Goal: Task Accomplishment & Management: Manage account settings

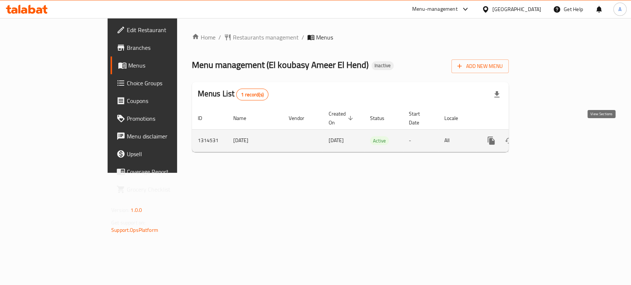
click at [549, 136] on icon "enhanced table" at bounding box center [544, 140] width 9 height 9
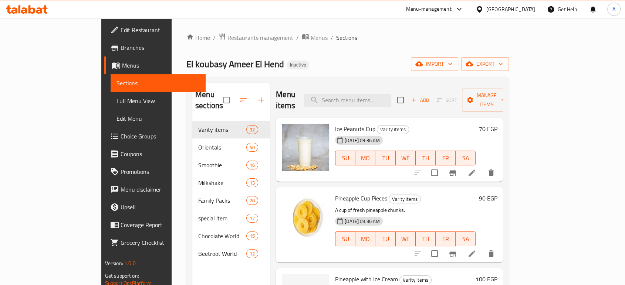
click at [116, 102] on span "Full Menu View" at bounding box center [157, 101] width 83 height 9
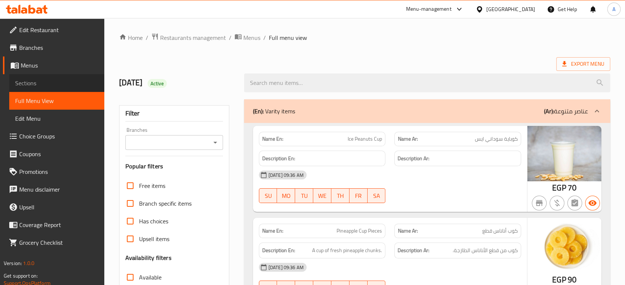
click at [71, 79] on span "Sections" at bounding box center [56, 83] width 83 height 9
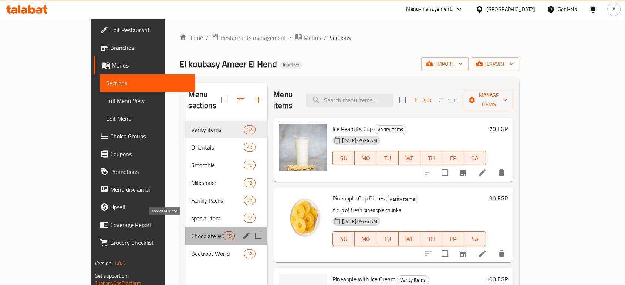
click at [191, 232] on span "Chocolate World" at bounding box center [206, 236] width 31 height 9
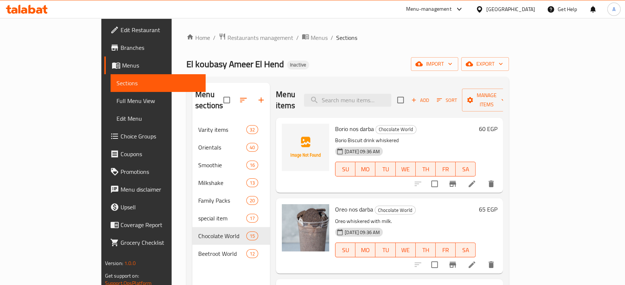
click at [116, 101] on span "Full Menu View" at bounding box center [157, 101] width 83 height 9
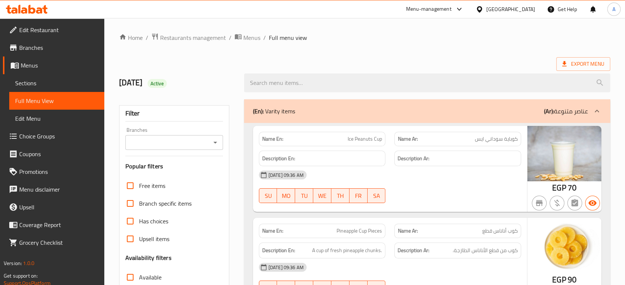
scroll to position [123, 0]
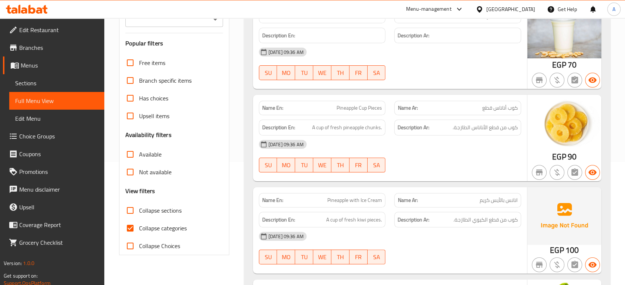
click at [170, 224] on span "Collapse categories" at bounding box center [163, 228] width 48 height 9
click at [139, 224] on input "Collapse categories" at bounding box center [130, 229] width 18 height 18
checkbox input "false"
click at [170, 211] on span "Collapse sections" at bounding box center [160, 210] width 43 height 9
click at [139, 211] on input "Collapse sections" at bounding box center [130, 211] width 18 height 18
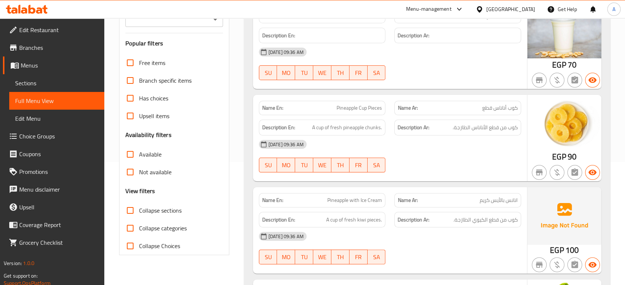
checkbox input "true"
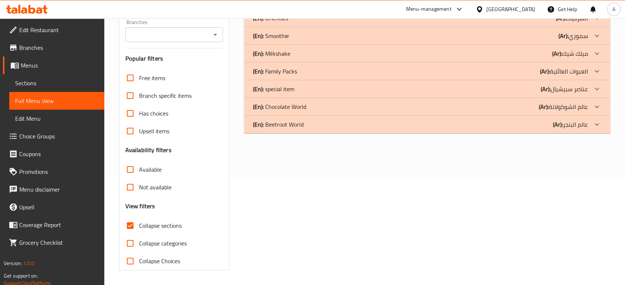
scroll to position [108, 0]
click at [281, 131] on div "(En): Beetroot World (Ar): عالم البنجر" at bounding box center [427, 125] width 366 height 18
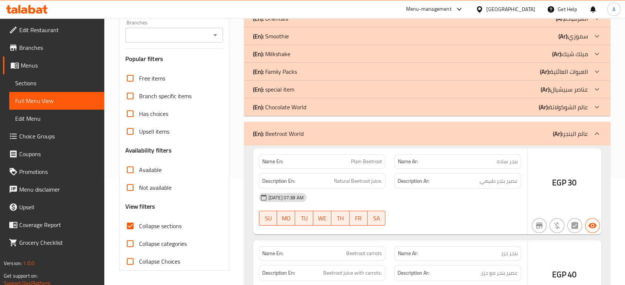
click at [290, 108] on p "(En): Chocolate World" at bounding box center [279, 107] width 53 height 9
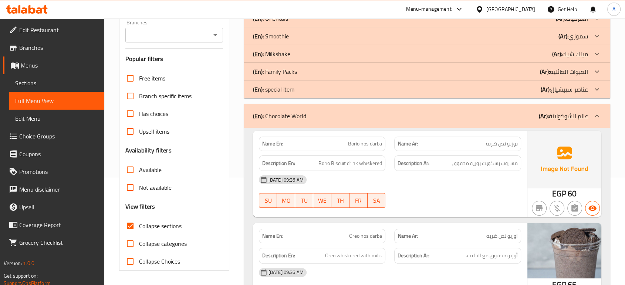
click at [450, 183] on div "27-09-2025 09:36 AM" at bounding box center [389, 180] width 271 height 18
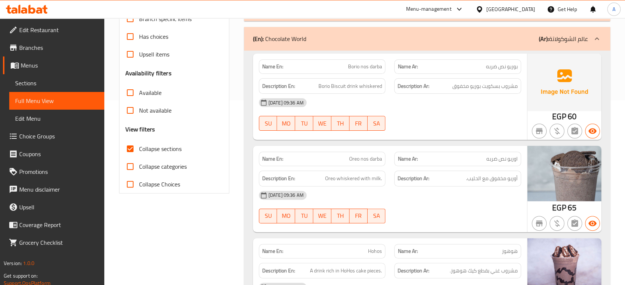
type button "0"
type button "1"
click at [416, 103] on div "27-09-2025 09:36 AM" at bounding box center [389, 103] width 271 height 18
click at [505, 69] on span "بوريو نص ضربه" at bounding box center [502, 67] width 32 height 8
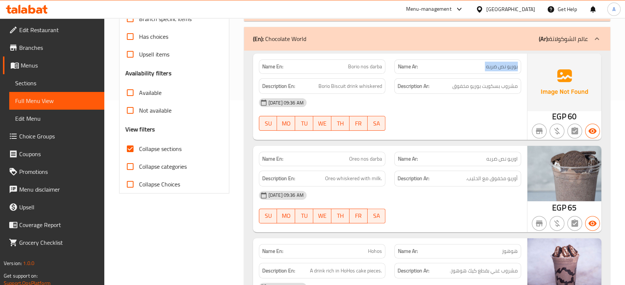
click at [505, 69] on span "بوريو نص ضربه" at bounding box center [502, 67] width 32 height 8
copy span "بوريو نص ضربه"
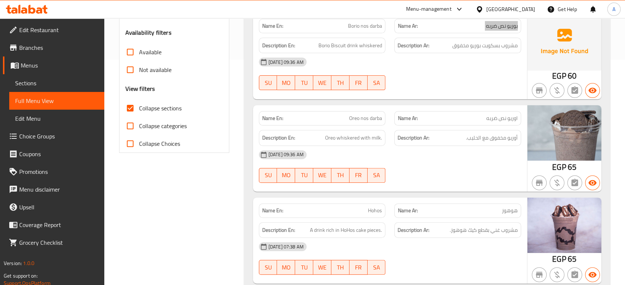
scroll to position [267, 0]
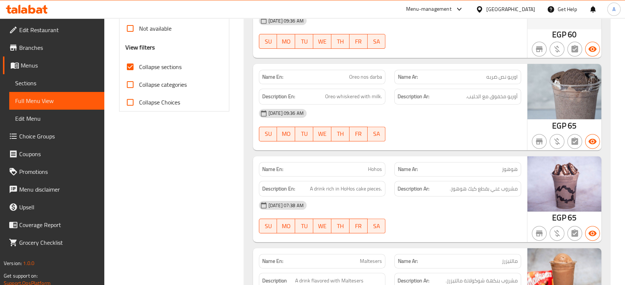
click at [451, 126] on div "27-09-2025 09:36 AM SU MO TU WE TH FR SA" at bounding box center [389, 125] width 271 height 41
click at [494, 95] on span "أوريو مخفوق مع الحليب." at bounding box center [492, 96] width 52 height 9
copy div "أوريو مخفوق مع الحليب."
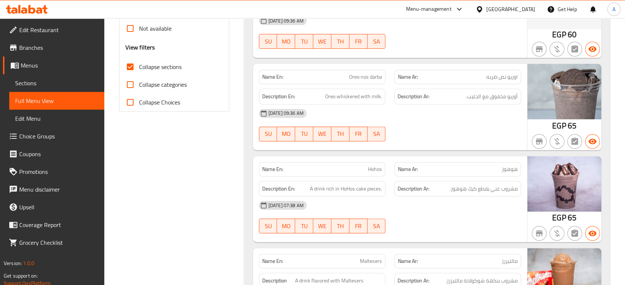
click at [364, 73] on span "Oreo nos darba" at bounding box center [365, 77] width 33 height 8
copy span "Oreo nos darba"
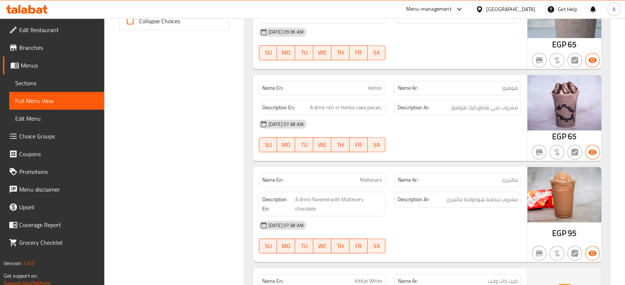
scroll to position [349, 0]
click at [501, 128] on div "27-09-2025 07:38 AM" at bounding box center [389, 124] width 271 height 18
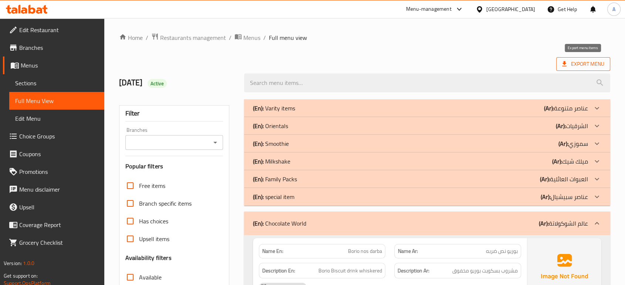
click at [572, 63] on span "Export Menu" at bounding box center [583, 64] width 42 height 9
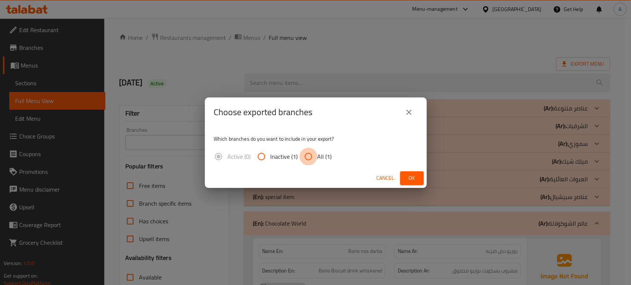
click at [308, 153] on input "All (1)" at bounding box center [308, 157] width 18 height 18
radio input "true"
click at [412, 171] on div "Cancel Ok" at bounding box center [316, 179] width 222 height 20
click at [412, 174] on span "Ok" at bounding box center [412, 178] width 12 height 9
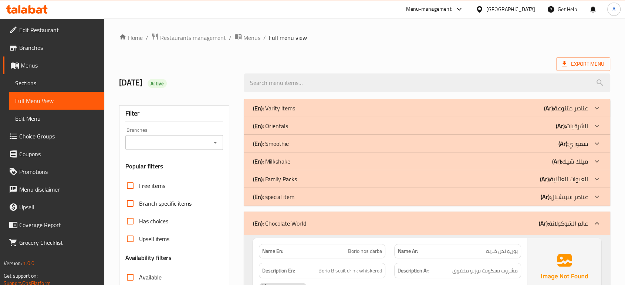
click at [529, 8] on div "Egypt" at bounding box center [510, 9] width 49 height 8
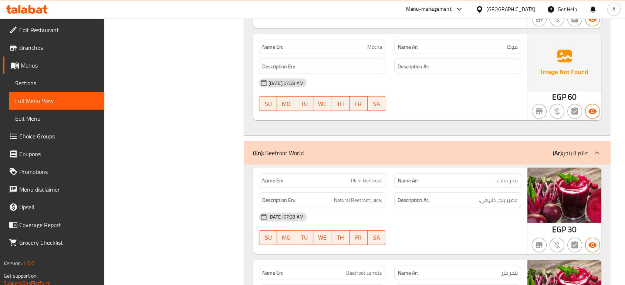
scroll to position [1631, 0]
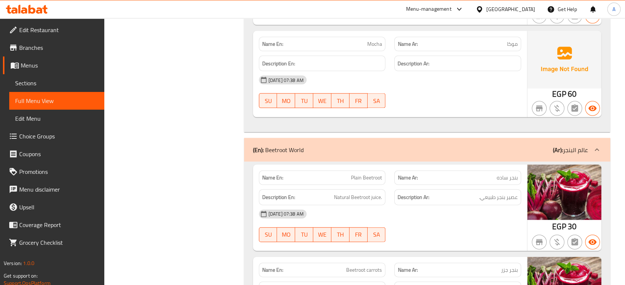
click at [513, 44] on span "موكا" at bounding box center [512, 44] width 11 height 8
copy span "موكا"
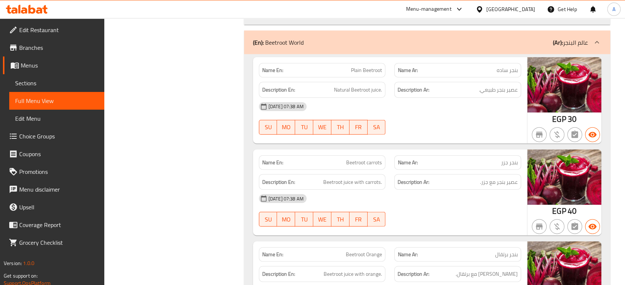
scroll to position [1742, 0]
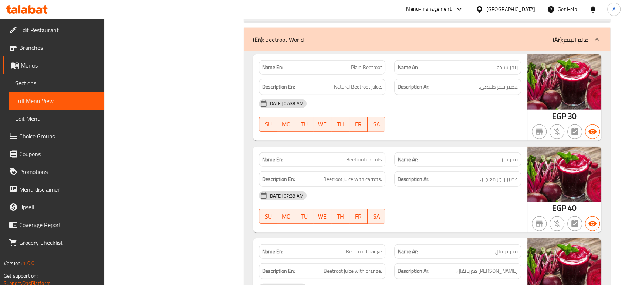
click at [514, 65] on span "بنجر ساده" at bounding box center [507, 68] width 21 height 8
copy span "بنجر ساده"
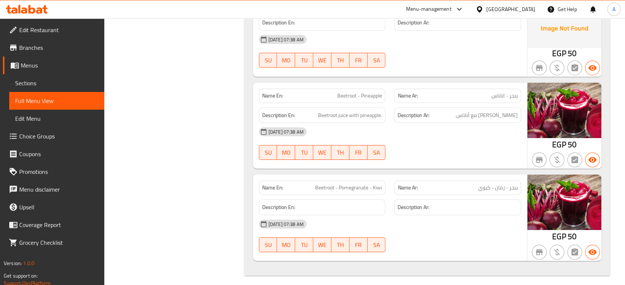
scroll to position [2639, 0]
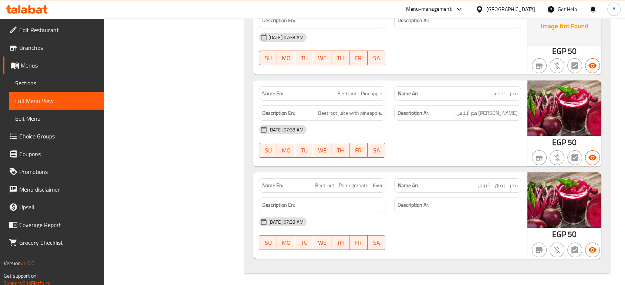
click at [510, 213] on div "27-09-2025 07:38 AM" at bounding box center [389, 222] width 271 height 18
click at [351, 105] on div "Description En: Beetroot juice with pineapple." at bounding box center [322, 113] width 127 height 16
click at [483, 10] on icon at bounding box center [479, 10] width 8 height 8
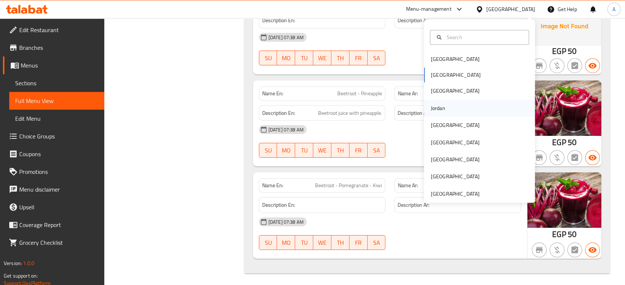
click at [439, 112] on div "Jordan" at bounding box center [437, 108] width 26 height 17
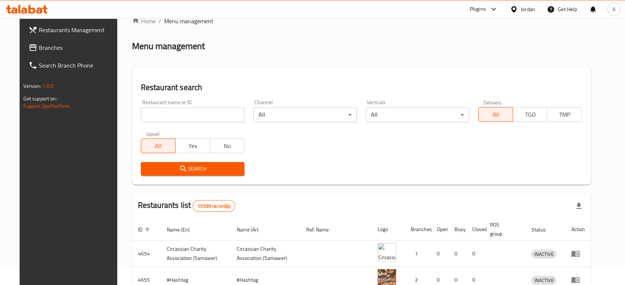
scroll to position [271, 0]
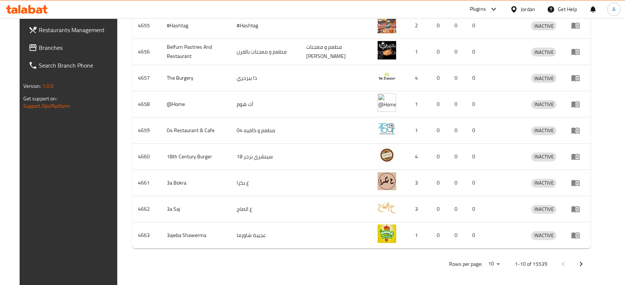
drag, startPoint x: 309, startPoint y: 282, endPoint x: 71, endPoint y: 186, distance: 256.6
click at [71, 186] on div "Restaurants Management Branches Search Branch Phone Version: 1.0.0 Get support …" at bounding box center [72, 160] width 104 height 285
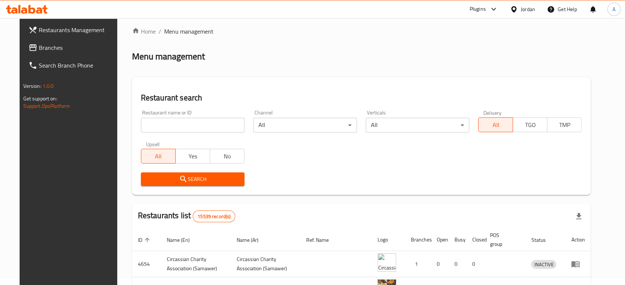
scroll to position [0, 0]
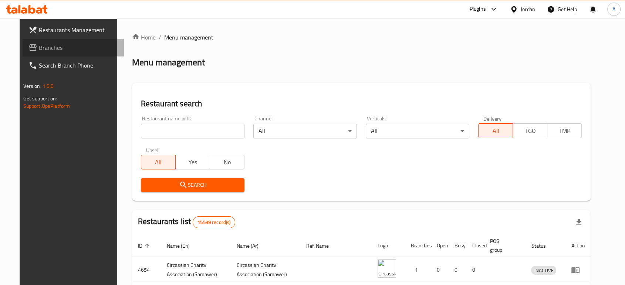
click at [69, 50] on span "Branches" at bounding box center [78, 47] width 79 height 9
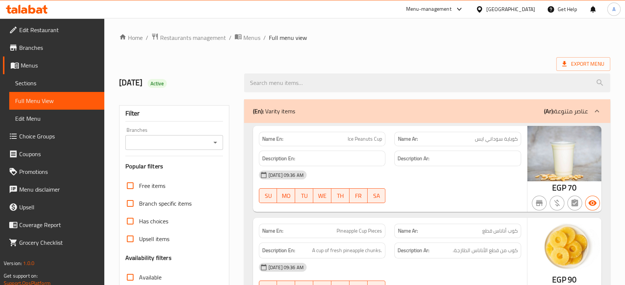
drag, startPoint x: 48, startPoint y: 82, endPoint x: 77, endPoint y: 88, distance: 29.4
click at [48, 82] on span "Sections" at bounding box center [56, 83] width 83 height 9
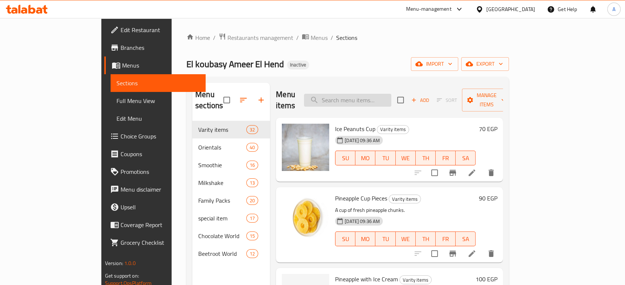
click at [387, 94] on input "search" at bounding box center [347, 100] width 87 height 13
paste input "أوريو مخفوق مع الحليب."
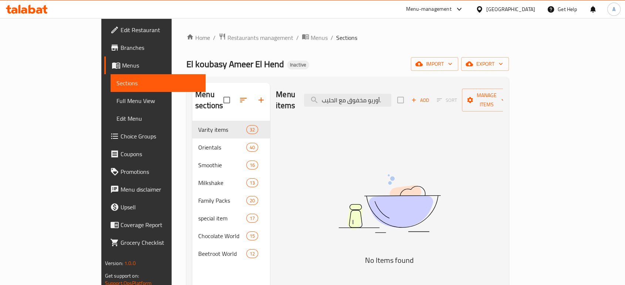
click at [380, 85] on div "Menu items أوريو مخفوق مع الحليب. Add Sort Manage items" at bounding box center [389, 100] width 227 height 35
click at [380, 94] on input "أوريو مخفوق مع الحليب." at bounding box center [347, 100] width 87 height 13
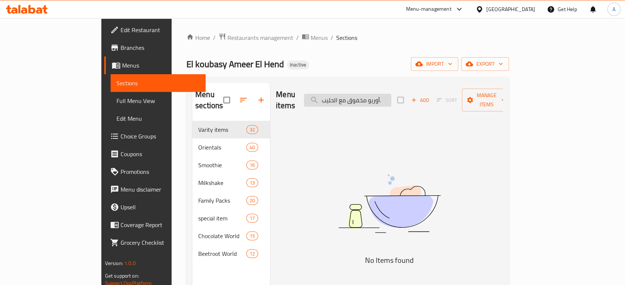
paste input "Oreo nos darba"
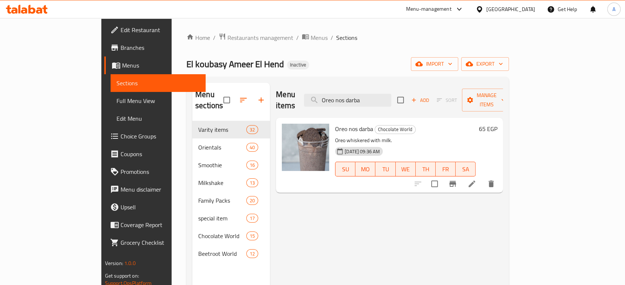
type input "Oreo nos darba"
click at [476, 180] on icon at bounding box center [471, 184] width 9 height 9
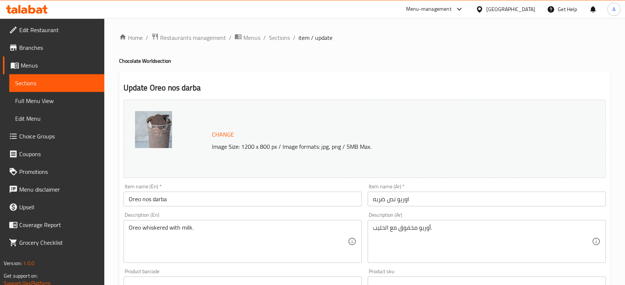
click at [399, 226] on textarea "أوريو مخفوق مع الحليب." at bounding box center [482, 241] width 219 height 35
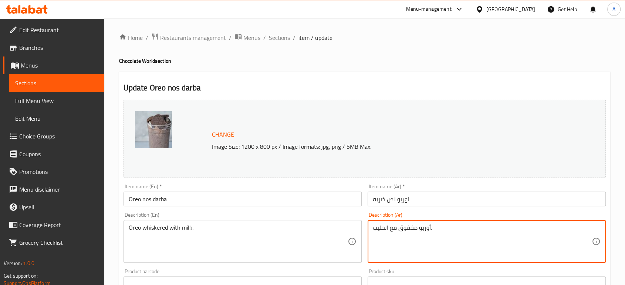
click at [399, 226] on textarea "أوريو مخفوق مع الحليب." at bounding box center [482, 241] width 219 height 35
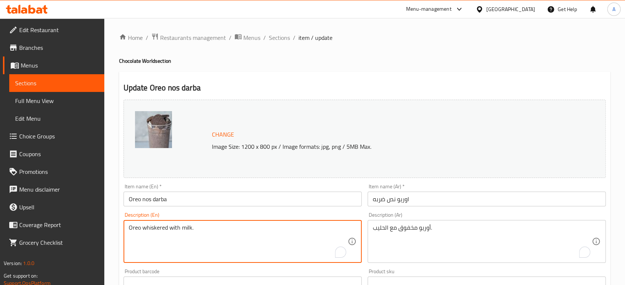
click at [274, 237] on textarea "Oreo whiskered with milk." at bounding box center [238, 241] width 219 height 35
paste textarea "shaken"
type textarea "Oreo shaken with milk."
click at [229, 199] on input "Oreo nos darba" at bounding box center [242, 199] width 238 height 15
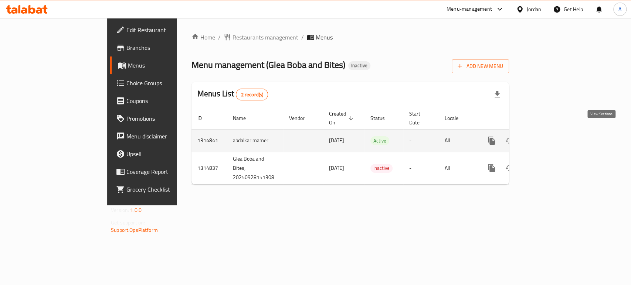
click at [548, 138] on icon "enhanced table" at bounding box center [545, 141] width 7 height 7
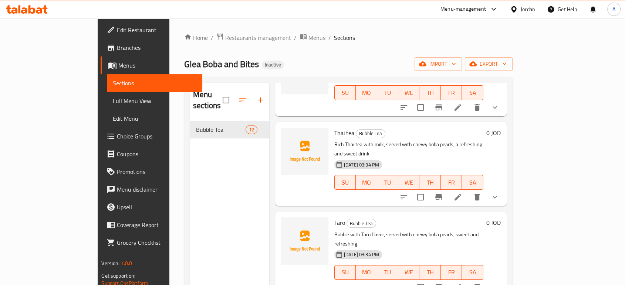
scroll to position [167, 0]
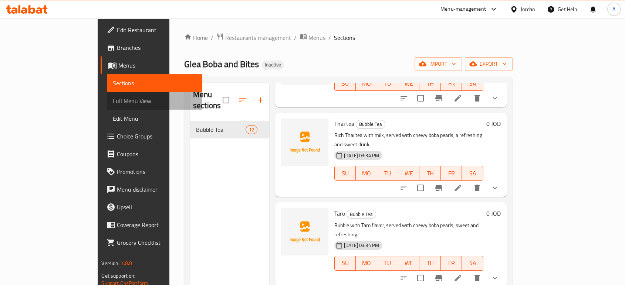
click at [113, 101] on span "Full Menu View" at bounding box center [154, 101] width 83 height 9
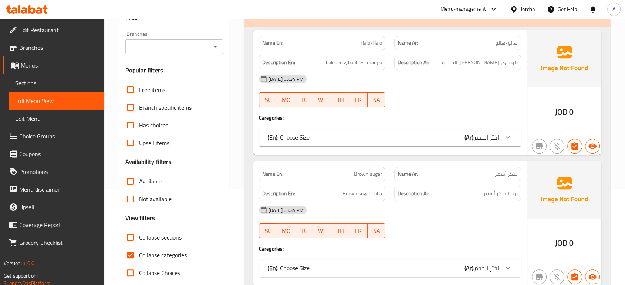
scroll to position [97, 0]
click at [148, 253] on span "Collapse categories" at bounding box center [163, 255] width 48 height 9
click at [139, 253] on input "Collapse categories" at bounding box center [130, 255] width 18 height 18
checkbox input "false"
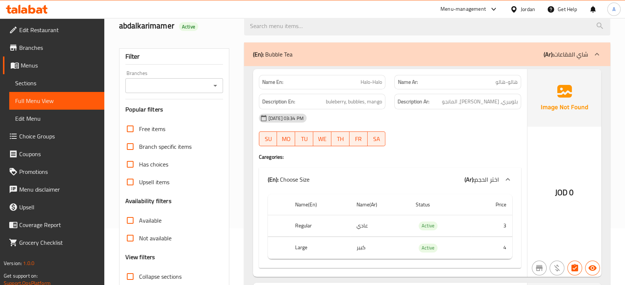
scroll to position [57, 0]
click at [46, 34] on span "Edit Restaurant" at bounding box center [58, 30] width 79 height 9
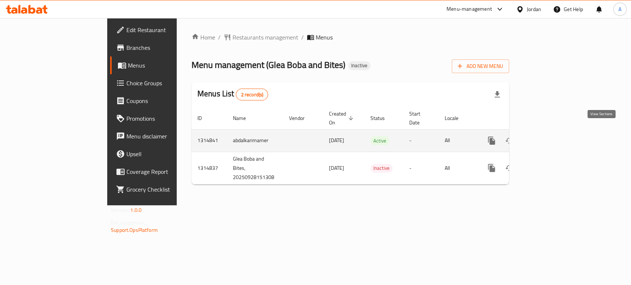
click at [554, 132] on link "enhanced table" at bounding box center [545, 141] width 18 height 18
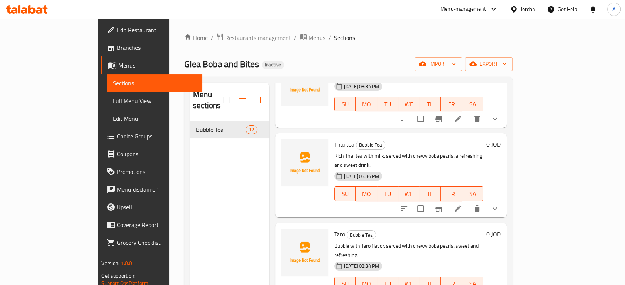
scroll to position [164, 0]
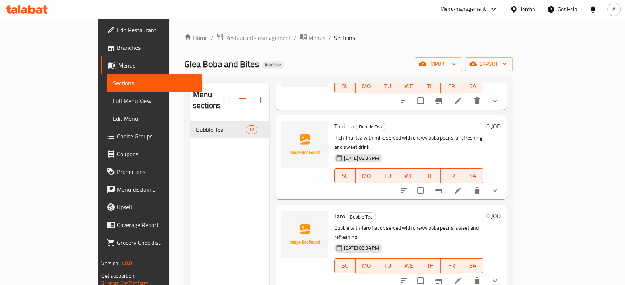
click at [117, 34] on span "Edit Restaurant" at bounding box center [156, 30] width 79 height 9
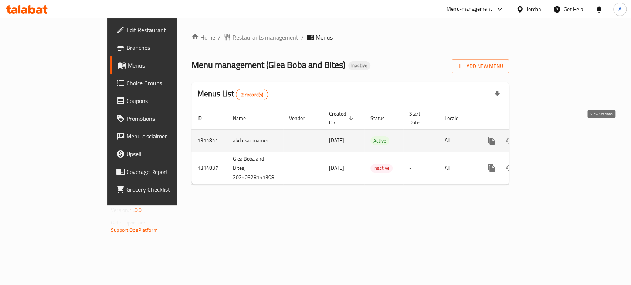
click at [549, 136] on icon "enhanced table" at bounding box center [545, 140] width 9 height 9
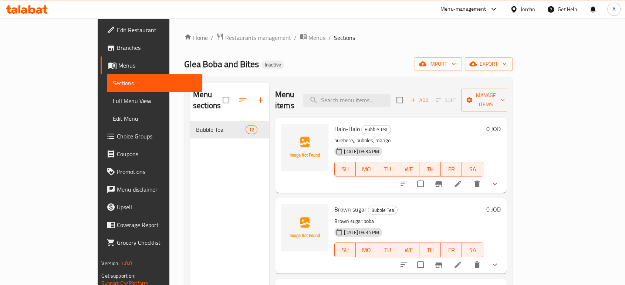
click at [468, 258] on li at bounding box center [457, 264] width 21 height 13
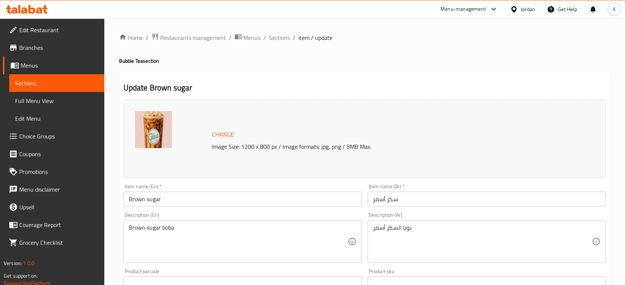
click at [382, 199] on input "سكر أسمر" at bounding box center [487, 199] width 238 height 15
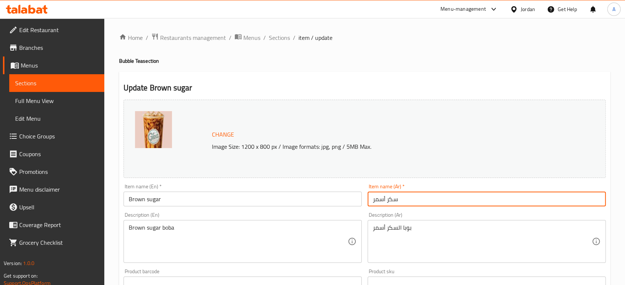
click at [382, 199] on input "سكر أسمر" at bounding box center [487, 199] width 238 height 15
type input "سكر بني"
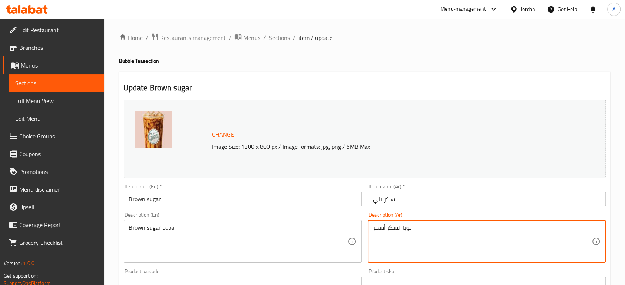
click at [383, 230] on textarea "بوبا السكر أسمر" at bounding box center [482, 241] width 219 height 35
type textarea "بوبا السكر بني"
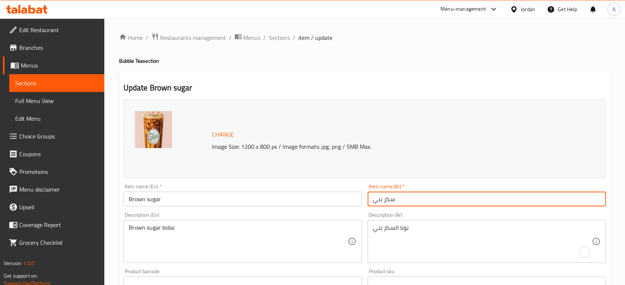
click at [409, 202] on input "سكر بني" at bounding box center [487, 199] width 238 height 15
click at [50, 100] on span "Full Menu View" at bounding box center [56, 101] width 83 height 9
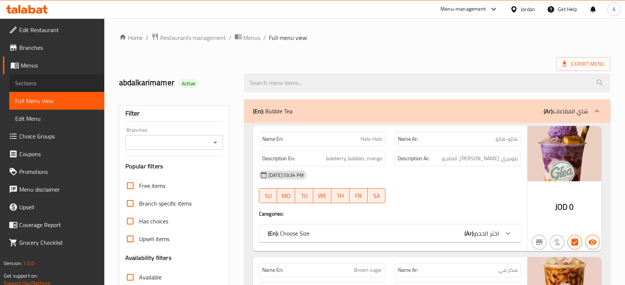
click at [62, 84] on span "Sections" at bounding box center [56, 83] width 83 height 9
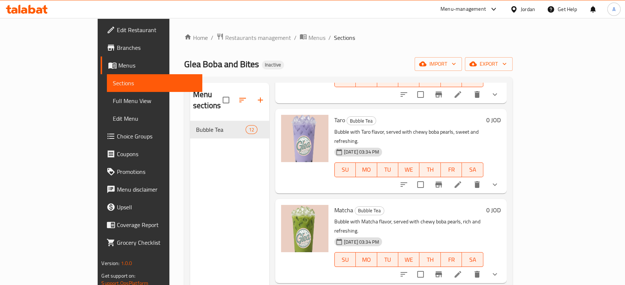
scroll to position [246, 0]
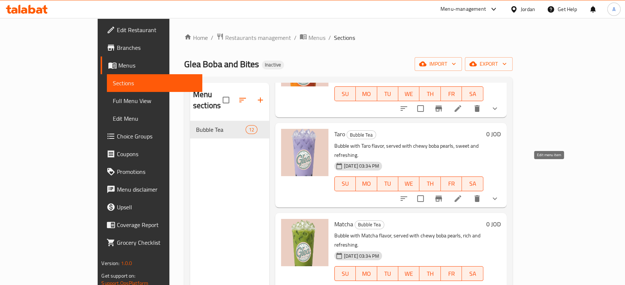
click at [462, 194] on icon at bounding box center [457, 198] width 9 height 9
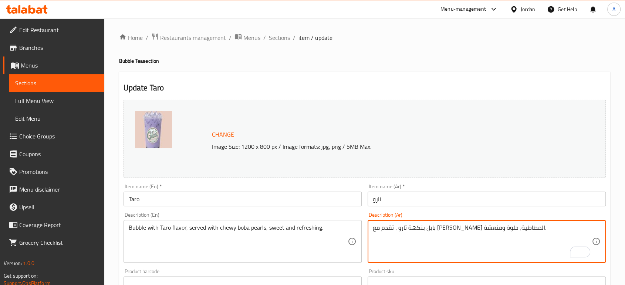
drag, startPoint x: 460, startPoint y: 230, endPoint x: 411, endPoint y: 232, distance: 48.5
paste textarea "بيرلز"
click at [458, 231] on textarea "بابل بنكهة تارو ، تقدم مع ب بيرلز بوبا المطاطية، حلوة ومنعشة." at bounding box center [482, 241] width 219 height 35
click at [458, 230] on textarea "بابل بنكهة تارو ، تقدم مع ب بيرلز بوبا المطاطية، حلوة ومنعشة." at bounding box center [482, 241] width 219 height 35
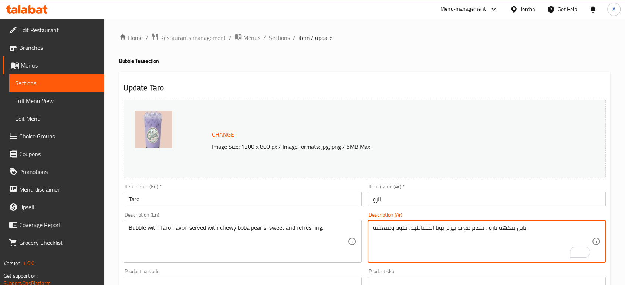
click at [458, 230] on textarea "بابل بنكهة تارو ، تقدم مع ب بيرلز بوبا المطاطية، حلوة ومنعشة." at bounding box center [482, 241] width 219 height 35
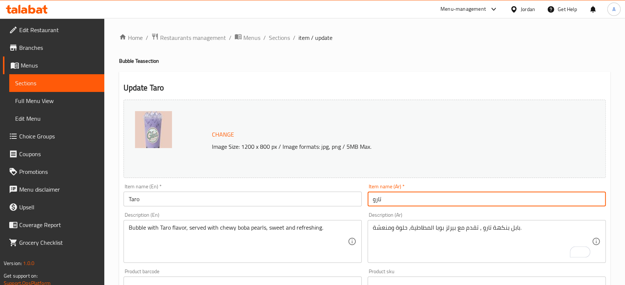
click at [457, 204] on input "تارو" at bounding box center [487, 199] width 238 height 15
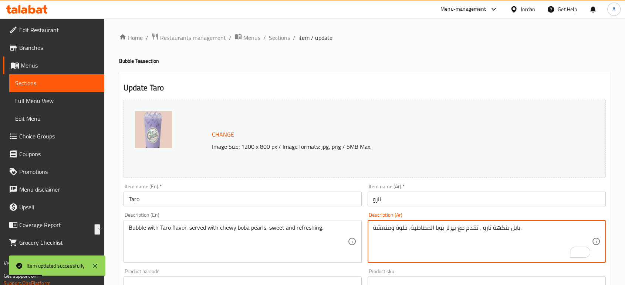
drag, startPoint x: 455, startPoint y: 229, endPoint x: 410, endPoint y: 227, distance: 45.1
paste textarea "لآلئ"
type textarea "بابل بنكهة تارو ، تقدم مع لآلئ بوبا المطاطية، حلوة ومنعشة."
click at [423, 206] on input "تارو" at bounding box center [487, 199] width 238 height 15
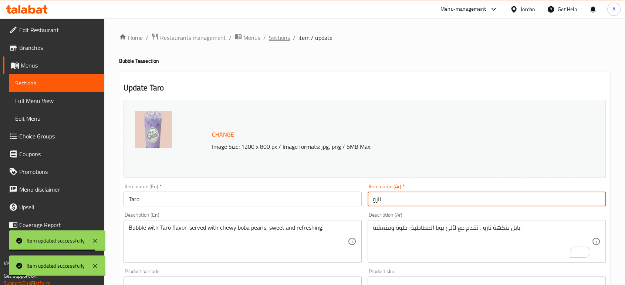
click at [271, 37] on span "Sections" at bounding box center [279, 37] width 21 height 9
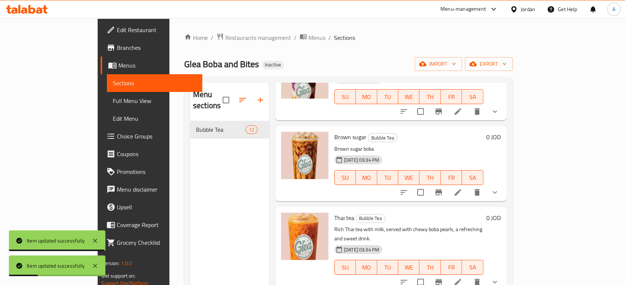
scroll to position [123, 0]
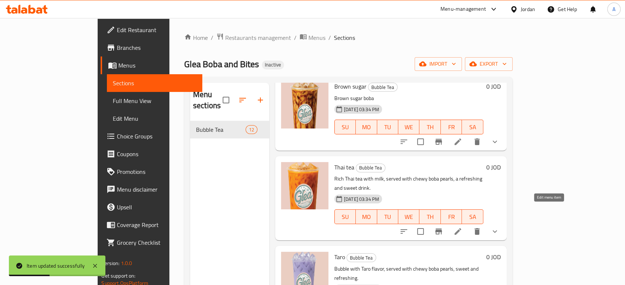
click at [462, 227] on icon at bounding box center [457, 231] width 9 height 9
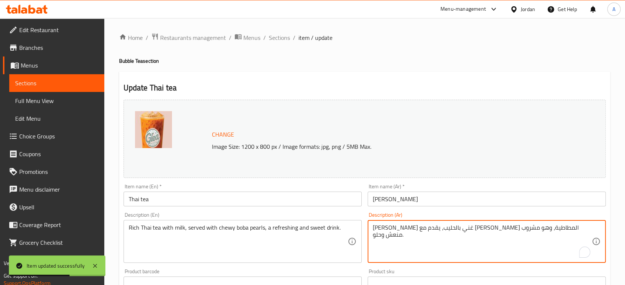
drag, startPoint x: 481, startPoint y: 230, endPoint x: 474, endPoint y: 230, distance: 7.4
drag, startPoint x: 481, startPoint y: 228, endPoint x: 437, endPoint y: 227, distance: 44.7
click at [437, 227] on textarea "شاي تايلاندي غني بالحليب، يقدم مع بيرلز بوبا المطاطية، وهو مشروب منعش وحلو." at bounding box center [482, 241] width 219 height 35
paste textarea "لآلئ"
type textarea "[PERSON_NAME] غني بالحليب، يقدم مع لآلئ بوبا المطاطية، وهو مشروب منعش وحلو."
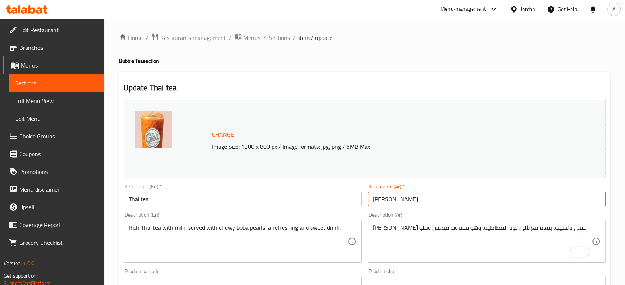
click at [463, 205] on input "[PERSON_NAME]" at bounding box center [487, 199] width 238 height 15
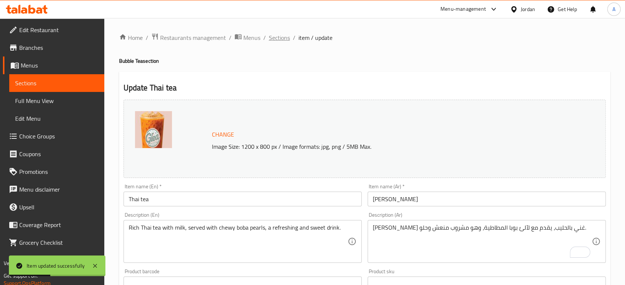
click at [278, 41] on span "Sections" at bounding box center [279, 37] width 21 height 9
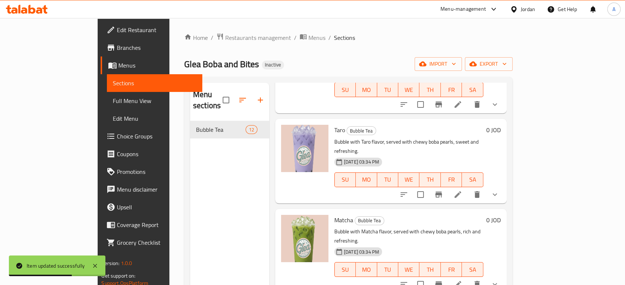
scroll to position [287, 0]
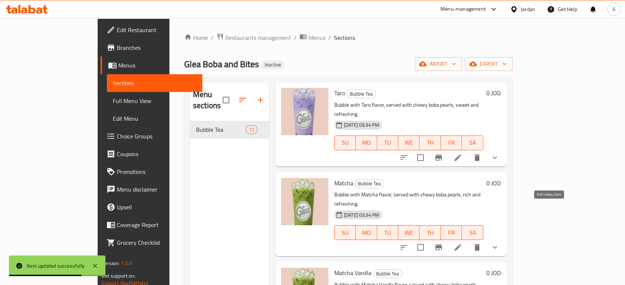
click at [462, 243] on icon at bounding box center [457, 247] width 9 height 9
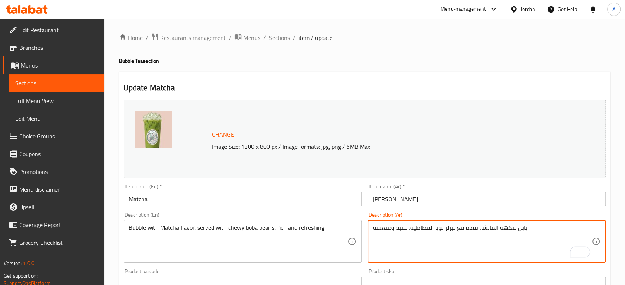
drag, startPoint x: 453, startPoint y: 228, endPoint x: 407, endPoint y: 230, distance: 46.6
paste textarea "لآلئ"
type textarea "بابل بنكهة الماتشا، تقدم مع لآلئ بوبا المطاطية، غنية ومنعشة."
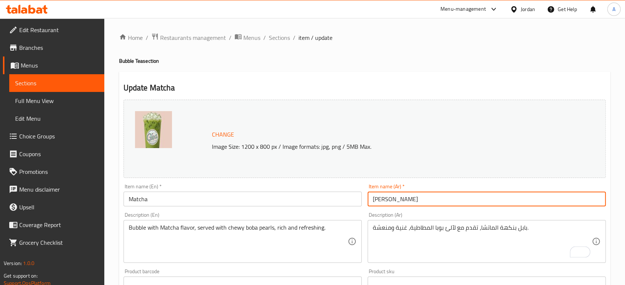
click at [439, 203] on input "[PERSON_NAME]" at bounding box center [487, 199] width 238 height 15
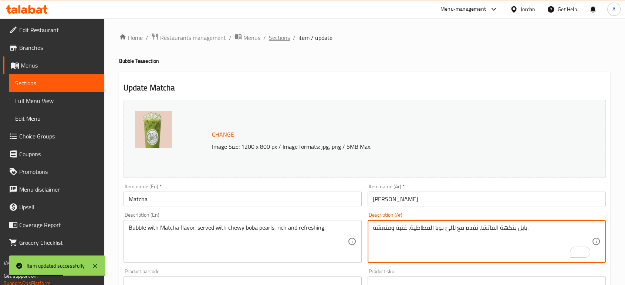
click at [276, 36] on span "Sections" at bounding box center [279, 37] width 21 height 9
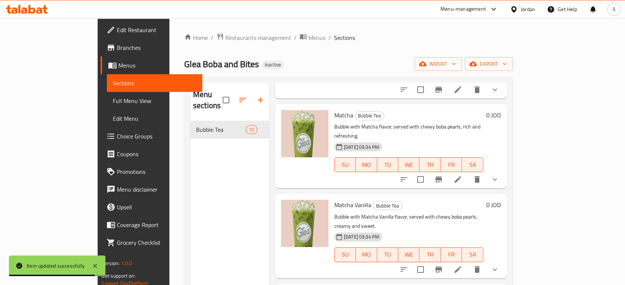
scroll to position [370, 0]
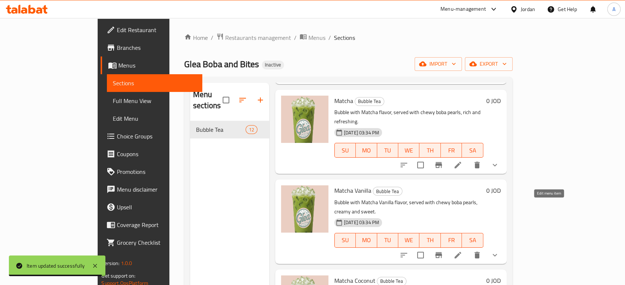
click at [462, 251] on icon at bounding box center [457, 255] width 9 height 9
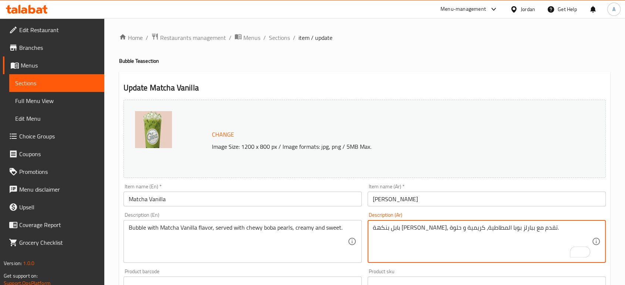
drag, startPoint x: 456, startPoint y: 229, endPoint x: 412, endPoint y: 227, distance: 44.8
paste textarea "لآلئ"
type textarea "بابل بنكهة [PERSON_NAME]، تقدم مع لآلئ بوبا المطاطية، كريمية و حلوة."
click at [433, 200] on input "[PERSON_NAME]" at bounding box center [487, 199] width 238 height 15
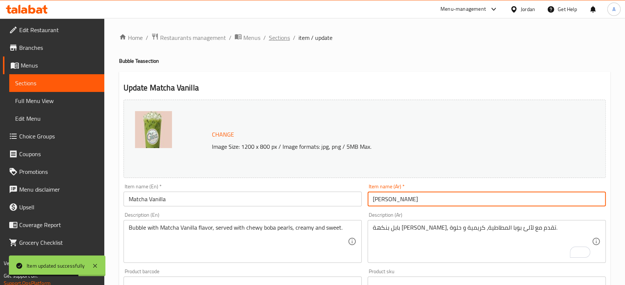
click at [272, 37] on span "Sections" at bounding box center [279, 37] width 21 height 9
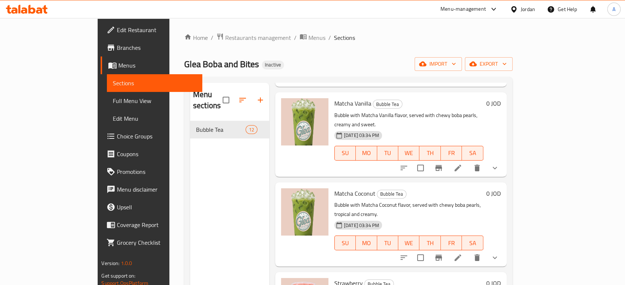
scroll to position [493, 0]
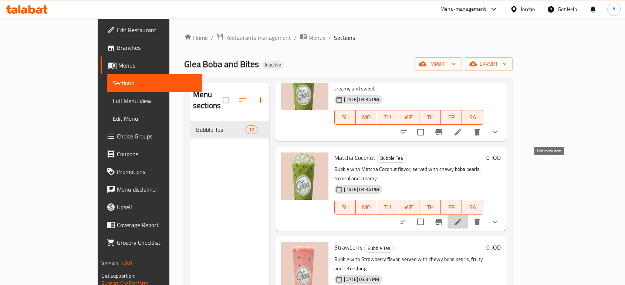
click at [461, 219] on icon at bounding box center [457, 222] width 7 height 7
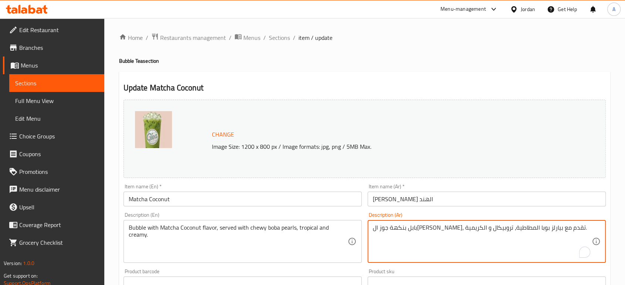
click at [471, 229] on textarea "بابل بنكهة جوز الهند ماتشا، تقدم مع بيارلز بوبا المطاطية، تروبيكال و الكريمية." at bounding box center [482, 241] width 219 height 35
drag, startPoint x: 469, startPoint y: 228, endPoint x: 424, endPoint y: 229, distance: 45.1
click at [424, 229] on textarea "بابل بنكهة جوز الهند ماتشا، تقدم مع بيارلز بوبا المطاطية، تروبيكال و الكريمية." at bounding box center [482, 241] width 219 height 35
paste textarea "لآلئ"
type textarea "بابل بنكهة جوز ال[PERSON_NAME]، تقدم مع لآلئ بوبا المطاطية، تروبيكال و الكريمية."
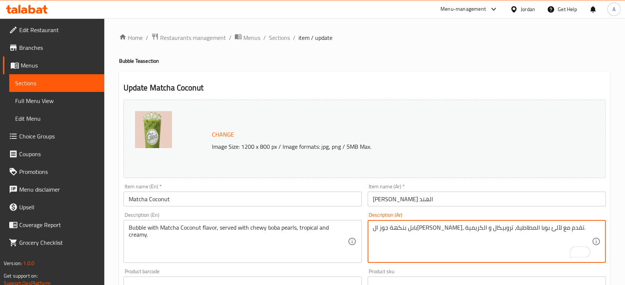
click at [438, 203] on input "[PERSON_NAME] الهند" at bounding box center [487, 199] width 238 height 15
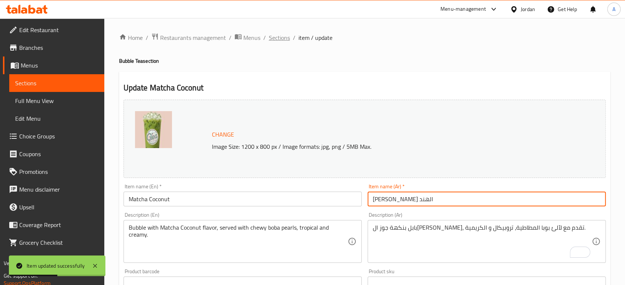
click at [273, 37] on span "Sections" at bounding box center [279, 37] width 21 height 9
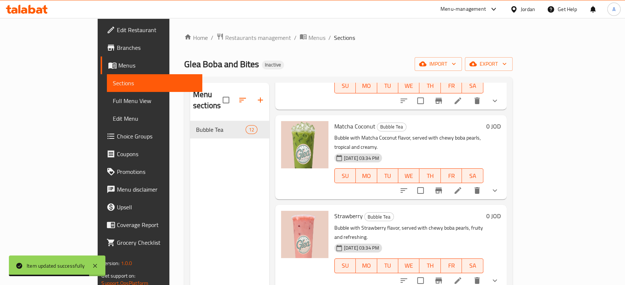
scroll to position [575, 0]
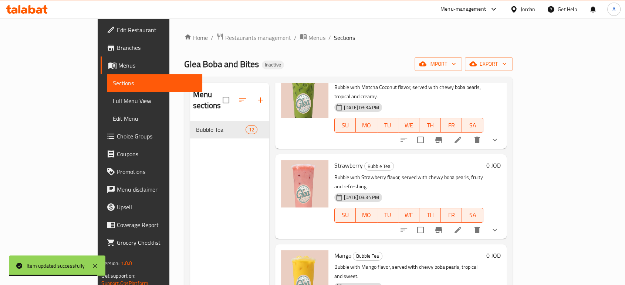
click at [461, 227] on icon at bounding box center [457, 230] width 7 height 7
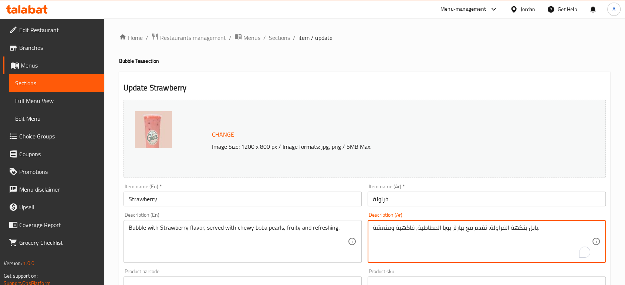
drag, startPoint x: 462, startPoint y: 228, endPoint x: 458, endPoint y: 229, distance: 4.5
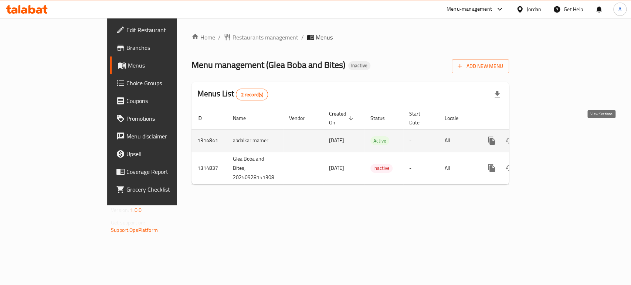
click at [554, 132] on link "enhanced table" at bounding box center [545, 141] width 18 height 18
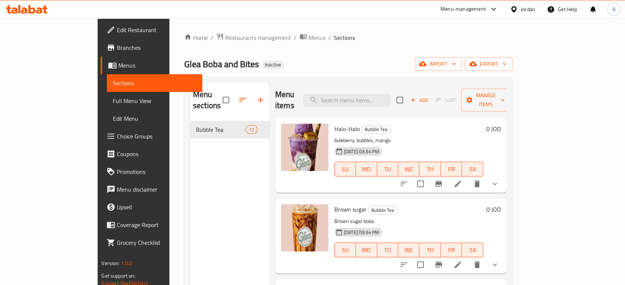
drag, startPoint x: 44, startPoint y: 97, endPoint x: 74, endPoint y: 91, distance: 31.2
click at [113, 97] on span "Full Menu View" at bounding box center [154, 101] width 83 height 9
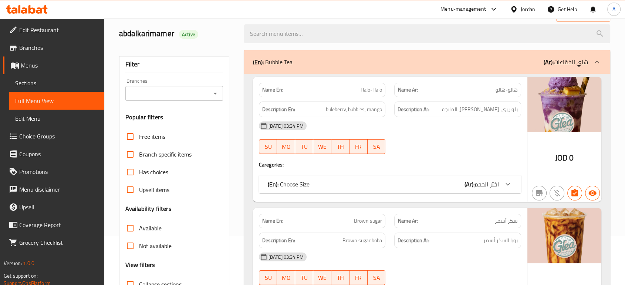
scroll to position [82, 0]
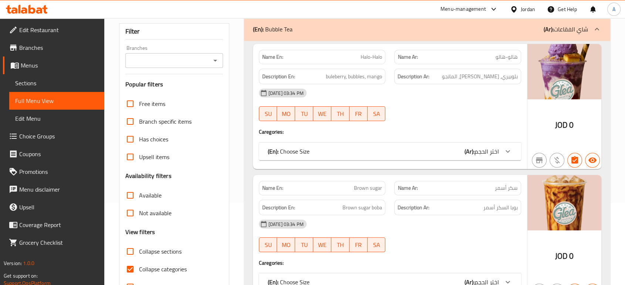
click at [169, 265] on span "Collapse categories" at bounding box center [163, 269] width 48 height 9
click at [139, 265] on input "Collapse categories" at bounding box center [130, 270] width 18 height 18
checkbox input "false"
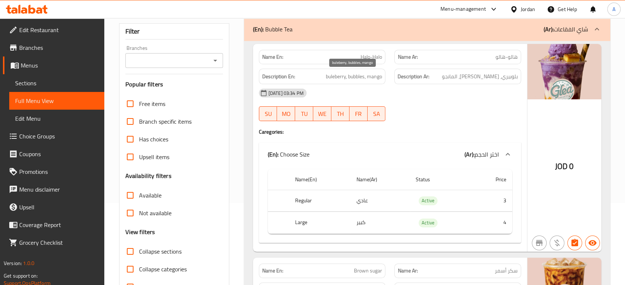
click at [361, 80] on span "buleberry, bubbles, mango" at bounding box center [354, 76] width 56 height 9
click at [360, 80] on span "buleberry, bubbles, mango" at bounding box center [354, 76] width 56 height 9
copy span "bubbles"
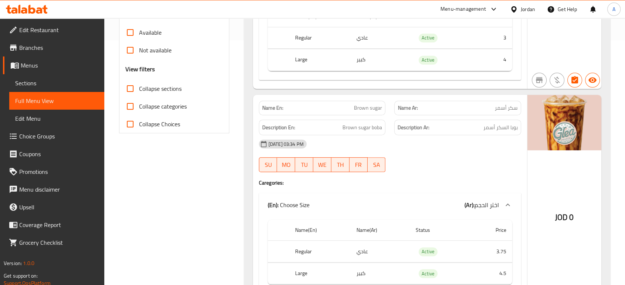
scroll to position [246, 0]
click at [366, 109] on span "Brown sugar" at bounding box center [368, 107] width 28 height 8
copy span "Brown sugar"
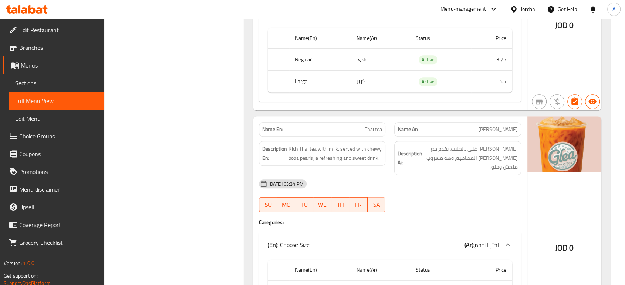
scroll to position [452, 0]
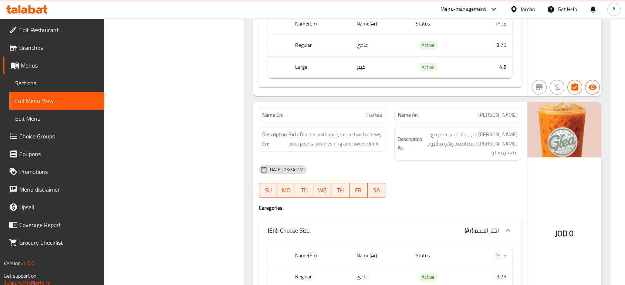
click at [435, 168] on div "[DATE] 03:34 PM" at bounding box center [389, 170] width 271 height 18
click at [308, 145] on span "Rich Thai tea with milk, served with chewy boba pearls, a refreshing and sweet …" at bounding box center [335, 139] width 94 height 18
copy span "pearls"
click at [306, 146] on span "Rich Thai tea with milk, served with chewy boba pearls, a refreshing and sweet …" at bounding box center [335, 139] width 94 height 18
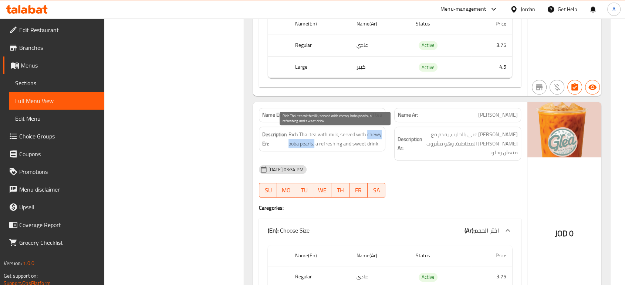
drag, startPoint x: 314, startPoint y: 144, endPoint x: 366, endPoint y: 132, distance: 54.3
click at [366, 132] on span "Rich Thai tea with milk, served with chewy boba pearls, a refreshing and sweet …" at bounding box center [335, 139] width 94 height 18
copy span "chewy boba pearls,"
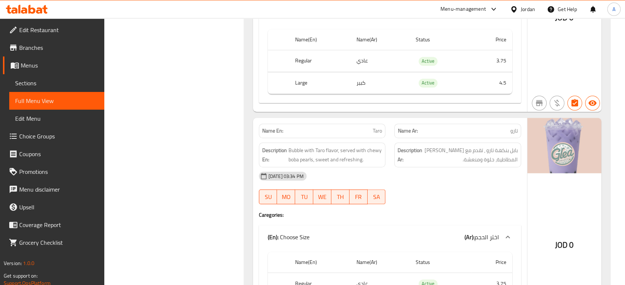
scroll to position [698, 0]
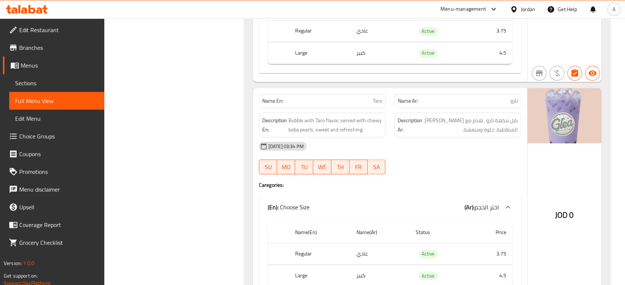
click at [419, 145] on div "[DATE] 03:34 PM" at bounding box center [389, 147] width 271 height 18
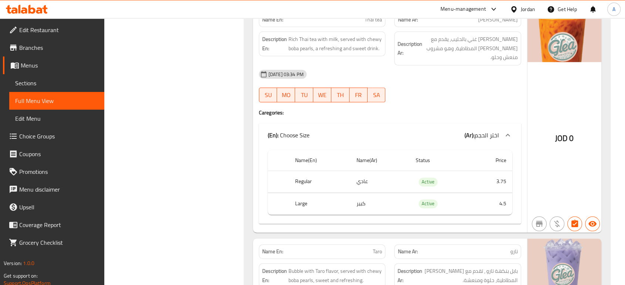
scroll to position [493, 0]
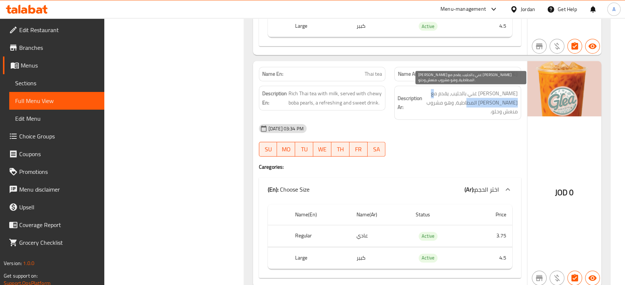
drag, startPoint x: 489, startPoint y: 103, endPoint x: 443, endPoint y: 95, distance: 46.6
click at [443, 95] on span "شاي تايلاندي غني بالحليب، يقدم مع بيرلز بوبا المطاطية، وهو مشروب منعش وحلو." at bounding box center [471, 102] width 94 height 27
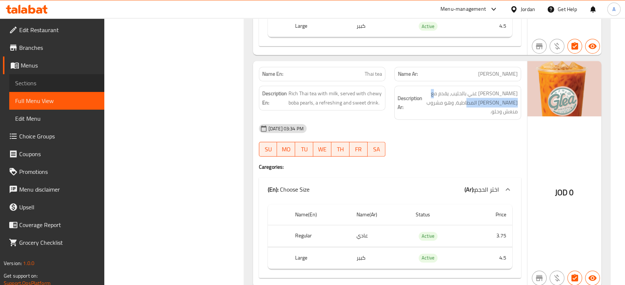
drag, startPoint x: 52, startPoint y: 85, endPoint x: 57, endPoint y: 84, distance: 5.8
click at [52, 85] on span "Sections" at bounding box center [56, 83] width 83 height 9
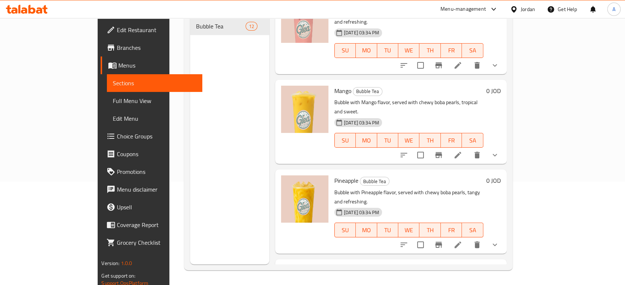
scroll to position [698, 0]
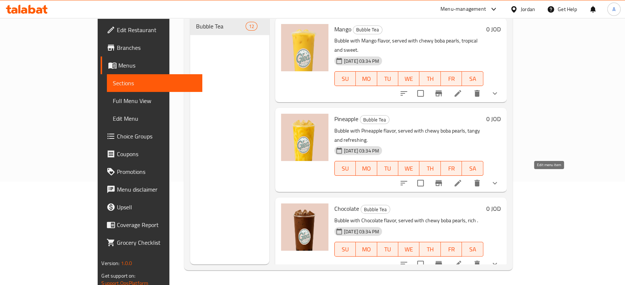
click at [461, 261] on icon at bounding box center [457, 264] width 7 height 7
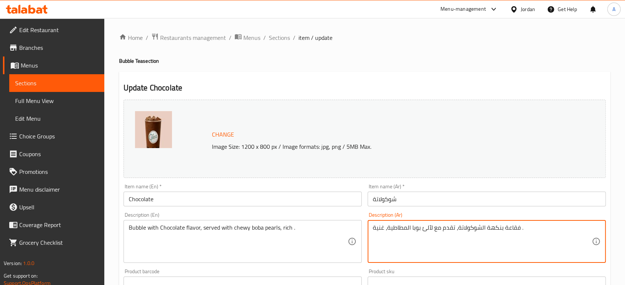
click at [512, 229] on textarea "فقاعة بنكهة الشوكولاتة، تقدم مع لآلئ بوبا المطاطية، غنية ." at bounding box center [482, 241] width 219 height 35
paste textarea "بابل"
type textarea "بابل بنكهة الشوكولاتة، تقدم مع لآلئ بوبا المطاطية، غنية ."
click at [488, 202] on input "شوكولاتة" at bounding box center [487, 199] width 238 height 15
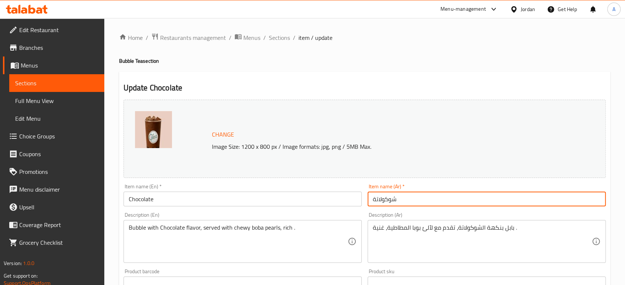
click at [476, 41] on ol "Home / Restaurants management / Menus / Sections / item / update" at bounding box center [364, 38] width 491 height 10
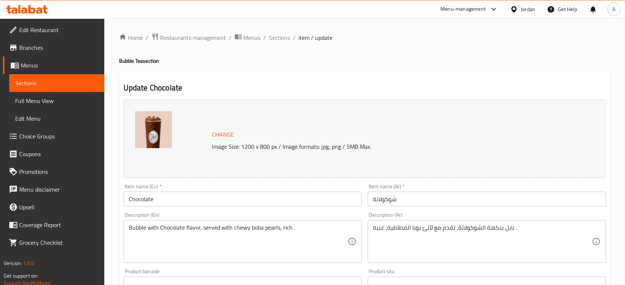
click at [521, 13] on div "Jordan" at bounding box center [522, 9] width 37 height 18
click at [519, 10] on div at bounding box center [515, 9] width 11 height 8
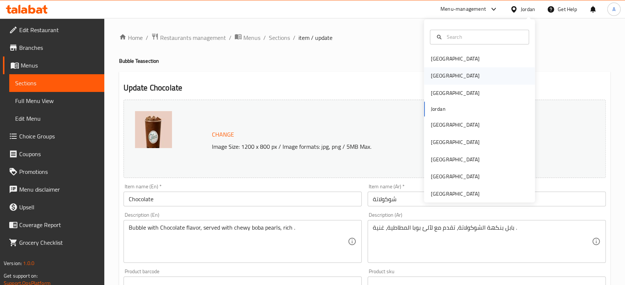
click at [441, 77] on div "Egypt" at bounding box center [454, 76] width 61 height 17
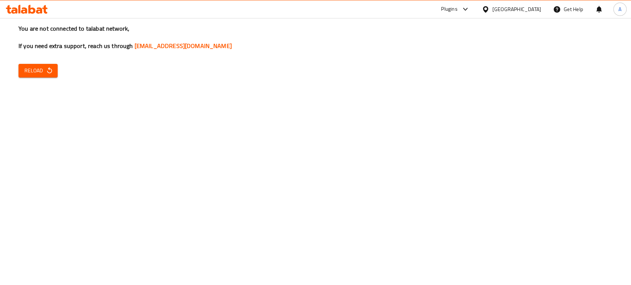
click at [260, 162] on div "You are not connected to talabat network, If you need extra support, reach us t…" at bounding box center [315, 142] width 631 height 285
click at [25, 70] on span "Reload" at bounding box center [37, 70] width 27 height 9
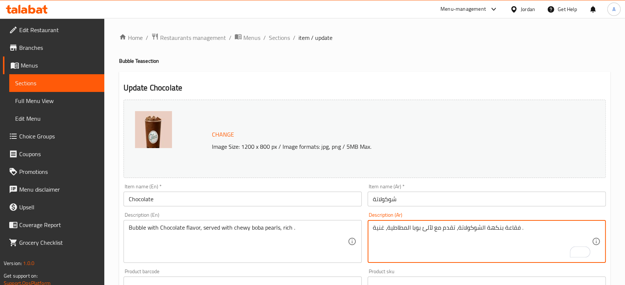
click at [426, 200] on input "شوكولاتة" at bounding box center [487, 199] width 238 height 15
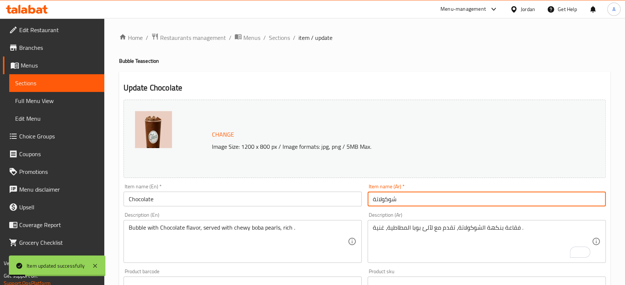
drag, startPoint x: 278, startPoint y: 38, endPoint x: 369, endPoint y: 73, distance: 97.5
click at [278, 38] on span "Sections" at bounding box center [279, 37] width 21 height 9
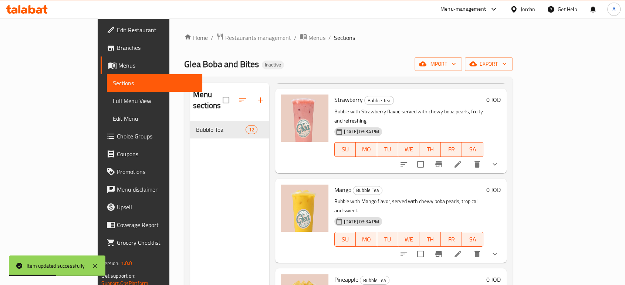
scroll to position [698, 0]
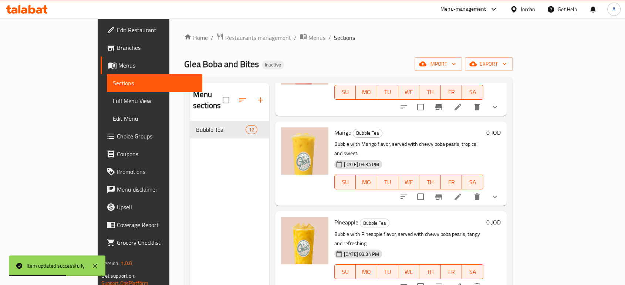
click at [468, 280] on li at bounding box center [457, 286] width 21 height 13
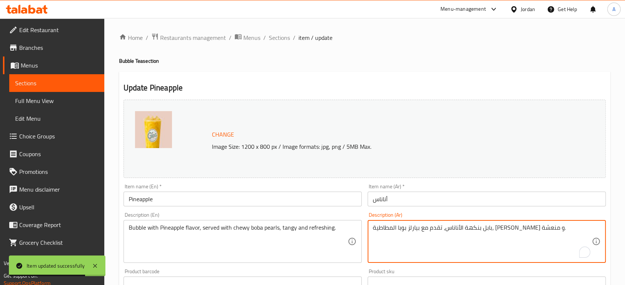
drag, startPoint x: 458, startPoint y: 230, endPoint x: 454, endPoint y: 235, distance: 6.5
click at [454, 234] on textarea "بابل بنكهة الأناناس، تقدم مع بيارلز بوبا المطاطية، [PERSON_NAME] و منعشة." at bounding box center [482, 241] width 219 height 35
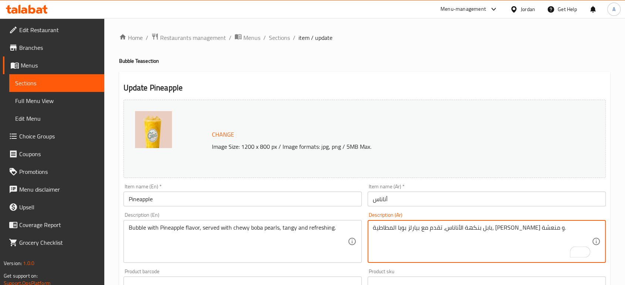
drag, startPoint x: 459, startPoint y: 227, endPoint x: 411, endPoint y: 227, distance: 48.1
click at [413, 229] on textarea "بابل بنكهة الأناناس، تقدم مع بيارلز بوبا المطاطية، [PERSON_NAME] و منعشة." at bounding box center [482, 241] width 219 height 35
paste textarea "لآلئ"
type textarea "بابل بنكهة الأناناس، تقدم مع لآلئ بوبا المطاطية، تانجي و منعشة."
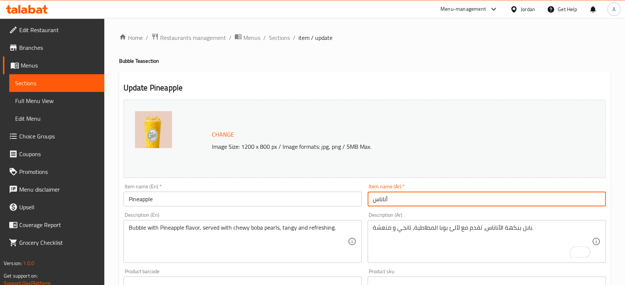
click at [421, 204] on input "أناناس" at bounding box center [487, 199] width 238 height 15
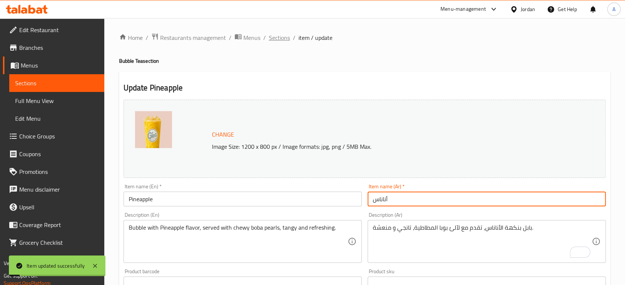
click at [283, 40] on span "Sections" at bounding box center [279, 37] width 21 height 9
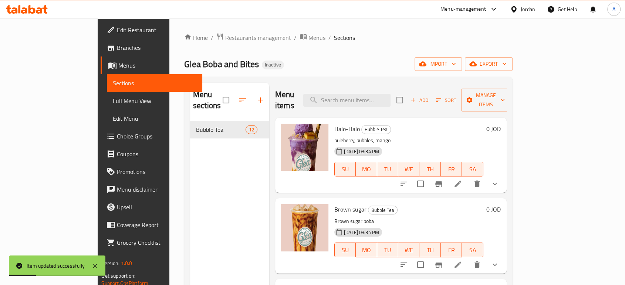
click at [107, 95] on link "Full Menu View" at bounding box center [154, 101] width 95 height 18
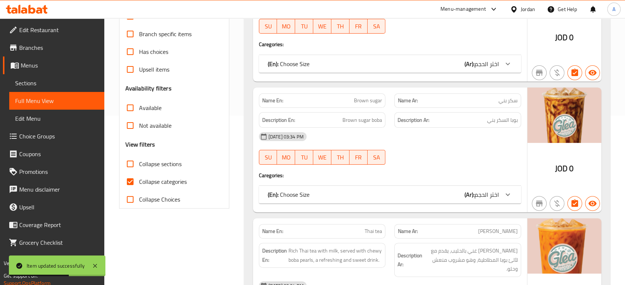
scroll to position [205, 0]
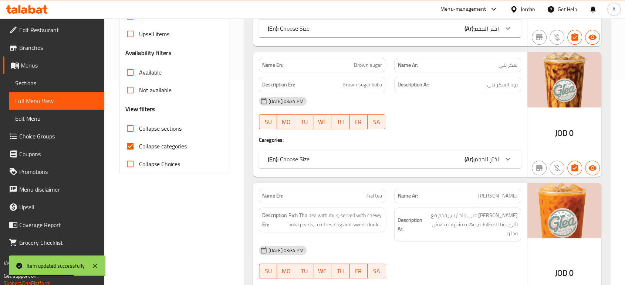
click at [154, 142] on span "Collapse categories" at bounding box center [163, 146] width 48 height 9
click at [139, 142] on input "Collapse categories" at bounding box center [130, 147] width 18 height 18
checkbox input "false"
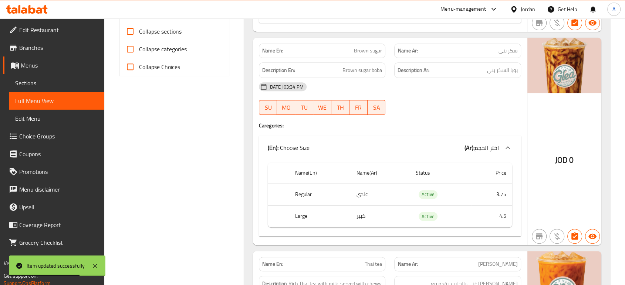
scroll to position [328, 0]
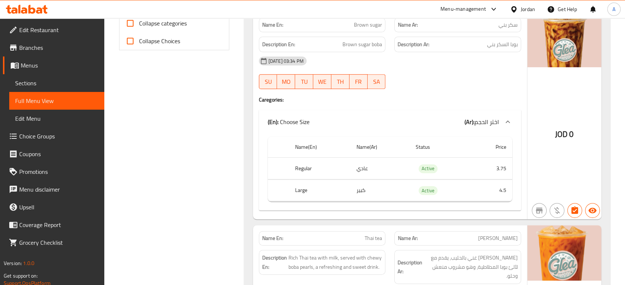
click at [399, 62] on div "28-09-2025 03:34 PM" at bounding box center [389, 61] width 271 height 18
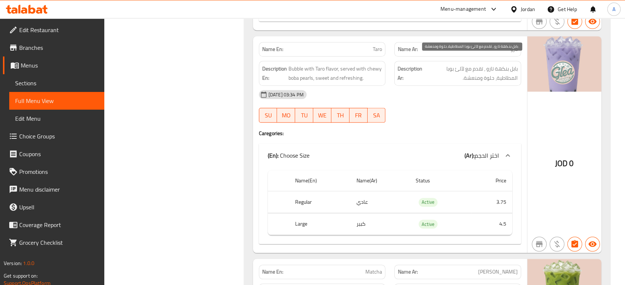
scroll to position [754, 0]
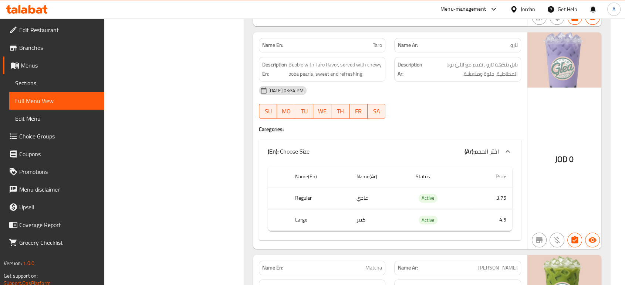
click at [441, 114] on div at bounding box center [458, 118] width 136 height 9
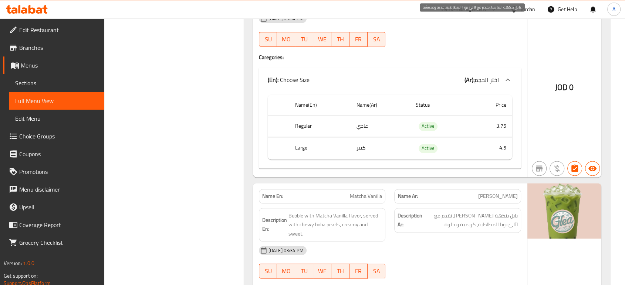
scroll to position [1090, 0]
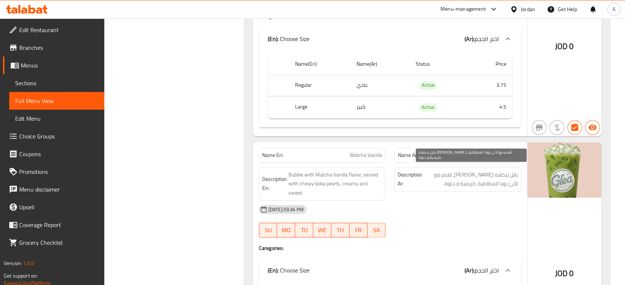
click at [438, 170] on span "بابل بنكهة ماتشا فانيليا، تقدم مع لآلئ بوبا المطاطية، كريمية و حلوة." at bounding box center [471, 179] width 94 height 18
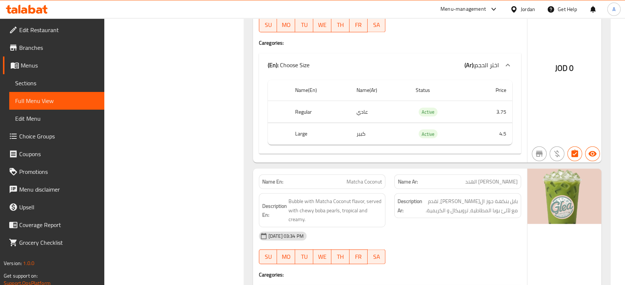
scroll to position [1337, 0]
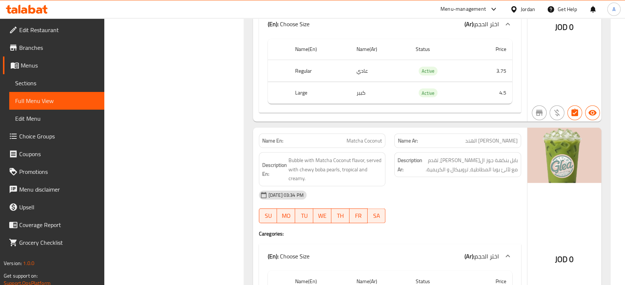
click at [417, 186] on div "28-09-2025 03:34 PM" at bounding box center [389, 195] width 271 height 18
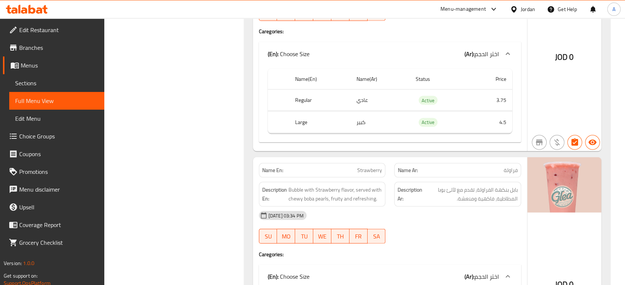
scroll to position [1542, 0]
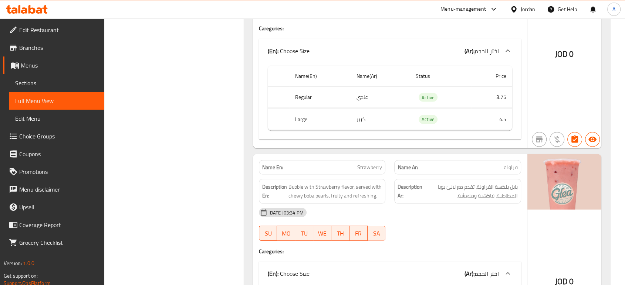
click at [456, 187] on span "بابل بنكهة الفراولة، تقدم مع لآلئ بوبا المطاطية، فاكهية ومنعشة." at bounding box center [471, 192] width 94 height 18
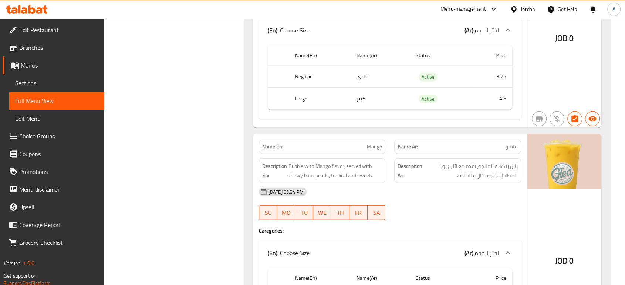
scroll to position [1830, 0]
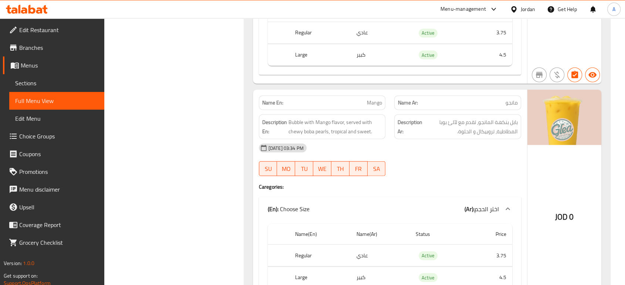
click at [482, 148] on div "28-09-2025 03:34 PM" at bounding box center [389, 148] width 271 height 18
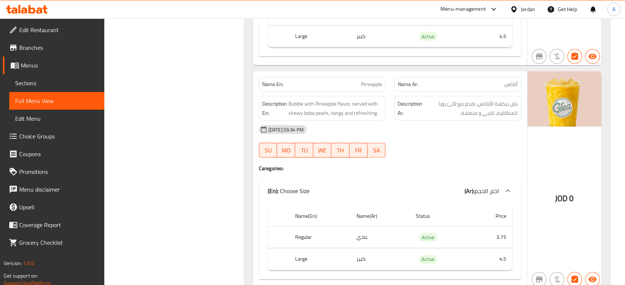
scroll to position [2076, 0]
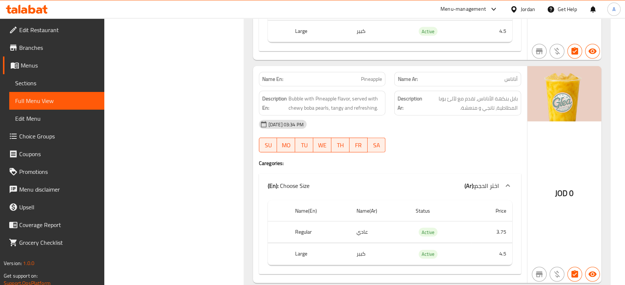
click at [470, 133] on div "28-09-2025 03:34 PM SU MO TU WE TH FR SA" at bounding box center [389, 136] width 271 height 41
drag, startPoint x: 441, startPoint y: 150, endPoint x: 421, endPoint y: 168, distance: 26.4
drag, startPoint x: 421, startPoint y: 168, endPoint x: 417, endPoint y: 171, distance: 4.5
drag, startPoint x: 417, startPoint y: 171, endPoint x: 408, endPoint y: 170, distance: 9.7
click at [408, 174] on div "(En): Choose Size (Ar): اختر الحجم" at bounding box center [390, 186] width 262 height 24
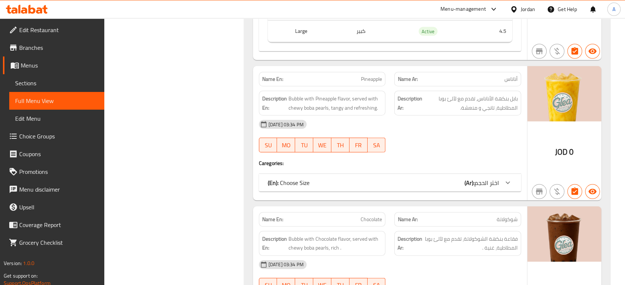
click at [405, 179] on div "(En): Choose Size (Ar): اختر الحجم" at bounding box center [383, 183] width 231 height 9
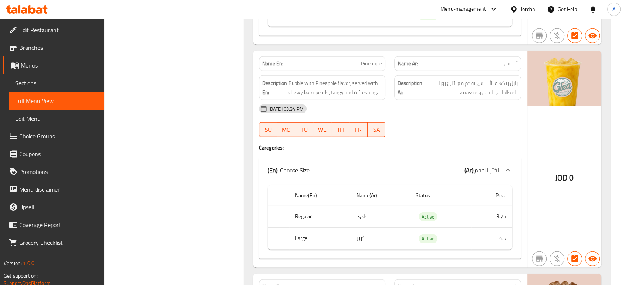
scroll to position [2117, 0]
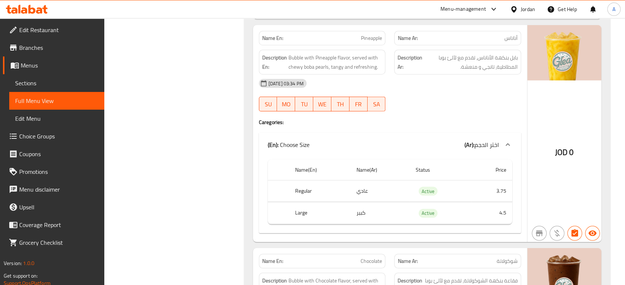
drag, startPoint x: 420, startPoint y: 167, endPoint x: 408, endPoint y: 182, distance: 19.5
drag, startPoint x: 408, startPoint y: 182, endPoint x: 375, endPoint y: 220, distance: 50.1
click at [374, 220] on div "Name(En) Name(Ar) Status Price Regular عادي Active 3.75 Large كبير Active 4.5" at bounding box center [390, 195] width 262 height 77
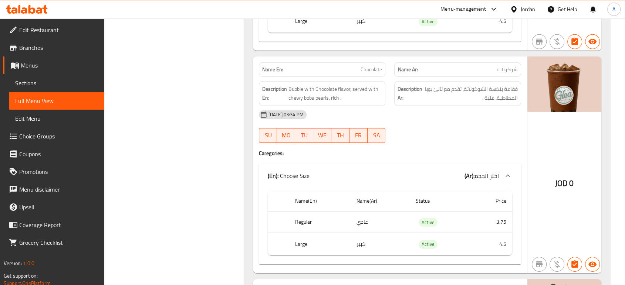
scroll to position [2322, 0]
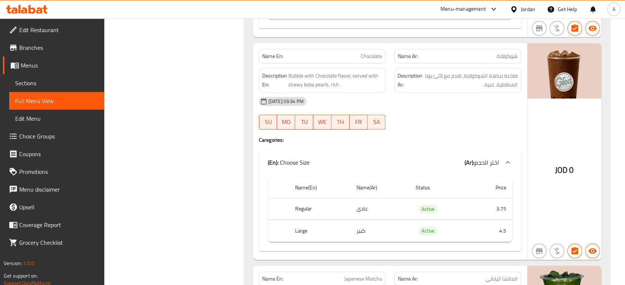
drag, startPoint x: 412, startPoint y: 199, endPoint x: 405, endPoint y: 202, distance: 6.9
click at [425, 94] on div "28-09-2025 03:34 PM" at bounding box center [389, 102] width 271 height 18
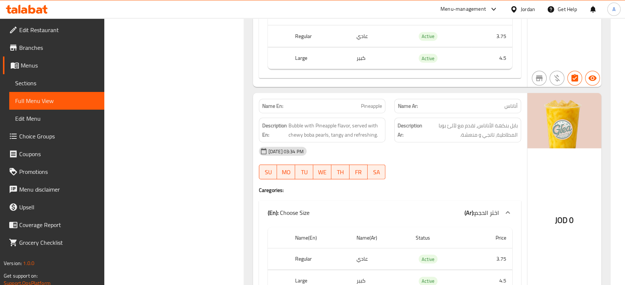
scroll to position [2035, 0]
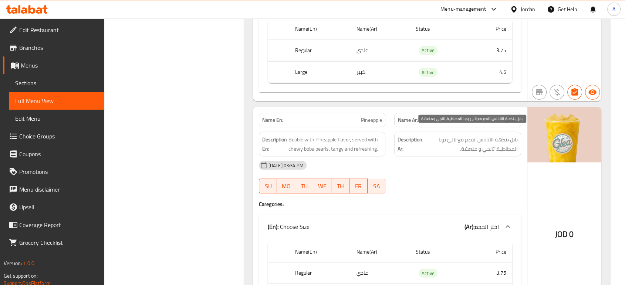
click at [515, 135] on span "بابل بنكهة الأناناس، تقدم مع لآلئ بوبا المطاطية، تانجي و منعشة." at bounding box center [471, 144] width 94 height 18
copy span "بابل"
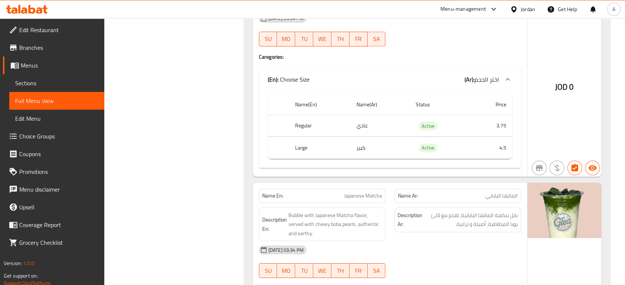
scroll to position [2446, 0]
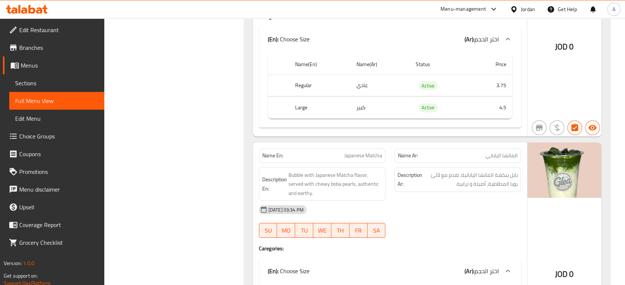
type button "0"
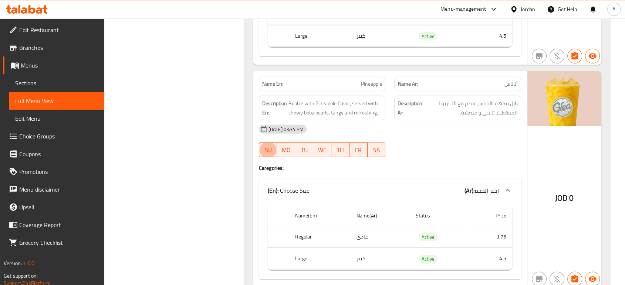
click at [435, 121] on div "28-09-2025 03:34 PM" at bounding box center [389, 130] width 271 height 18
click at [454, 129] on div "28-09-2025 03:34 PM" at bounding box center [389, 130] width 271 height 18
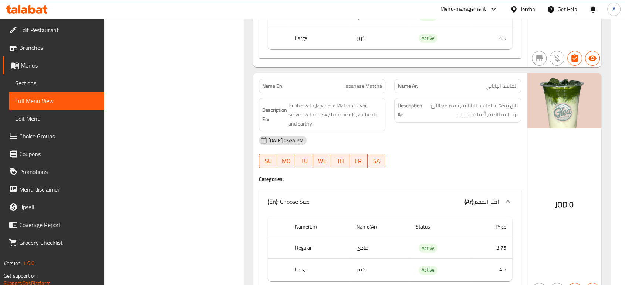
scroll to position [2552, 0]
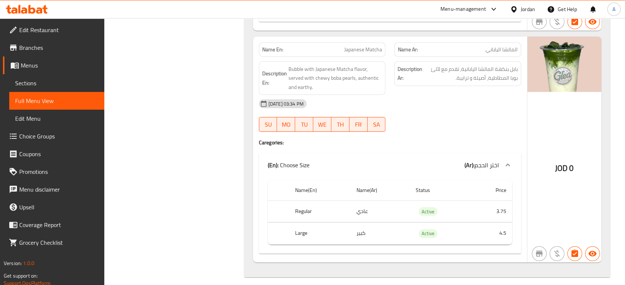
click at [513, 105] on div "28-09-2025 03:34 PM" at bounding box center [389, 104] width 271 height 18
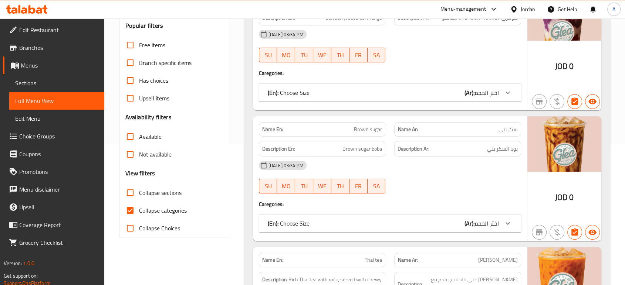
scroll to position [164, 0]
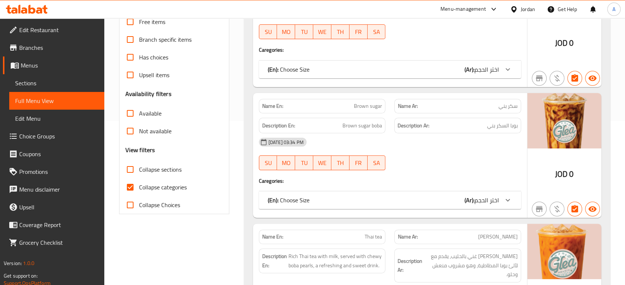
drag, startPoint x: 180, startPoint y: 187, endPoint x: 314, endPoint y: 192, distance: 134.3
click at [180, 187] on span "Collapse categories" at bounding box center [163, 187] width 48 height 9
click at [139, 187] on input "Collapse categories" at bounding box center [130, 188] width 18 height 18
checkbox input "false"
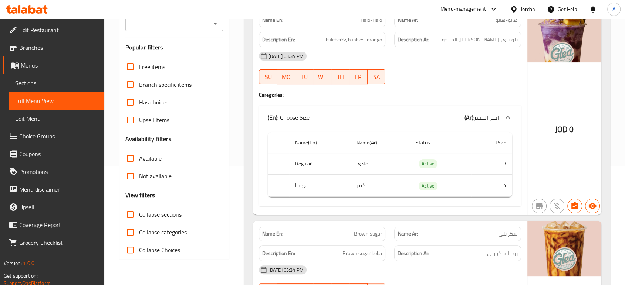
scroll to position [0, 0]
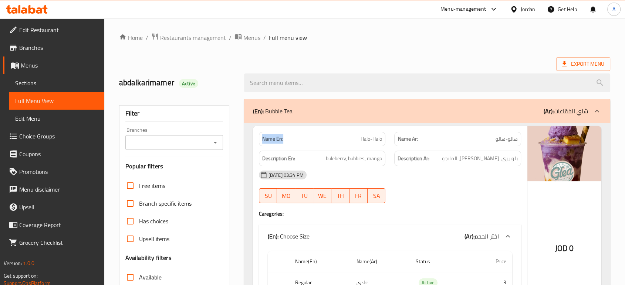
drag, startPoint x: 287, startPoint y: 138, endPoint x: 260, endPoint y: 138, distance: 26.6
click at [260, 138] on div "Name En: Halo-Halo" at bounding box center [322, 139] width 127 height 14
copy strong "Name En:"
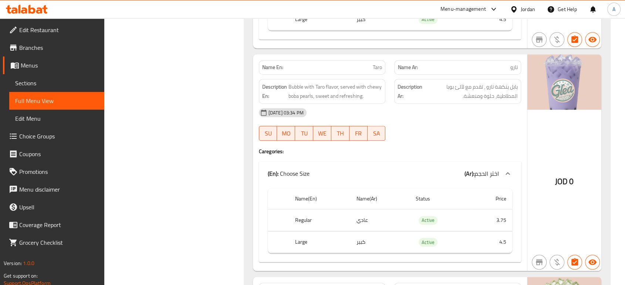
scroll to position [739, 0]
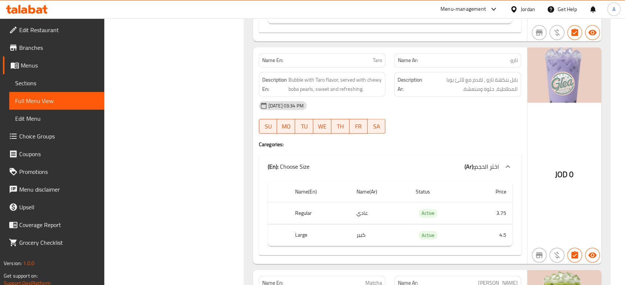
click at [38, 6] on icon at bounding box center [27, 9] width 42 height 9
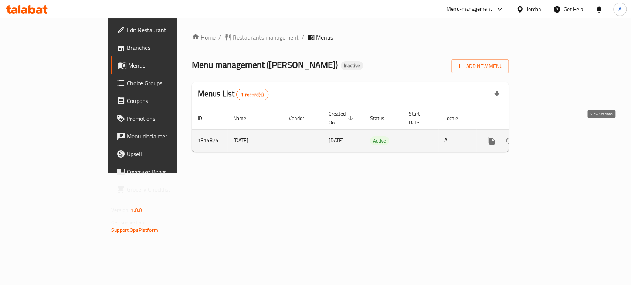
click at [549, 136] on icon "enhanced table" at bounding box center [544, 140] width 9 height 9
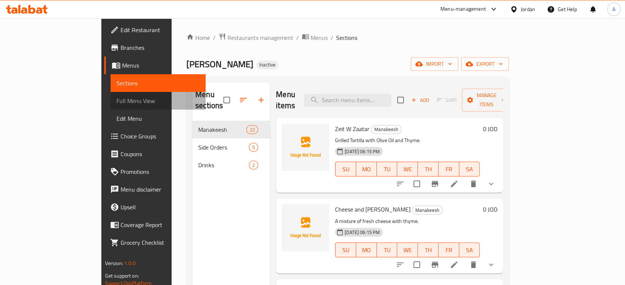
click at [116, 101] on span "Full Menu View" at bounding box center [157, 101] width 83 height 9
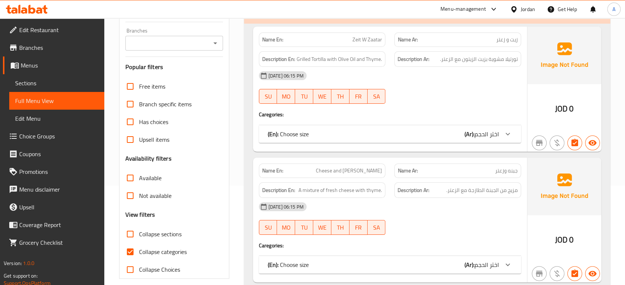
scroll to position [164, 0]
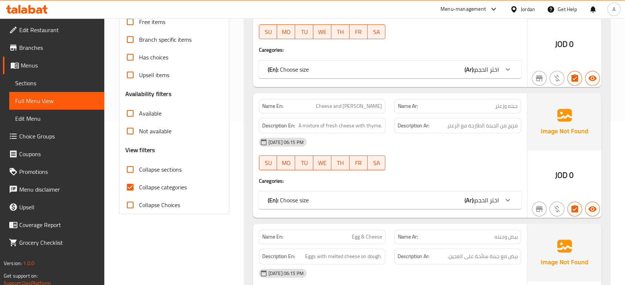
click at [175, 187] on span "Collapse categories" at bounding box center [163, 187] width 48 height 9
click at [139, 187] on input "Collapse categories" at bounding box center [130, 188] width 18 height 18
checkbox input "false"
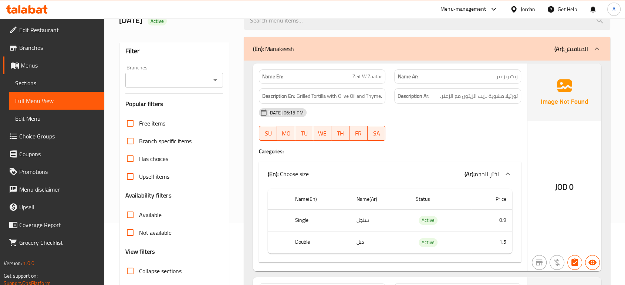
scroll to position [0, 0]
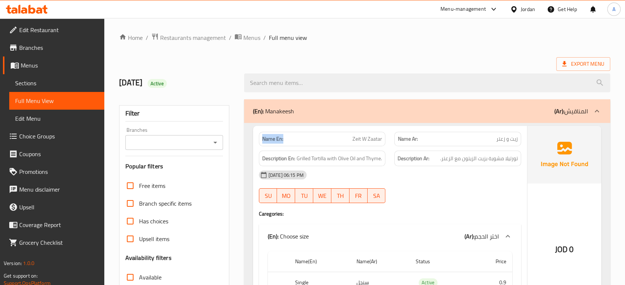
drag, startPoint x: 288, startPoint y: 140, endPoint x: 253, endPoint y: 137, distance: 35.3
click at [253, 137] on div "Name En: Zeit W Zaatar Name Ar: زيت و زعتر Description En: Grilled Tortilla wit…" at bounding box center [390, 230] width 274 height 208
copy strong "Name En:"
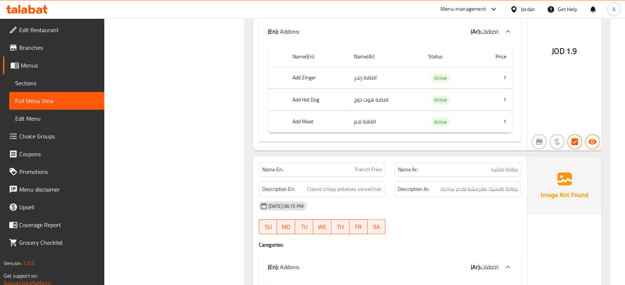
scroll to position [5774, 0]
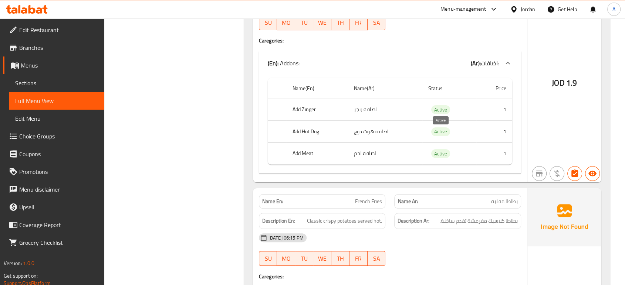
click at [444, 150] on span "Active" at bounding box center [440, 154] width 19 height 9
copy span "Active"
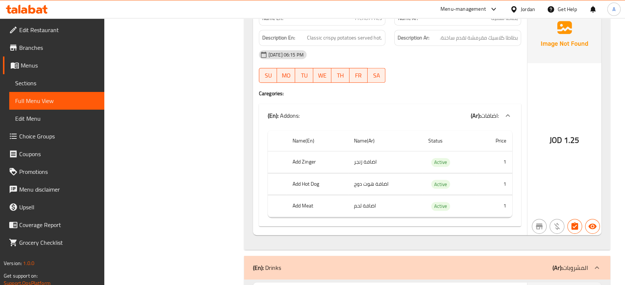
click at [65, 31] on span "Edit Restaurant" at bounding box center [58, 30] width 79 height 9
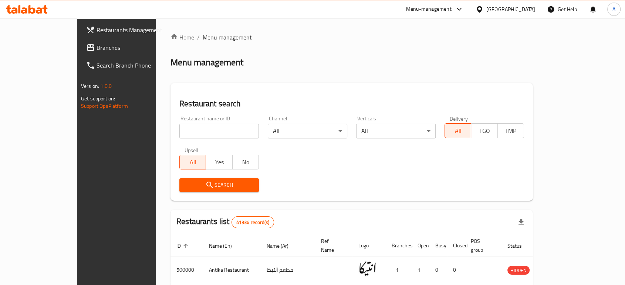
click at [97, 47] on span "Branches" at bounding box center [136, 47] width 79 height 9
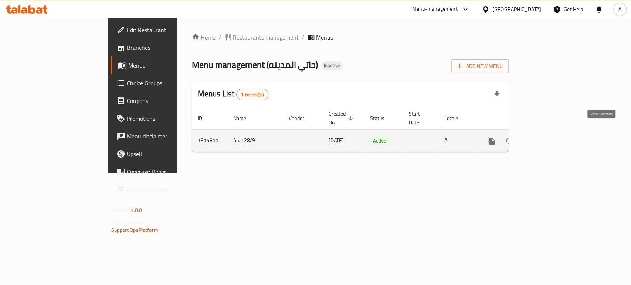
click at [549, 136] on icon "enhanced table" at bounding box center [544, 140] width 9 height 9
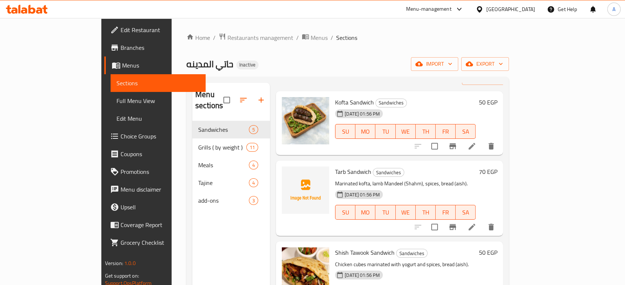
scroll to position [41, 0]
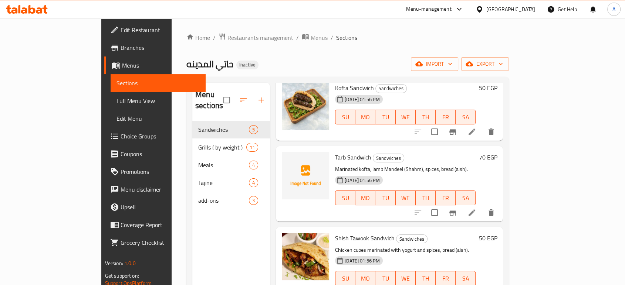
click at [335, 152] on span "Tarb Sandwich" at bounding box center [353, 157] width 36 height 11
copy h6 "Tarb Sandwich"
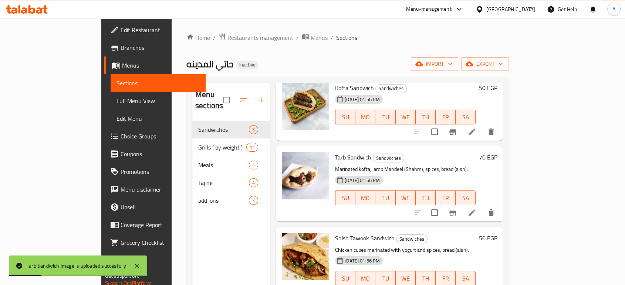
click at [408, 146] on div "Tarb Sandwich Sandwiches Marinated kofta, [PERSON_NAME] (Shahm), spices, bread …" at bounding box center [389, 183] width 227 height 75
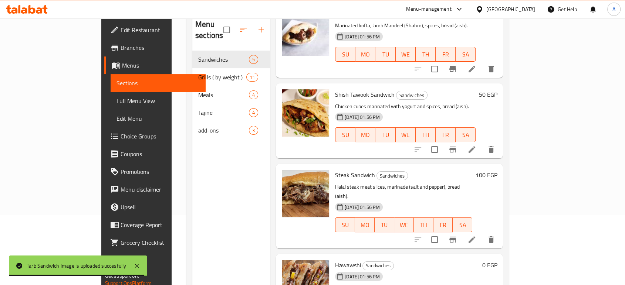
scroll to position [21, 0]
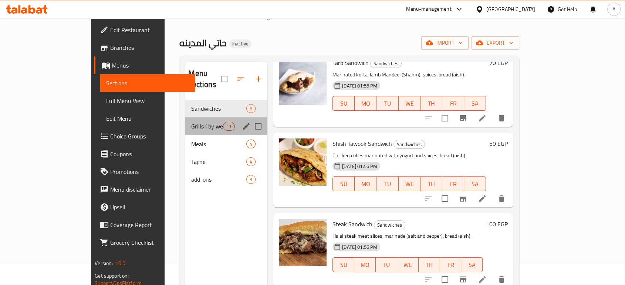
click at [185, 118] on div "Grills ( by weight ) 11" at bounding box center [226, 127] width 82 height 18
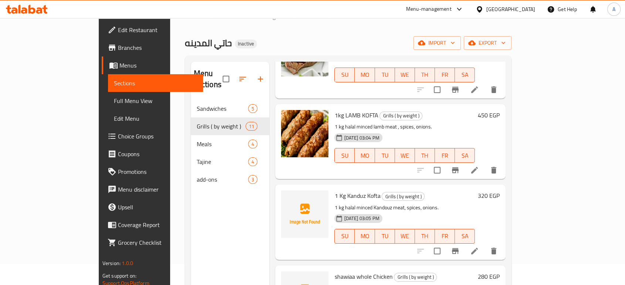
scroll to position [402, 0]
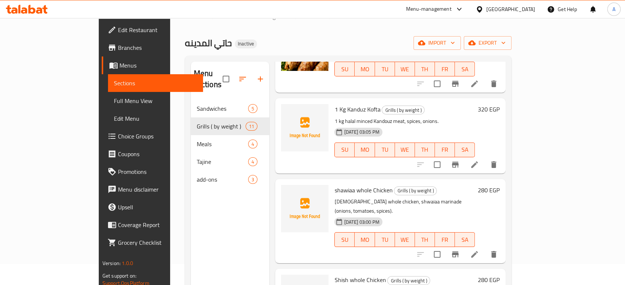
click at [351, 104] on span "1 Kg Kanduz Kofta" at bounding box center [357, 109] width 46 height 11
copy h6 "Kofta"
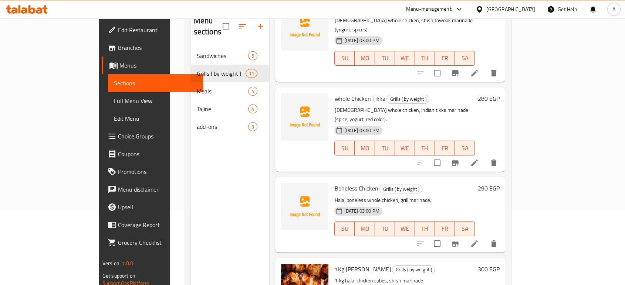
scroll to position [104, 0]
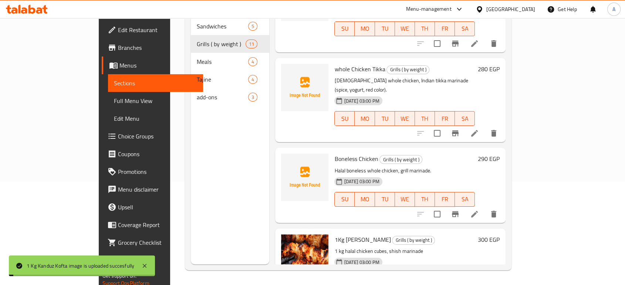
click at [338, 153] on span "Boneless Chicken" at bounding box center [356, 158] width 44 height 11
copy h6 "Boneless Chicken"
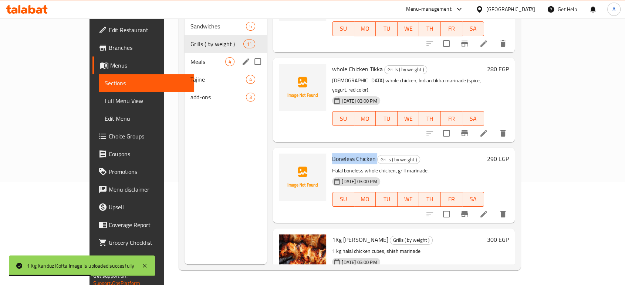
click at [190, 57] on span "Meals" at bounding box center [207, 61] width 35 height 9
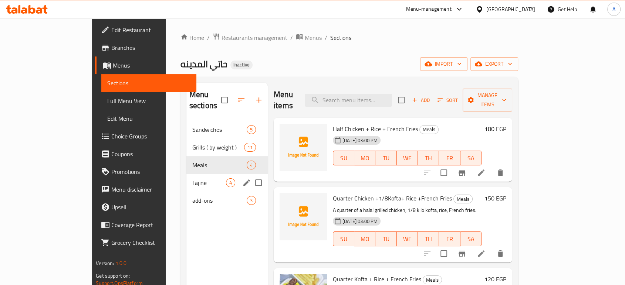
click at [192, 179] on span "Tajine" at bounding box center [209, 183] width 34 height 9
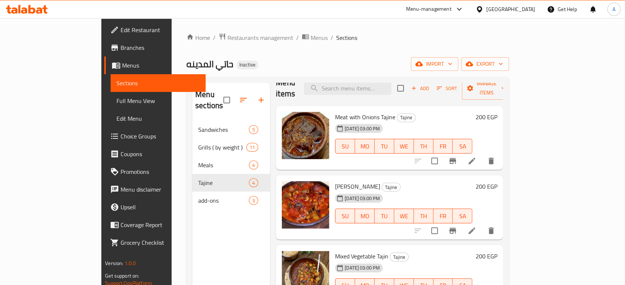
scroll to position [104, 0]
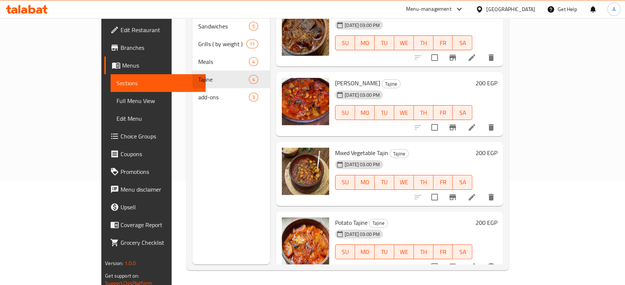
click at [192, 94] on div "add-ons 3" at bounding box center [231, 97] width 78 height 18
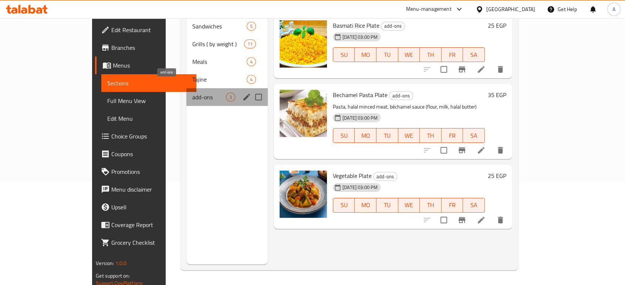
click at [192, 93] on span "add-ons" at bounding box center [209, 97] width 34 height 9
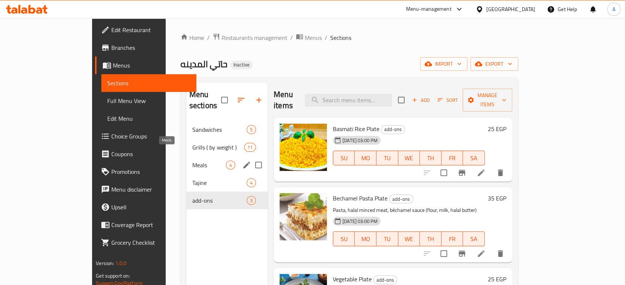
click at [192, 161] on span "Meals" at bounding box center [209, 165] width 34 height 9
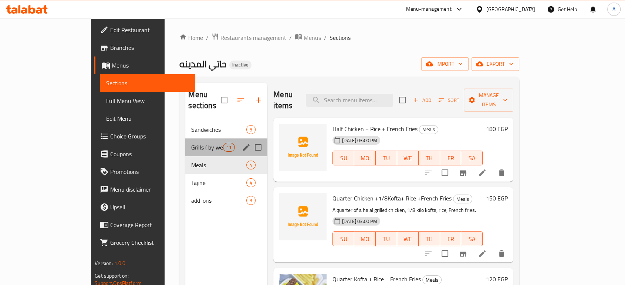
click at [191, 143] on span "Grills ( by weight )" at bounding box center [206, 147] width 31 height 9
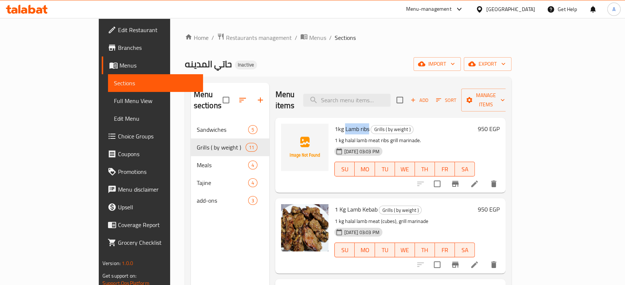
drag, startPoint x: 343, startPoint y: 116, endPoint x: 321, endPoint y: 117, distance: 22.6
click at [334, 123] on span "1kg Lamb ribs" at bounding box center [351, 128] width 35 height 11
copy span "Lamb ribs"
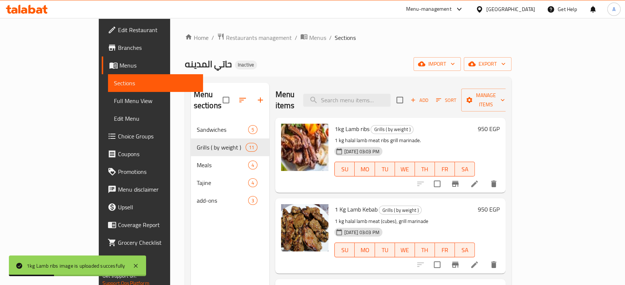
click at [333, 51] on div "Home / Restaurants management / Menus / Sections حاتي المدينه Inactive import e…" at bounding box center [348, 203] width 327 height 341
click at [475, 64] on icon "button" at bounding box center [471, 64] width 7 height 5
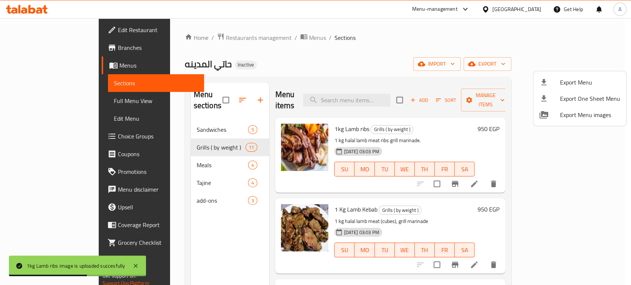
click at [565, 73] on ul "Export Menu Export One Sheet Menu Export Menu images" at bounding box center [580, 98] width 93 height 55
click at [561, 79] on span "Export Menu" at bounding box center [590, 82] width 60 height 9
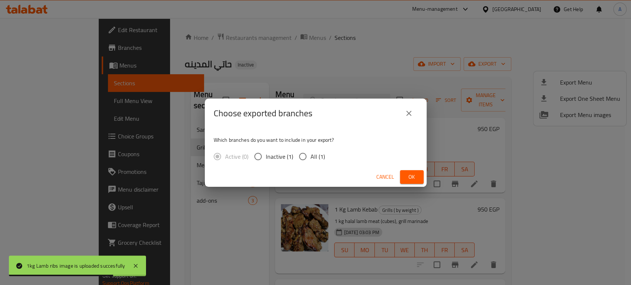
click at [304, 151] on input "All (1)" at bounding box center [303, 157] width 16 height 16
radio input "true"
click at [416, 174] on span "Ok" at bounding box center [412, 177] width 12 height 9
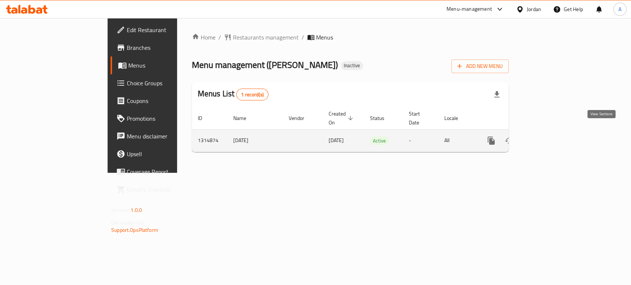
click at [549, 136] on icon "enhanced table" at bounding box center [544, 140] width 9 height 9
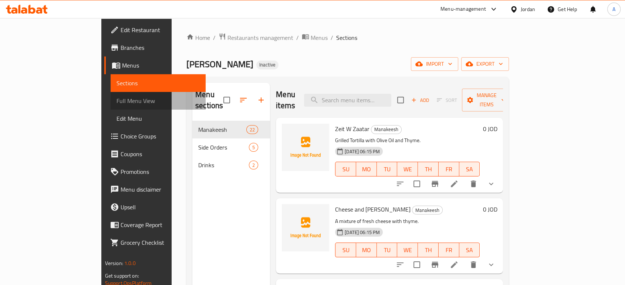
click at [116, 97] on span "Full Menu View" at bounding box center [157, 101] width 83 height 9
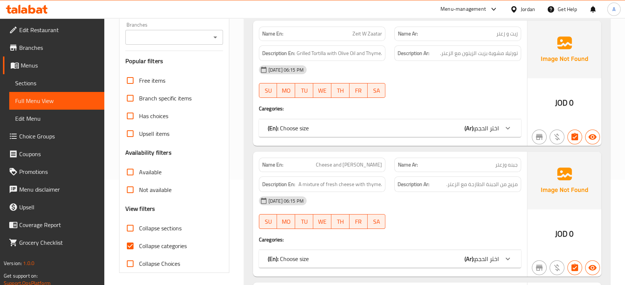
scroll to position [123, 0]
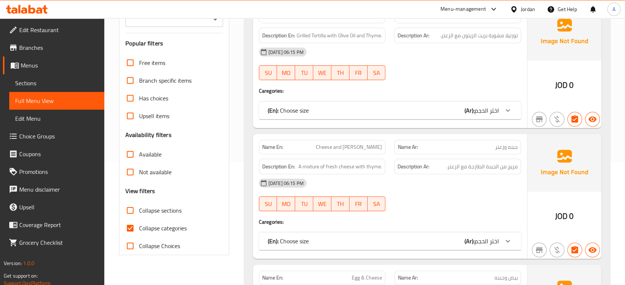
click at [148, 227] on span "Collapse categories" at bounding box center [163, 228] width 48 height 9
click at [139, 227] on input "Collapse categories" at bounding box center [130, 229] width 18 height 18
checkbox input "false"
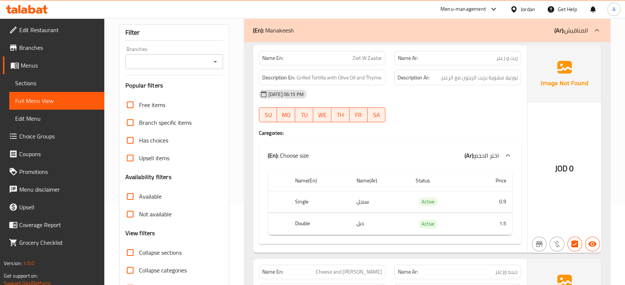
scroll to position [41, 0]
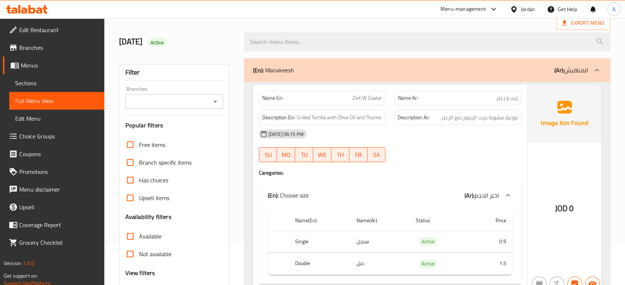
drag, startPoint x: 61, startPoint y: 82, endPoint x: 98, endPoint y: 84, distance: 36.6
click at [61, 82] on span "Sections" at bounding box center [56, 83] width 83 height 9
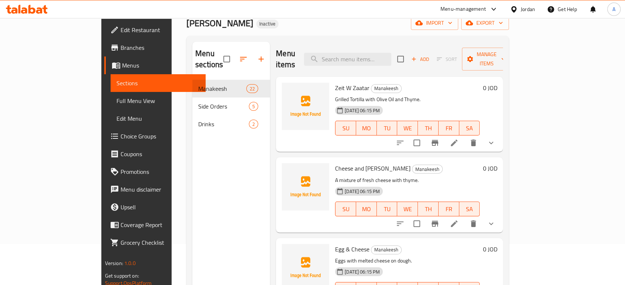
click at [458, 139] on icon at bounding box center [454, 143] width 9 height 9
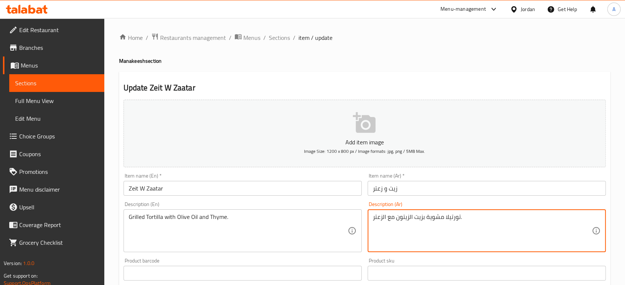
click at [439, 222] on textarea "تورتيلا مشوية بزيت الزيتون مع الزعتر." at bounding box center [482, 231] width 219 height 35
paste textarea "Zeit W Zaatar"
click at [395, 217] on textarea "Zeit W Zaatar" at bounding box center [482, 231] width 219 height 35
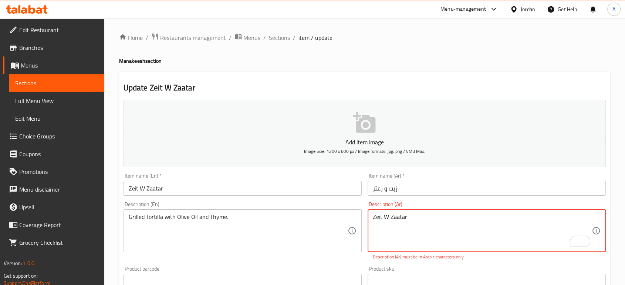
click at [395, 217] on textarea "Zeit W Zaatar" at bounding box center [482, 231] width 219 height 35
paste textarea "تورتيا مشوية بزيت الزيتون مع الزعتر."
type textarea "تورتيا مشوية بزيت الزيتون مع الزعتر."
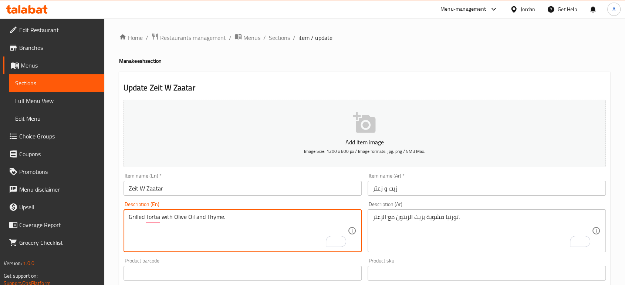
type textarea "Grilled Tortia with Olive Oil and Thyme."
click at [179, 189] on input "Zeit W Zaatar" at bounding box center [242, 188] width 238 height 15
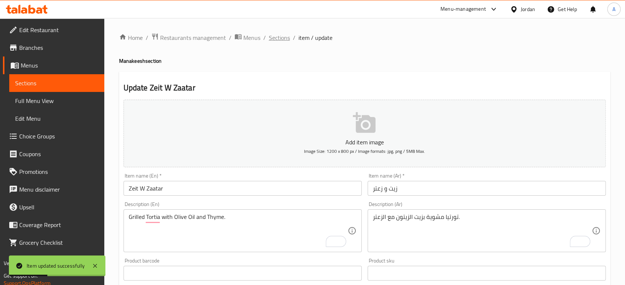
click at [284, 38] on span "Sections" at bounding box center [279, 37] width 21 height 9
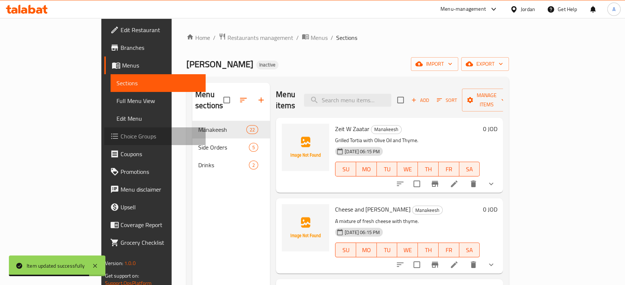
click at [121, 135] on span "Choice Groups" at bounding box center [160, 136] width 79 height 9
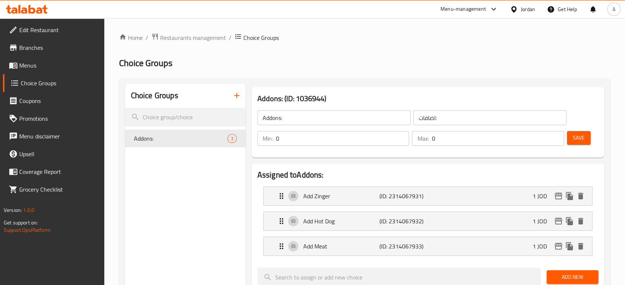
click at [238, 91] on button "button" at bounding box center [237, 96] width 18 height 18
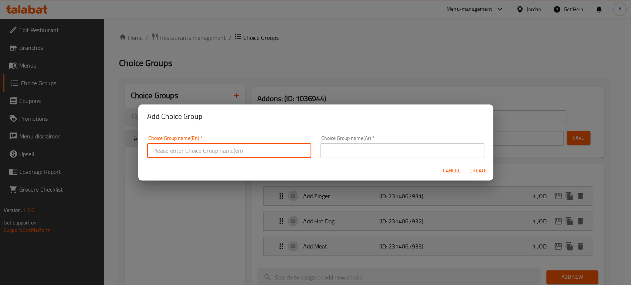
click at [209, 152] on input "text" at bounding box center [229, 150] width 164 height 15
click at [455, 165] on div "Cancel Create" at bounding box center [315, 171] width 355 height 20
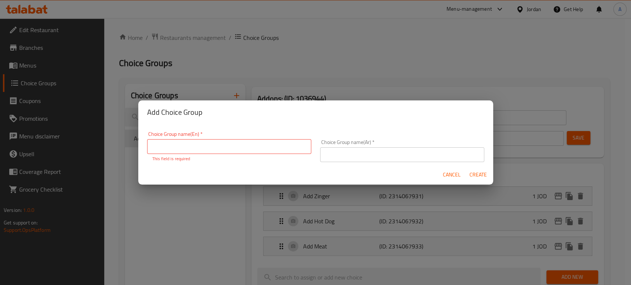
click at [445, 170] on span "Cancel" at bounding box center [452, 174] width 18 height 9
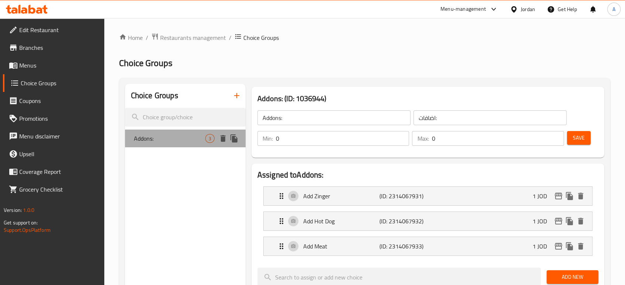
click at [181, 137] on span "Addons:" at bounding box center [169, 138] width 71 height 9
click at [238, 92] on icon "button" at bounding box center [236, 95] width 9 height 9
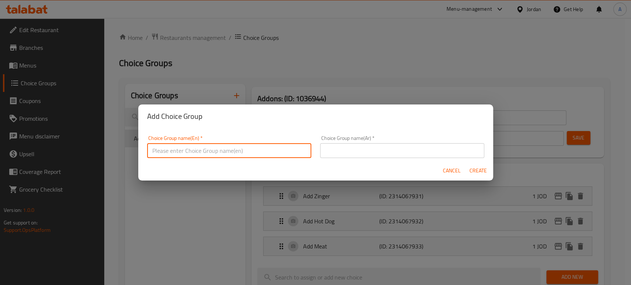
click at [213, 149] on input "text" at bounding box center [229, 150] width 164 height 15
type input "a"
type input "Addons"
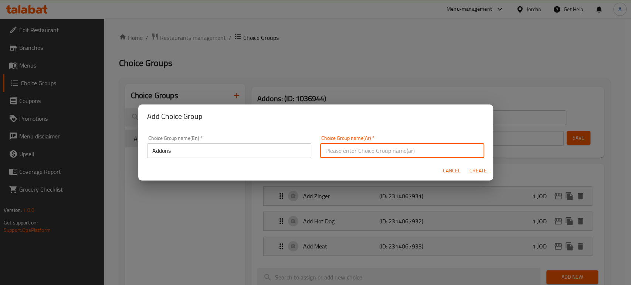
click at [327, 146] on input "text" at bounding box center [402, 150] width 164 height 15
type input "أضافات"
click at [485, 170] on span "Create" at bounding box center [479, 170] width 18 height 9
type input "Addons"
type input "أضافات"
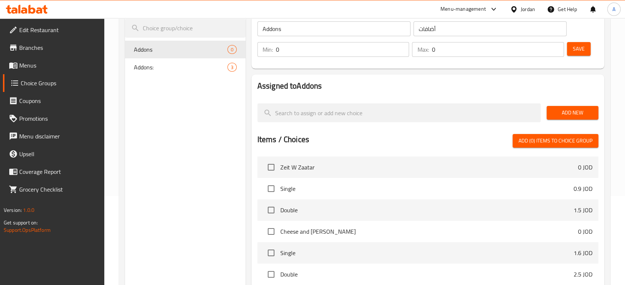
scroll to position [41, 0]
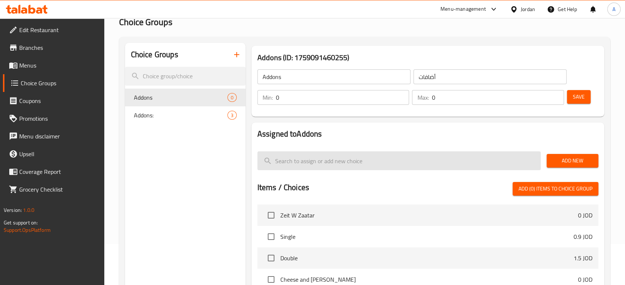
click at [395, 159] on input "search" at bounding box center [398, 161] width 283 height 19
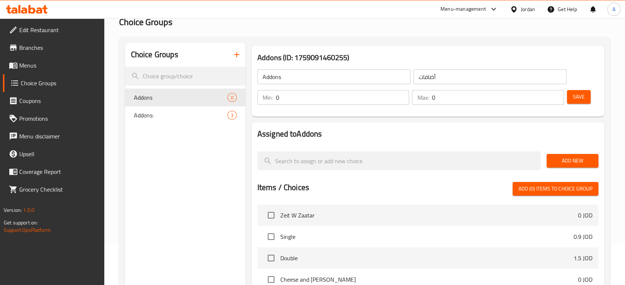
click at [530, 185] on span "Add (0) items to choice group" at bounding box center [555, 189] width 74 height 9
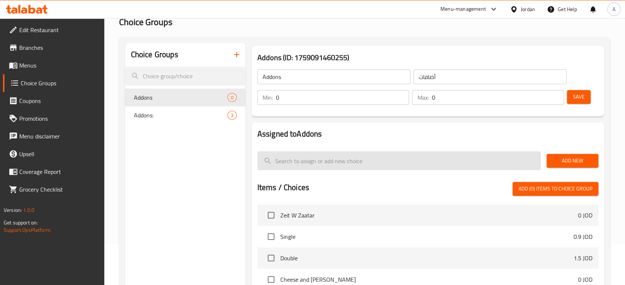
click at [351, 162] on input "search" at bounding box center [398, 161] width 283 height 19
paste input "Add vegetables"
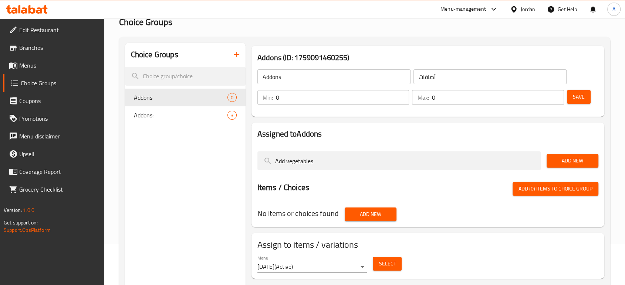
type input "Add vegetables"
click at [535, 187] on span "Add (0) items to choice group" at bounding box center [555, 189] width 74 height 9
click at [573, 162] on span "Add New" at bounding box center [572, 160] width 40 height 9
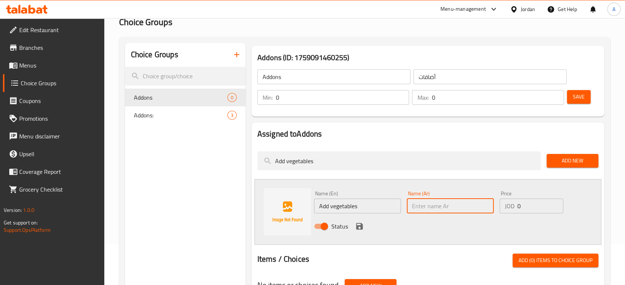
click at [416, 203] on input "text" at bounding box center [450, 206] width 87 height 15
paste input "اضف خضار"
type input "اضف خضار"
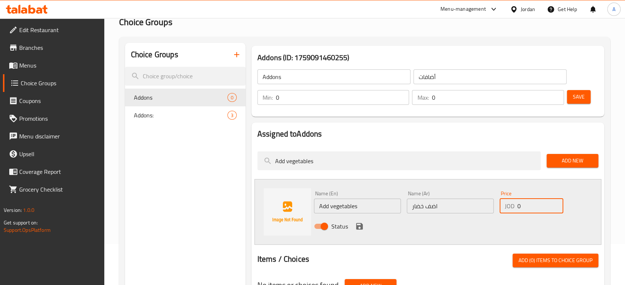
drag, startPoint x: 524, startPoint y: 206, endPoint x: 516, endPoint y: 206, distance: 7.8
click at [516, 206] on div "JOD 0 Price" at bounding box center [532, 206] width 64 height 15
click at [537, 204] on input "04" at bounding box center [540, 206] width 46 height 15
type input "0.4"
click at [362, 223] on icon "save" at bounding box center [359, 226] width 9 height 9
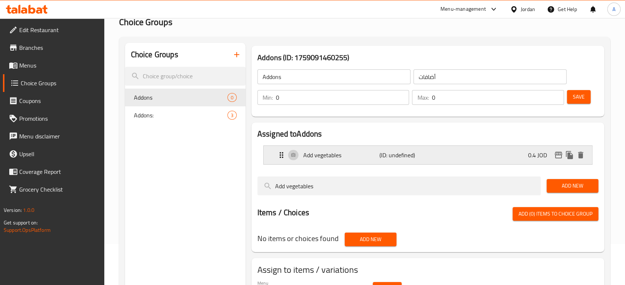
click at [411, 152] on p "(ID: undefined)" at bounding box center [404, 155] width 51 height 9
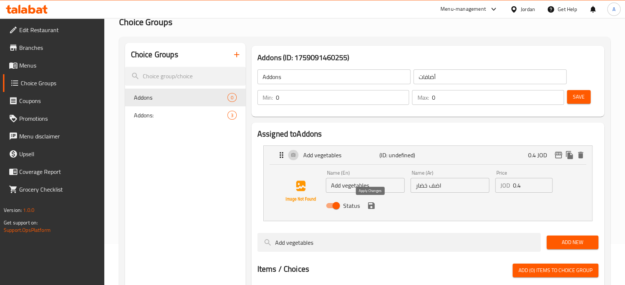
click at [368, 206] on icon "save" at bounding box center [371, 206] width 7 height 7
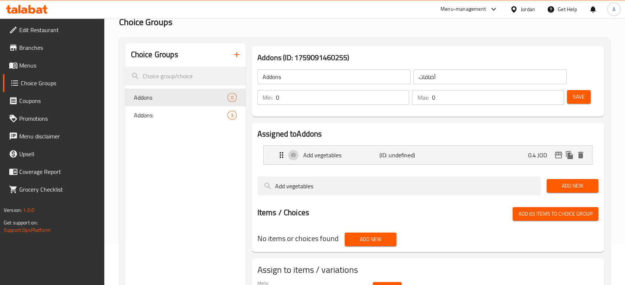
click at [572, 102] on button "Save" at bounding box center [579, 97] width 24 height 14
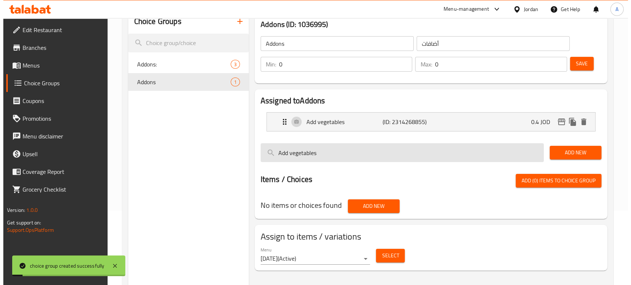
scroll to position [105, 0]
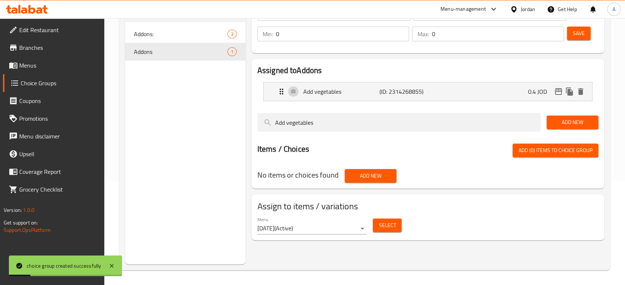
click at [399, 224] on button "Select" at bounding box center [387, 226] width 29 height 14
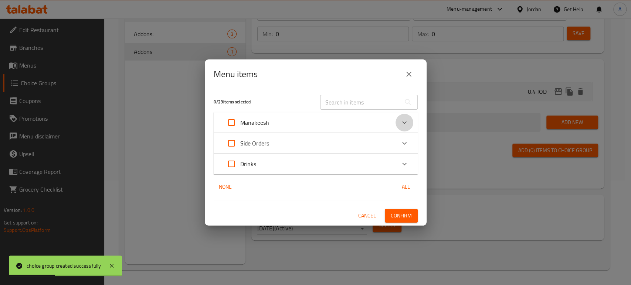
click at [399, 123] on div "Expand" at bounding box center [405, 123] width 18 height 18
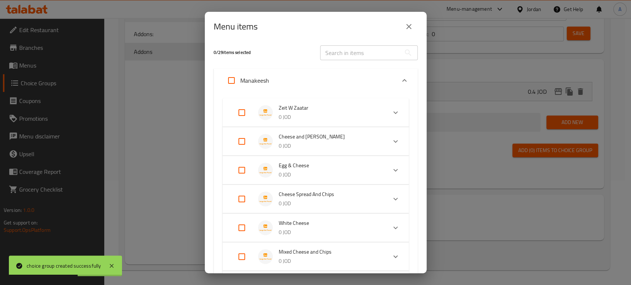
scroll to position [0, 0]
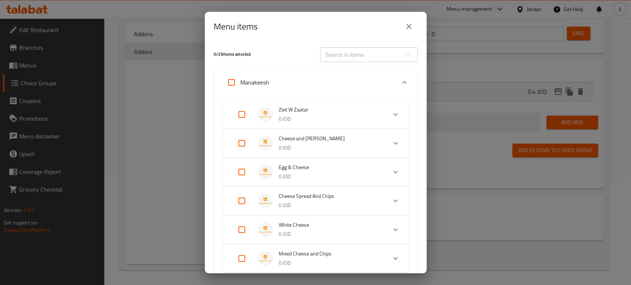
click at [243, 115] on input "Expand" at bounding box center [242, 115] width 18 height 18
checkbox input "true"
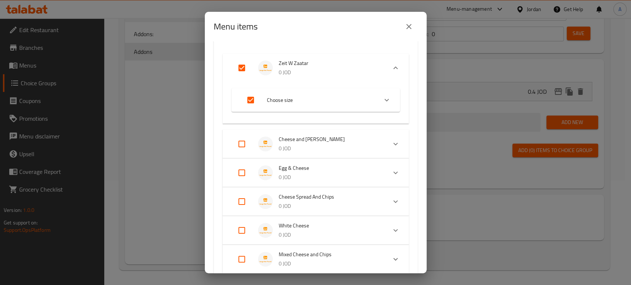
scroll to position [82, 0]
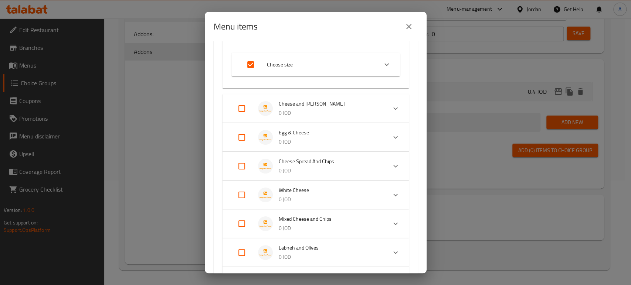
click at [246, 113] on input "Expand" at bounding box center [242, 109] width 18 height 18
checkbox input "true"
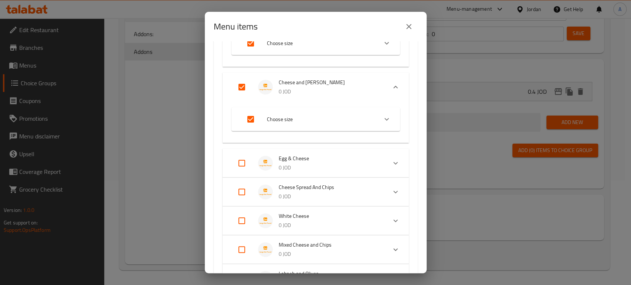
scroll to position [123, 0]
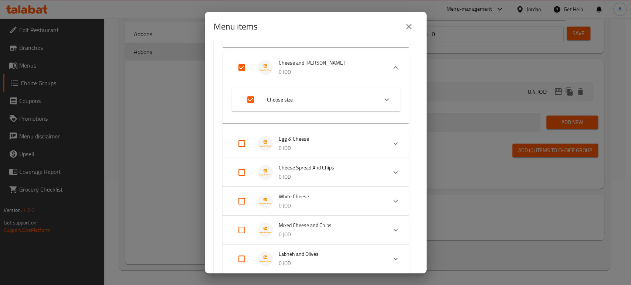
click at [242, 147] on input "Expand" at bounding box center [242, 144] width 18 height 18
checkbox input "true"
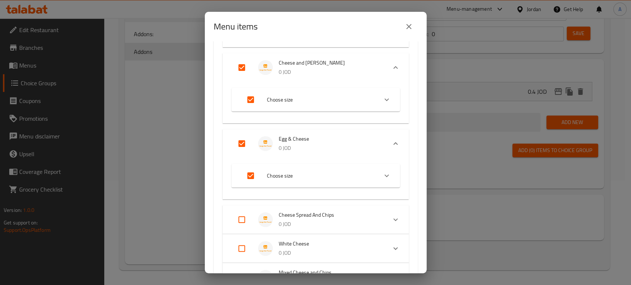
scroll to position [205, 0]
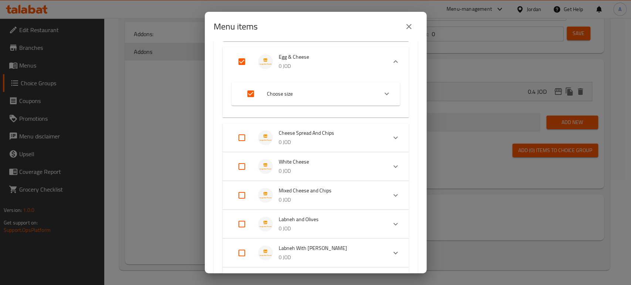
click at [242, 134] on input "Expand" at bounding box center [242, 138] width 18 height 18
checkbox input "true"
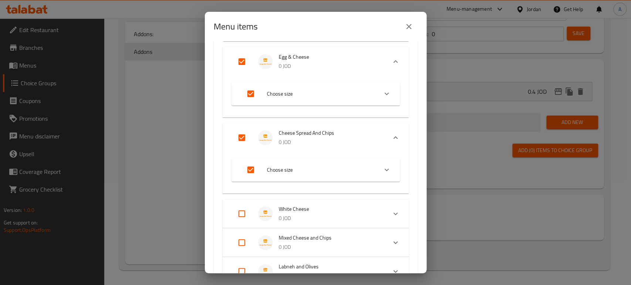
scroll to position [287, 0]
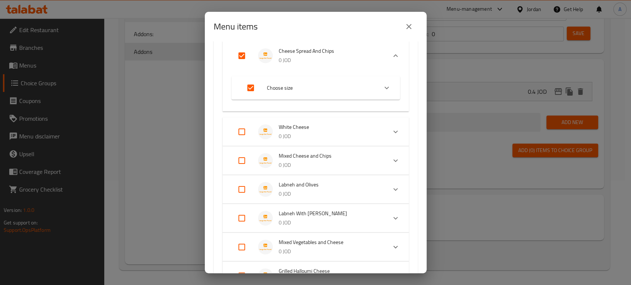
click at [240, 133] on input "Expand" at bounding box center [242, 132] width 18 height 18
checkbox input "true"
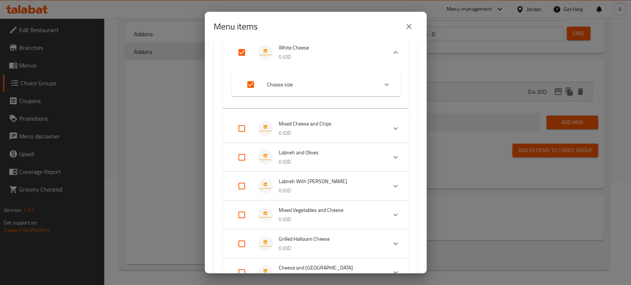
scroll to position [370, 0]
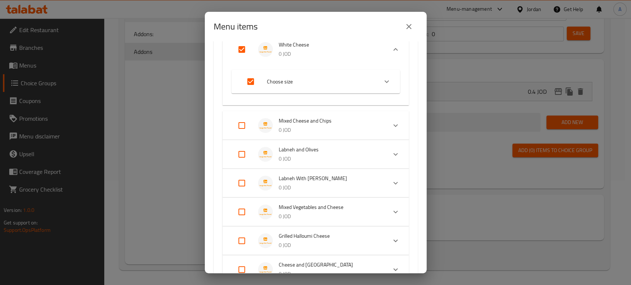
drag, startPoint x: 244, startPoint y: 157, endPoint x: 244, endPoint y: 150, distance: 7.4
click at [244, 156] on input "Expand" at bounding box center [242, 155] width 18 height 18
checkbox input "true"
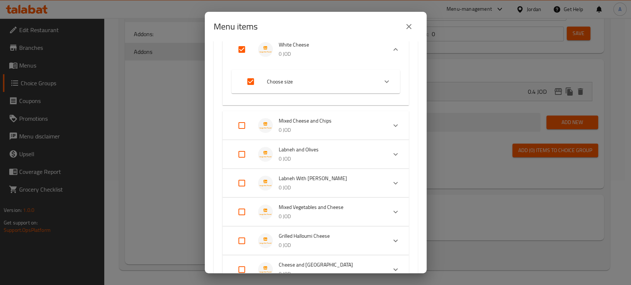
checkbox input "true"
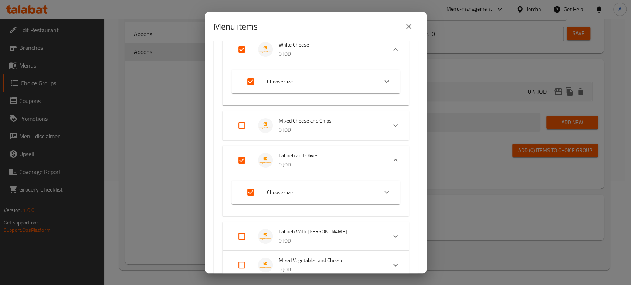
click at [236, 118] on input "Expand" at bounding box center [242, 126] width 18 height 18
checkbox input "true"
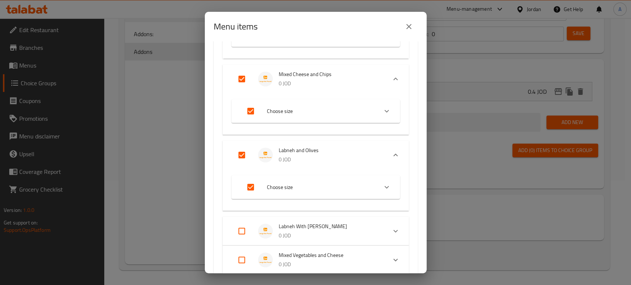
scroll to position [452, 0]
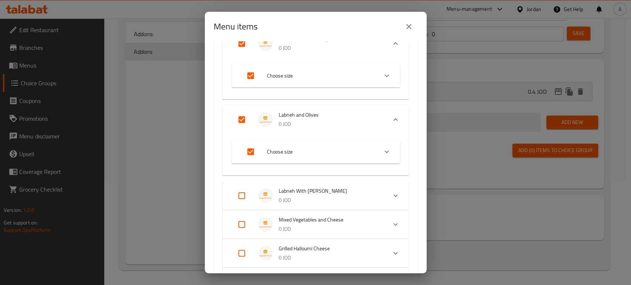
click at [244, 193] on input "Expand" at bounding box center [242, 196] width 18 height 18
checkbox input "true"
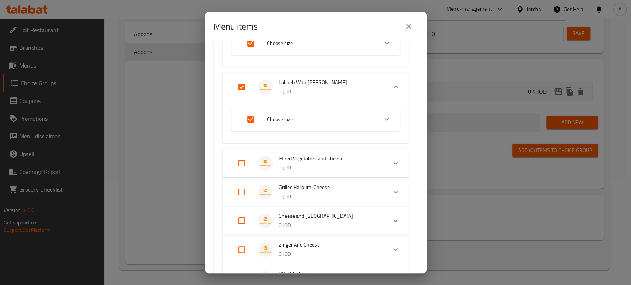
scroll to position [575, 0]
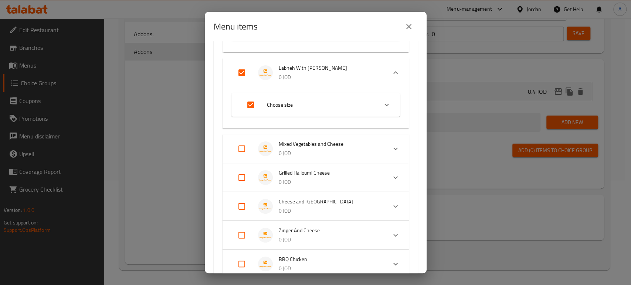
click at [243, 179] on input "Expand" at bounding box center [242, 178] width 18 height 18
checkbox input "true"
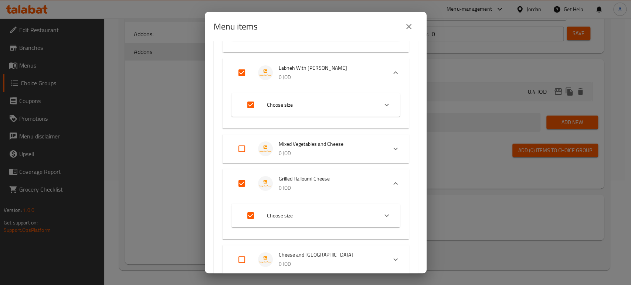
scroll to position [698, 0]
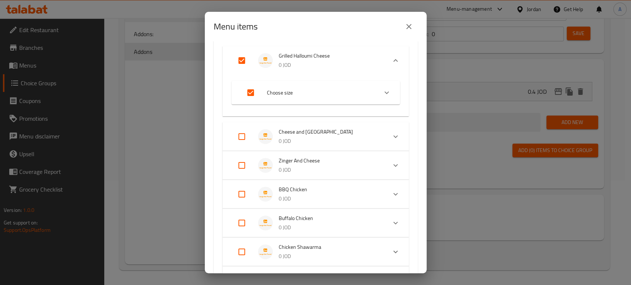
click at [242, 139] on input "Expand" at bounding box center [242, 137] width 18 height 18
checkbox input "true"
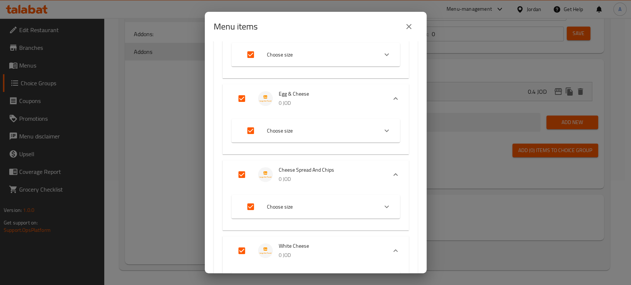
scroll to position [164, 0]
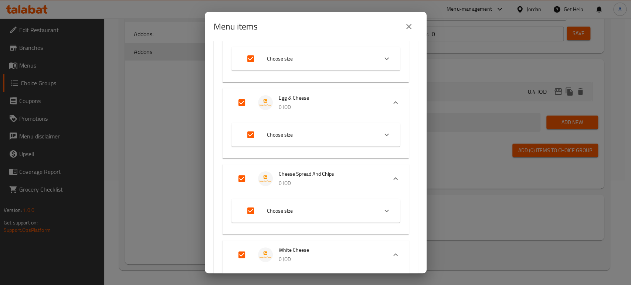
drag, startPoint x: 411, startPoint y: 28, endPoint x: 420, endPoint y: 38, distance: 13.9
click at [411, 28] on icon "close" at bounding box center [409, 26] width 9 height 9
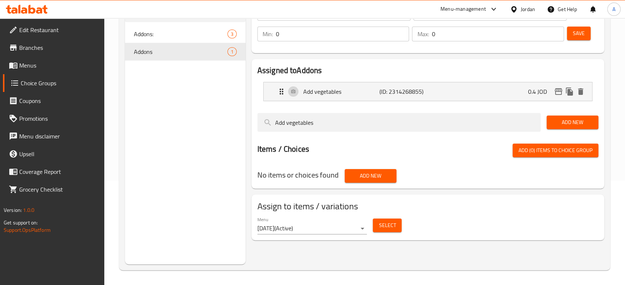
click at [393, 230] on span "Select" at bounding box center [387, 225] width 17 height 9
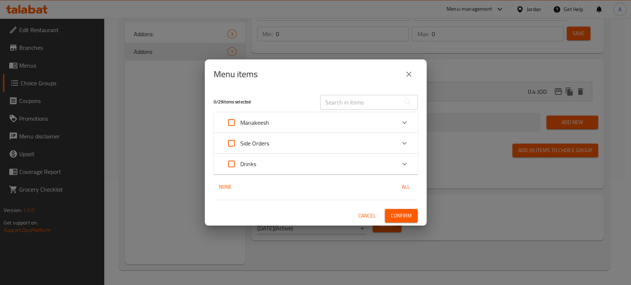
click at [402, 128] on div "Expand" at bounding box center [405, 123] width 18 height 18
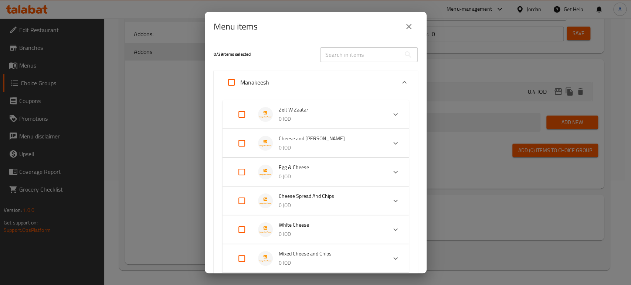
click at [244, 117] on input "Expand" at bounding box center [242, 115] width 18 height 18
checkbox input "true"
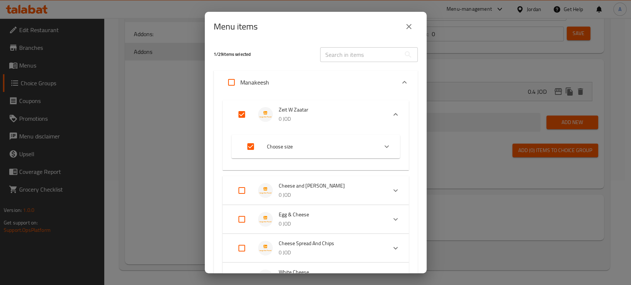
click at [240, 193] on input "Expand" at bounding box center [242, 191] width 18 height 18
checkbox input "true"
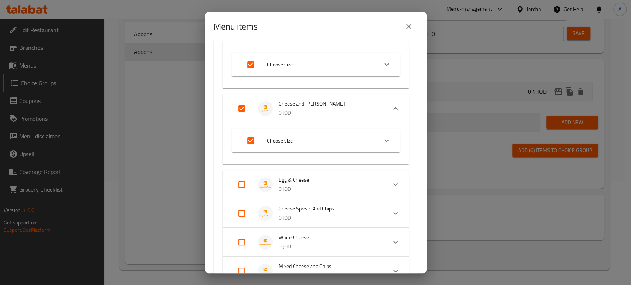
scroll to position [123, 0]
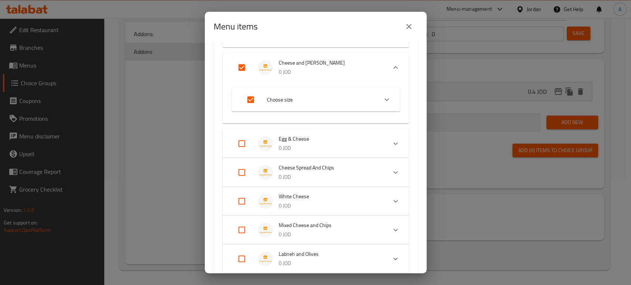
click at [243, 145] on input "Expand" at bounding box center [242, 144] width 18 height 18
checkbox input "true"
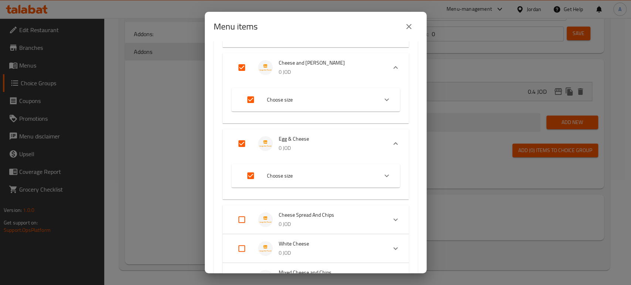
scroll to position [205, 0]
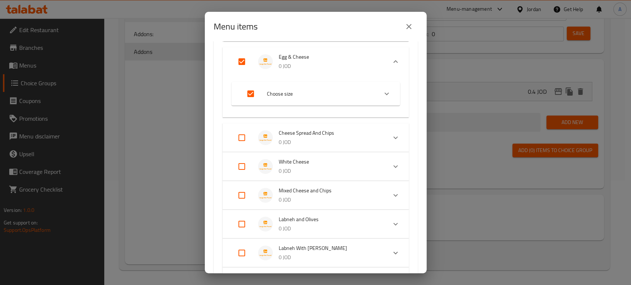
click at [244, 137] on input "Expand" at bounding box center [242, 138] width 18 height 18
checkbox input "true"
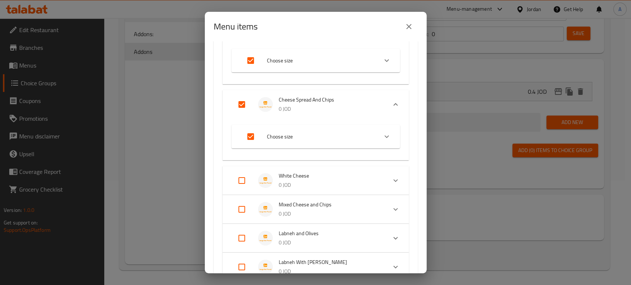
scroll to position [287, 0]
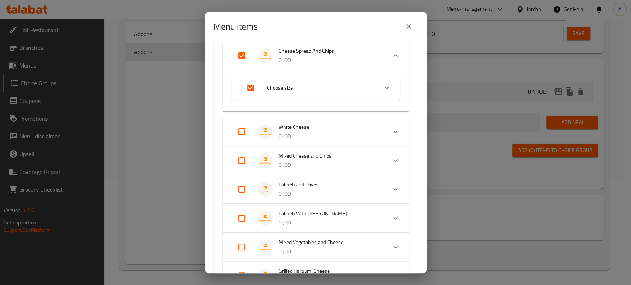
click at [244, 132] on input "Expand" at bounding box center [242, 132] width 18 height 18
checkbox input "true"
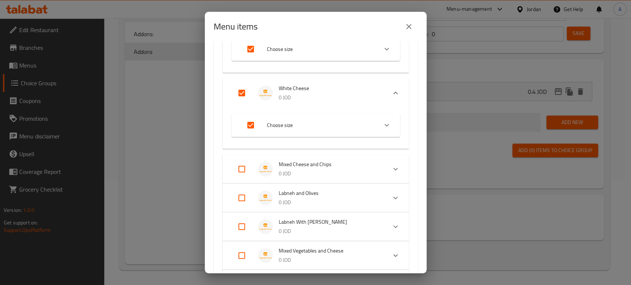
scroll to position [370, 0]
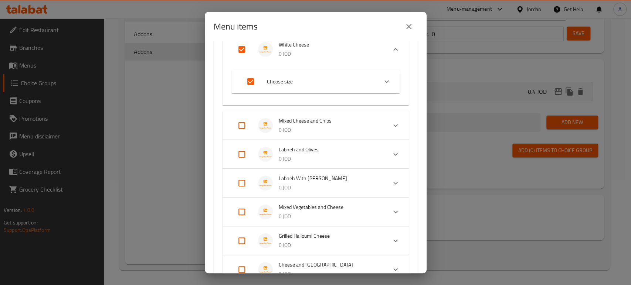
click at [241, 126] on input "Expand" at bounding box center [242, 126] width 18 height 18
checkbox input "true"
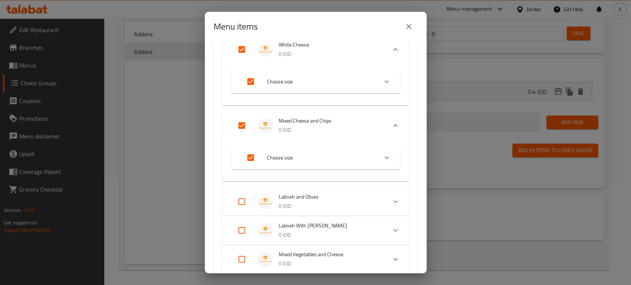
scroll to position [452, 0]
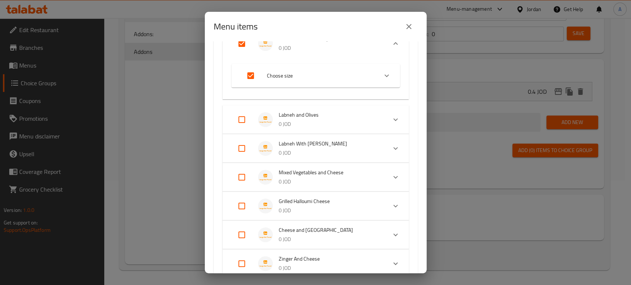
click at [244, 117] on input "Expand" at bounding box center [242, 120] width 18 height 18
checkbox input "true"
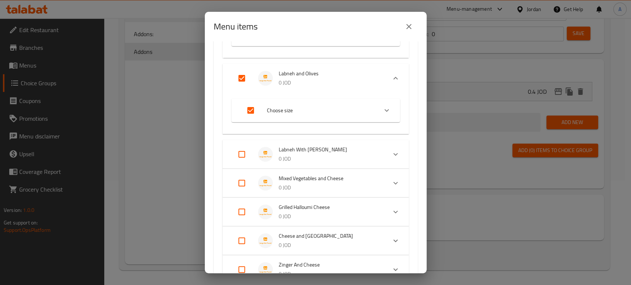
scroll to position [534, 0]
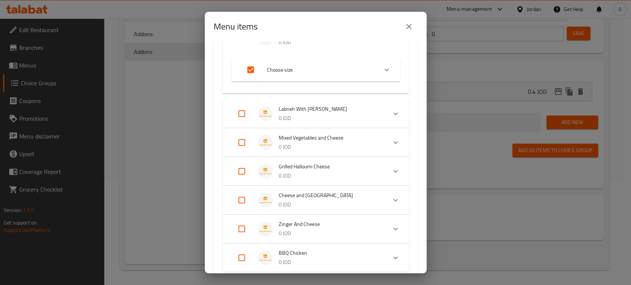
click at [241, 116] on input "Expand" at bounding box center [242, 114] width 18 height 18
checkbox input "true"
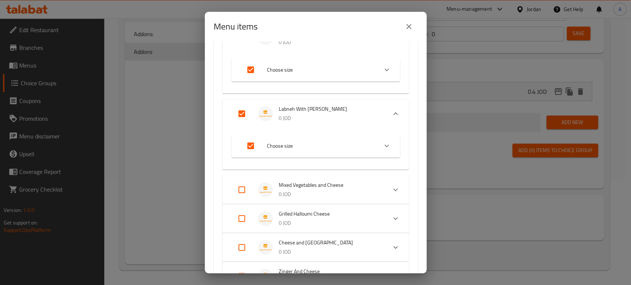
click at [243, 219] on input "Expand" at bounding box center [242, 219] width 18 height 18
checkbox input "true"
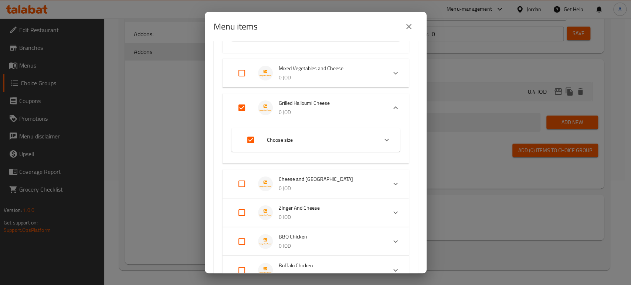
scroll to position [698, 0]
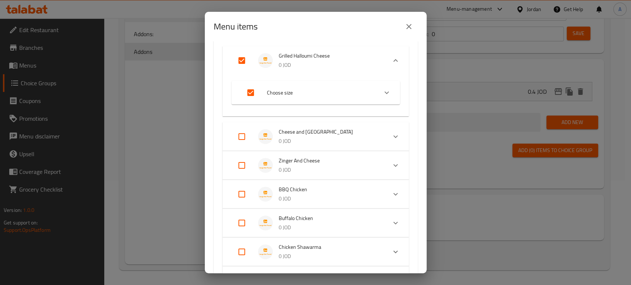
click at [246, 136] on input "Expand" at bounding box center [242, 137] width 18 height 18
checkbox input "true"
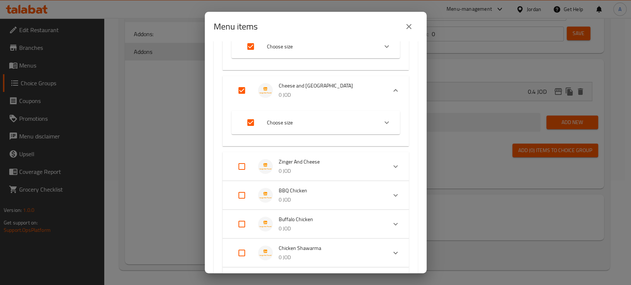
scroll to position [822, 0]
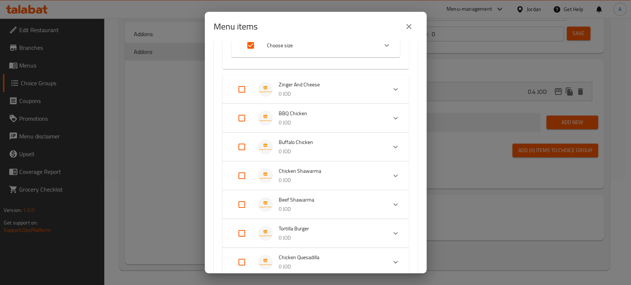
click at [245, 92] on input "Expand" at bounding box center [242, 90] width 18 height 18
checkbox input "true"
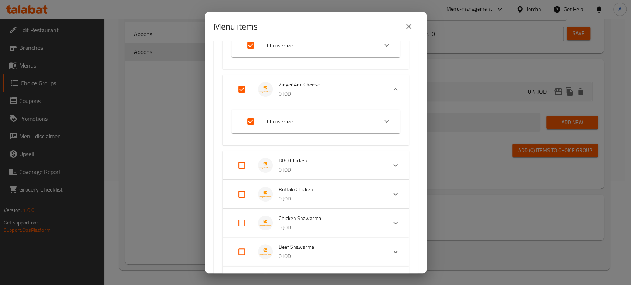
click at [241, 165] on input "Expand" at bounding box center [242, 166] width 18 height 18
checkbox input "true"
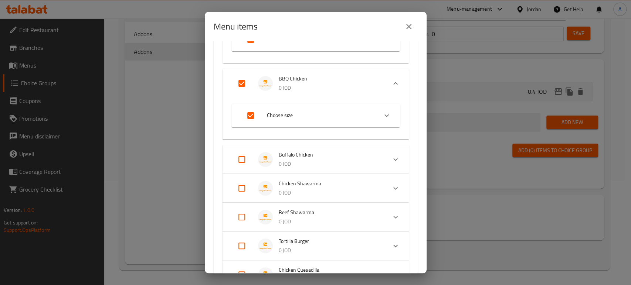
scroll to position [945, 0]
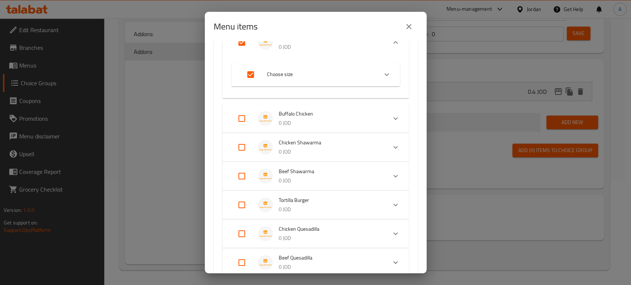
click at [243, 122] on input "Expand" at bounding box center [242, 119] width 18 height 18
checkbox input "true"
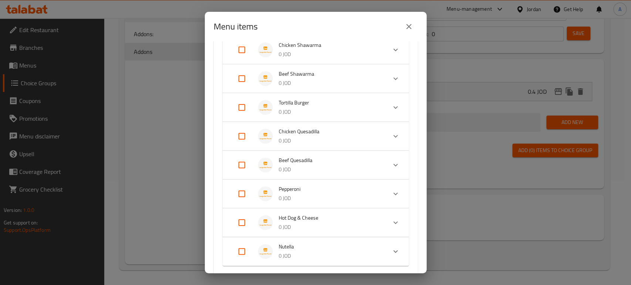
scroll to position [1109, 0]
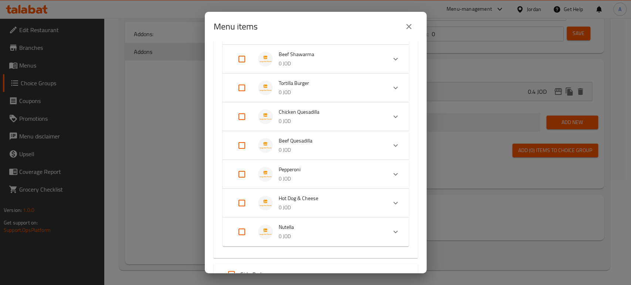
click at [243, 203] on input "Expand" at bounding box center [242, 203] width 18 height 18
checkbox input "true"
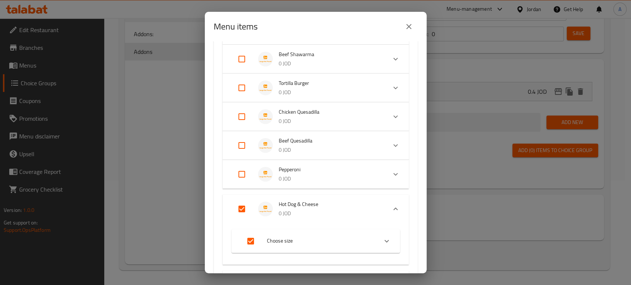
click at [243, 173] on input "Expand" at bounding box center [242, 175] width 18 height 18
checkbox input "true"
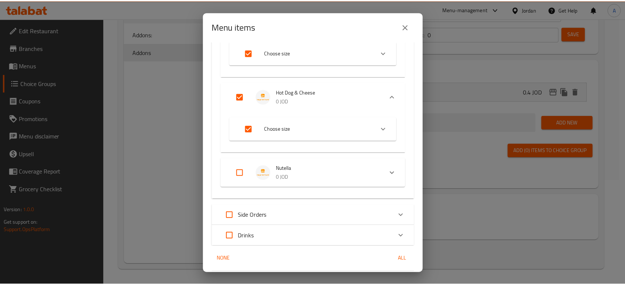
scroll to position [1293, 0]
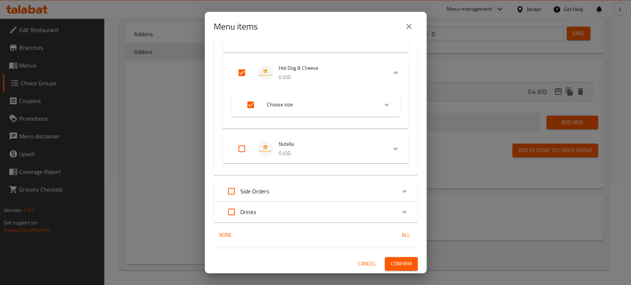
click at [396, 263] on span "Confirm" at bounding box center [401, 264] width 21 height 9
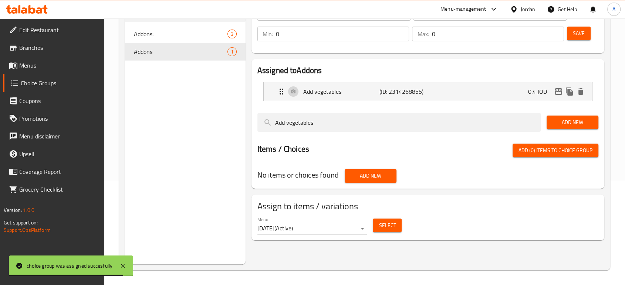
drag, startPoint x: 58, startPoint y: 65, endPoint x: 76, endPoint y: 66, distance: 17.8
click at [58, 65] on span "Menus" at bounding box center [58, 65] width 79 height 9
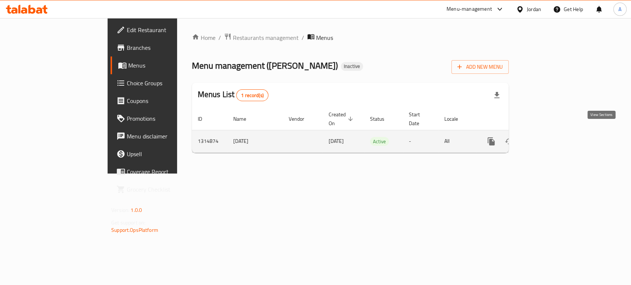
click at [548, 138] on icon "enhanced table" at bounding box center [544, 141] width 7 height 7
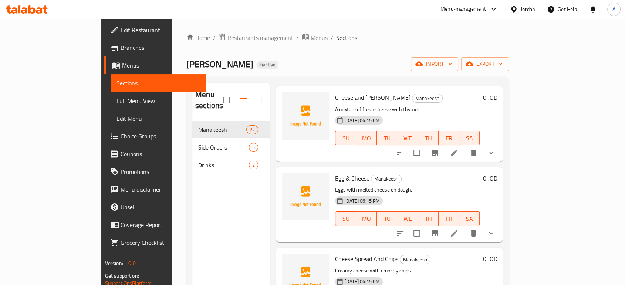
scroll to position [164, 0]
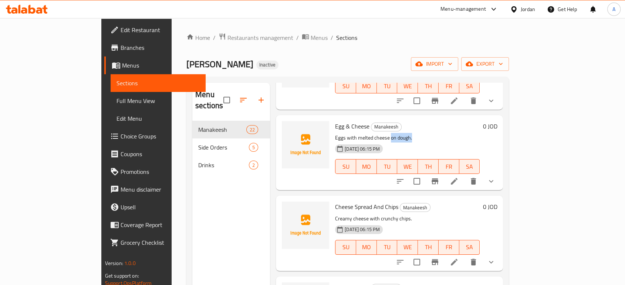
drag, startPoint x: 387, startPoint y: 127, endPoint x: 366, endPoint y: 126, distance: 21.1
click at [366, 133] on p "Eggs with melted cheese on dough." at bounding box center [407, 137] width 145 height 9
copy p "on dough."
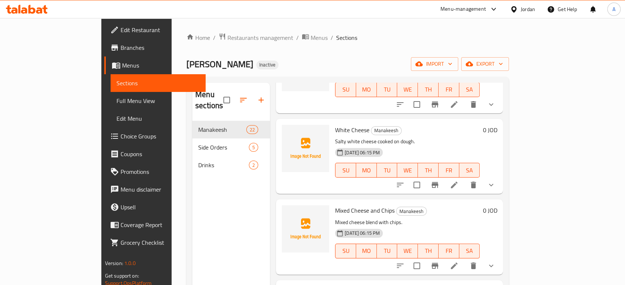
scroll to position [370, 0]
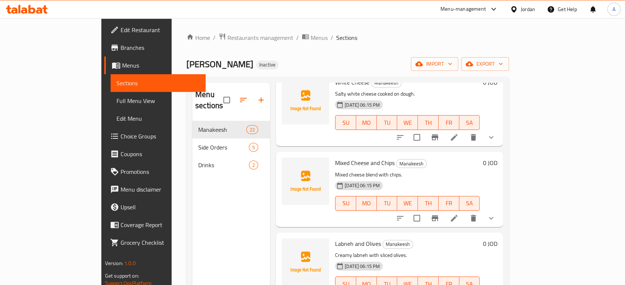
click at [464, 212] on li at bounding box center [454, 218] width 21 height 13
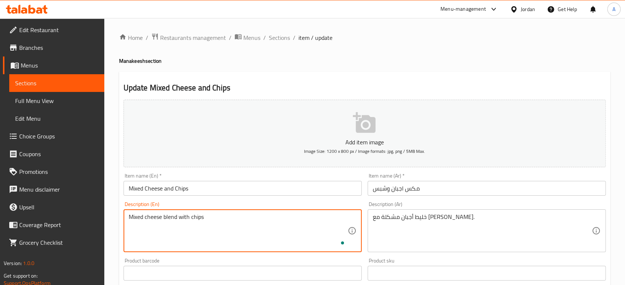
paste textarea "on dough."
type textarea "Mixed cheese blend with chips on dough."
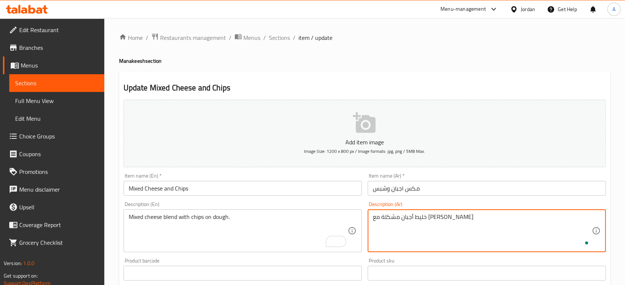
type textarea "خليط أجبان مشكلة مع شيبس علي عجين"
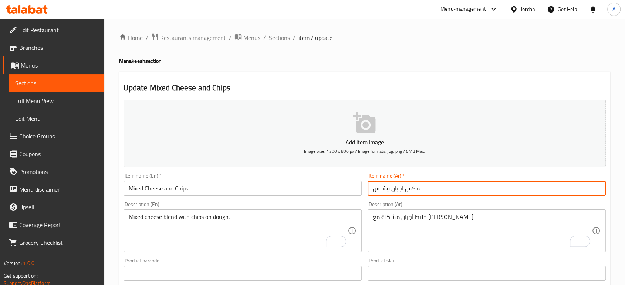
click at [439, 188] on input "مكس اجبان وشبس" at bounding box center [487, 188] width 238 height 15
click at [280, 39] on span "Sections" at bounding box center [279, 37] width 21 height 9
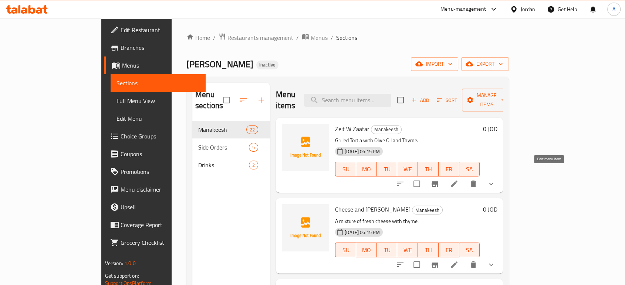
click at [457, 181] on icon at bounding box center [454, 184] width 7 height 7
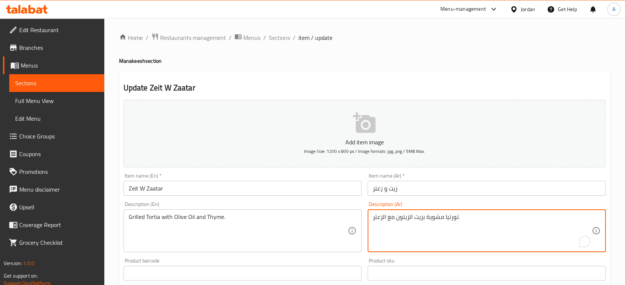
click at [447, 219] on textarea "تورتيا مشوية بزيت الزيتون مع الزعتر." at bounding box center [482, 231] width 219 height 35
paste textarea "لا"
type textarea "تورتيلا مشوية بزيت الزيتون مع الزعتر."
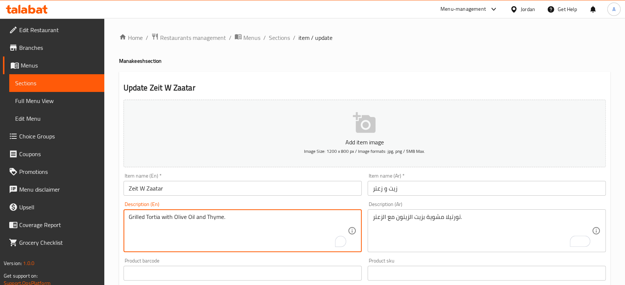
click at [151, 218] on textarea "Grilled Tortia with Olive Oil and Thyme." at bounding box center [238, 231] width 219 height 35
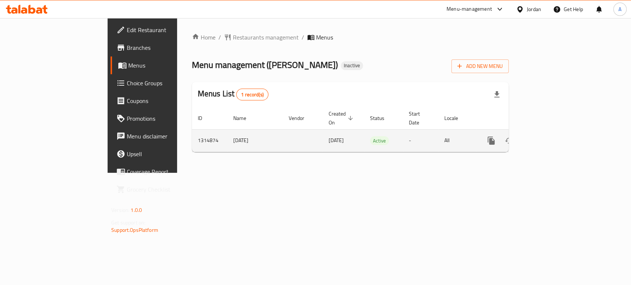
click at [549, 136] on icon "enhanced table" at bounding box center [544, 140] width 9 height 9
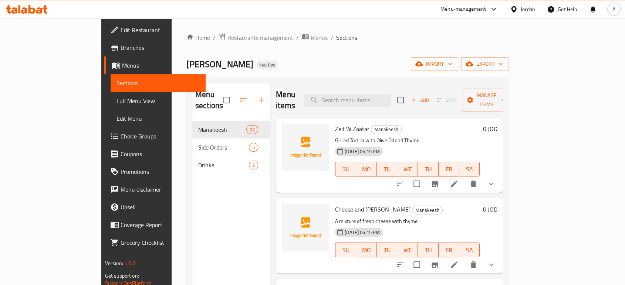
click at [116, 97] on span "Full Menu View" at bounding box center [157, 101] width 83 height 9
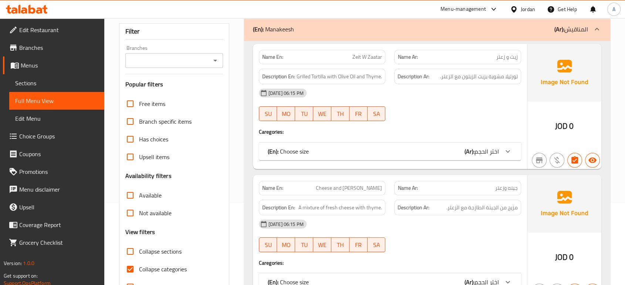
scroll to position [164, 0]
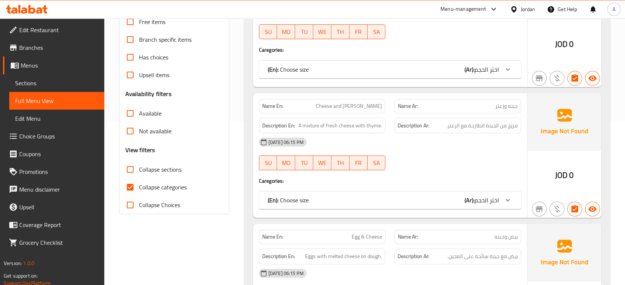
click at [146, 193] on label "Collapse categories" at bounding box center [153, 188] width 65 height 18
click at [139, 193] on input "Collapse categories" at bounding box center [130, 188] width 18 height 18
checkbox input "false"
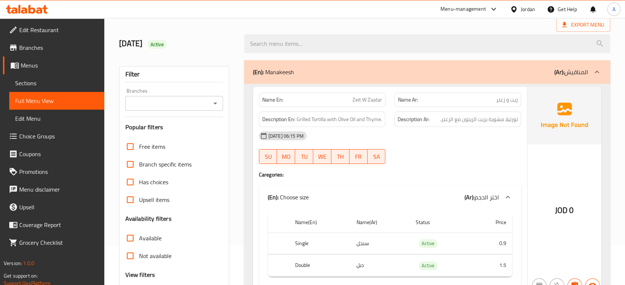
scroll to position [82, 0]
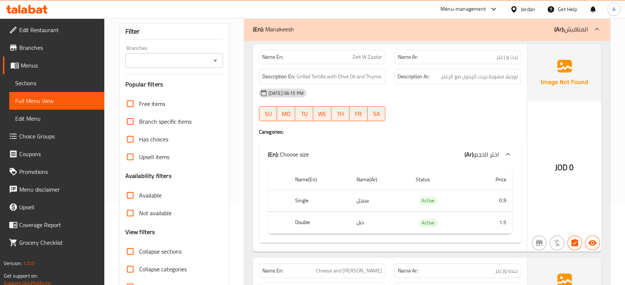
click at [410, 98] on div "[DATE] 06:15 PM" at bounding box center [389, 93] width 271 height 18
click at [373, 57] on span "Zeit W Zaatar" at bounding box center [367, 57] width 30 height 8
copy span "Zeit W Zaatar"
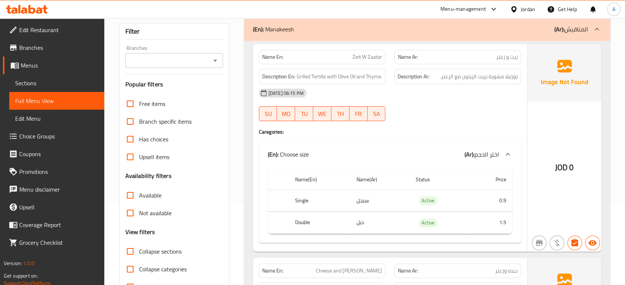
click at [399, 91] on div "[DATE] 06:15 PM" at bounding box center [389, 93] width 271 height 18
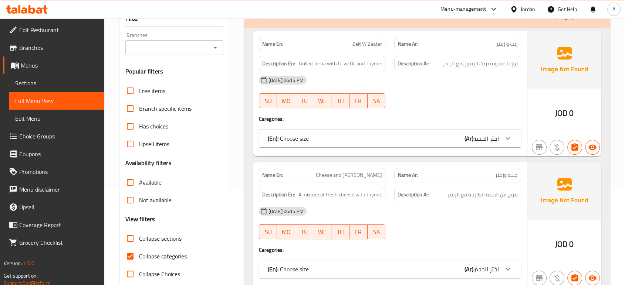
scroll to position [123, 0]
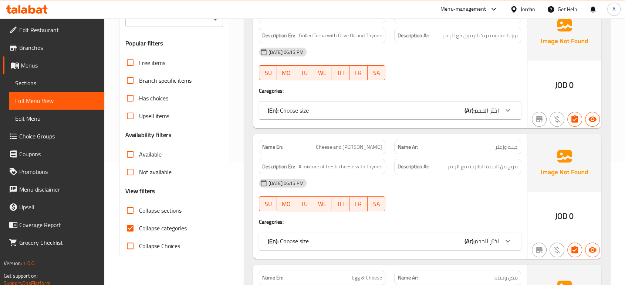
drag, startPoint x: 162, startPoint y: 231, endPoint x: 193, endPoint y: 223, distance: 31.6
click at [162, 231] on span "Collapse categories" at bounding box center [163, 228] width 48 height 9
click at [139, 231] on input "Collapse categories" at bounding box center [130, 229] width 18 height 18
checkbox input "false"
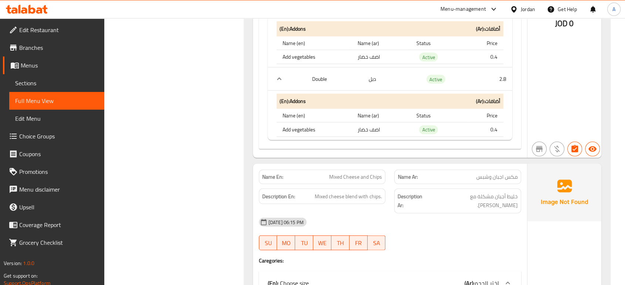
scroll to position [1561, 0]
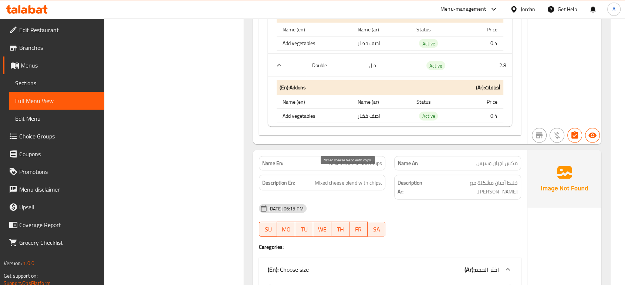
click at [355, 179] on span "Mixed cheese blend with chips." at bounding box center [348, 183] width 67 height 9
copy span "blend"
click at [367, 160] on span "Mixed Cheese and Chips" at bounding box center [355, 164] width 53 height 8
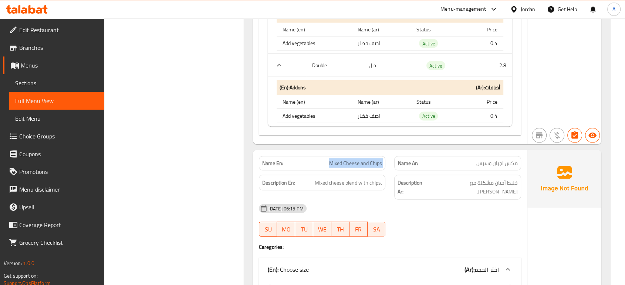
click at [367, 160] on span "Mixed Cheese and Chips" at bounding box center [355, 164] width 53 height 8
click at [363, 160] on span "Mixed Cheese and Chips" at bounding box center [355, 164] width 53 height 8
drag, startPoint x: 361, startPoint y: 155, endPoint x: 331, endPoint y: 150, distance: 30.7
click at [331, 160] on span "Mixed Cheese and Chips" at bounding box center [355, 164] width 53 height 8
copy span "Mixed Cheese"
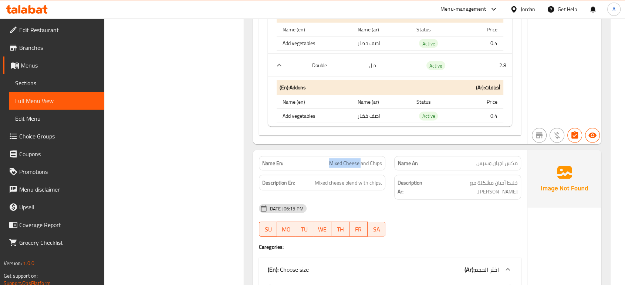
copy span "Mixed Cheese"
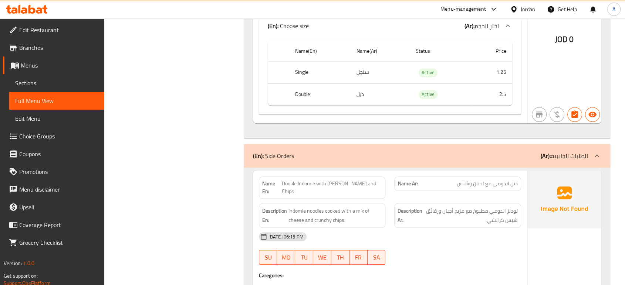
scroll to position [6368, 0]
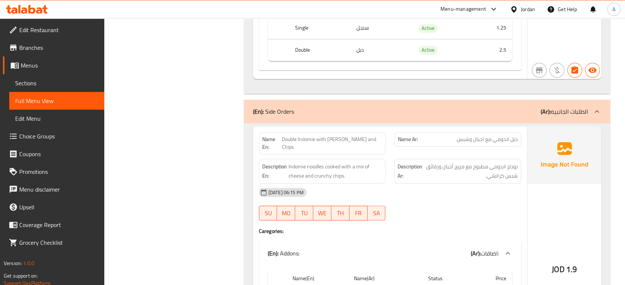
click at [464, 184] on div "[DATE] 06:15 PM" at bounding box center [389, 193] width 271 height 18
click at [452, 190] on div "28-09-2025 06:15 PM SU MO TU WE TH FR SA" at bounding box center [389, 204] width 271 height 41
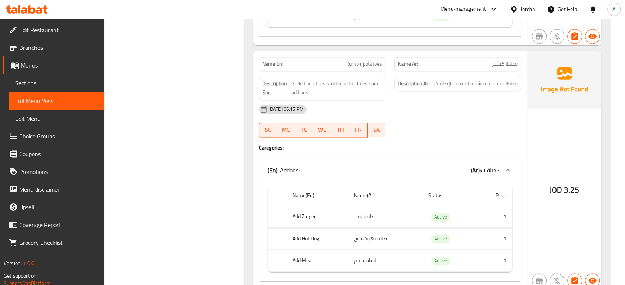
scroll to position [6697, 0]
click at [361, 124] on span "FR" at bounding box center [358, 129] width 12 height 11
type button "5"
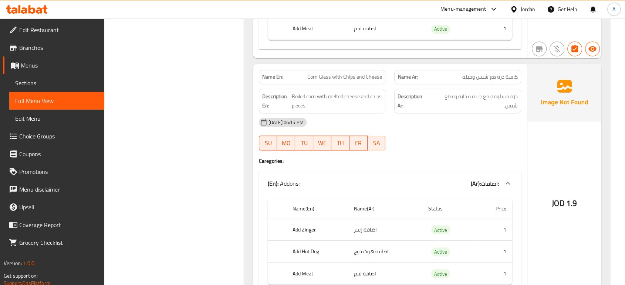
scroll to position [6943, 0]
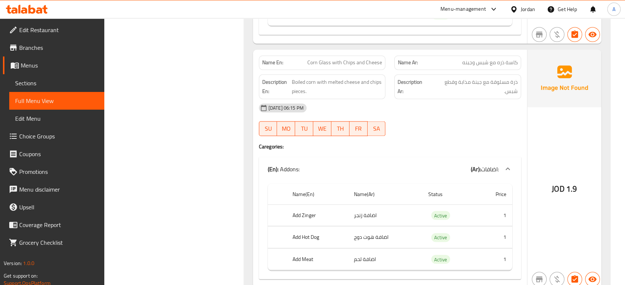
click at [479, 99] on div "[DATE] 06:15 PM" at bounding box center [389, 108] width 271 height 18
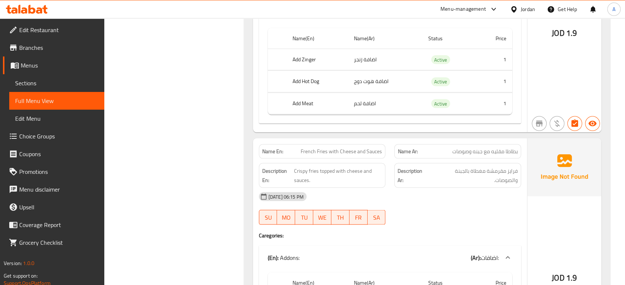
scroll to position [7148, 0]
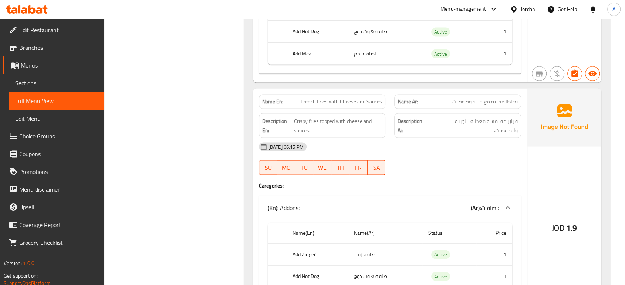
click at [400, 115] on div "Description Ar: فرايز مقرمشة مغطاة بالجبنة والصوصات." at bounding box center [458, 126] width 136 height 34
drag, startPoint x: 466, startPoint y: 126, endPoint x: 461, endPoint y: 126, distance: 4.8
click at [466, 138] on div "[DATE] 06:15 PM" at bounding box center [389, 147] width 271 height 18
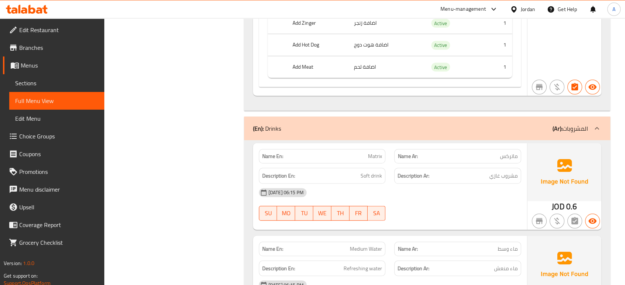
scroll to position [7661, 0]
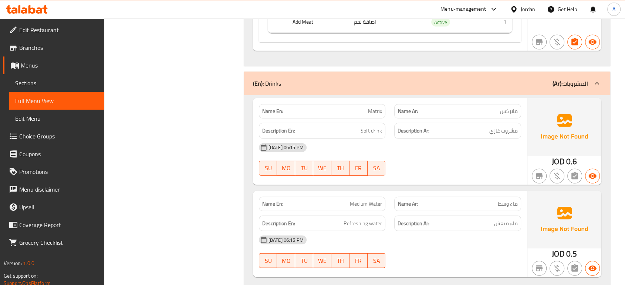
drag, startPoint x: 431, startPoint y: 217, endPoint x: 420, endPoint y: 157, distance: 61.3
click at [431, 231] on div "[DATE] 06:15 PM" at bounding box center [389, 240] width 271 height 18
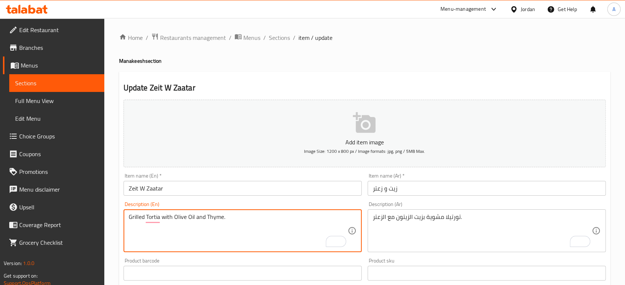
paste textarea "lla"
type textarea "Grilled Tortilla with Olive Oil and Thyme."
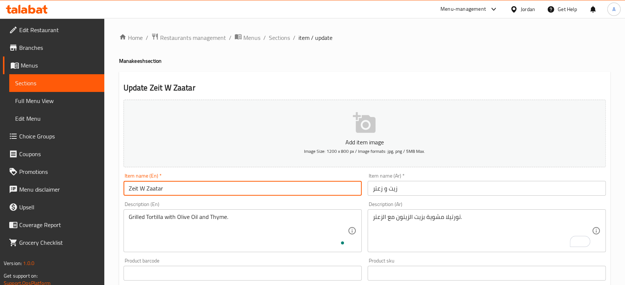
click at [216, 190] on input "Zeit W Zaatar" at bounding box center [242, 188] width 238 height 15
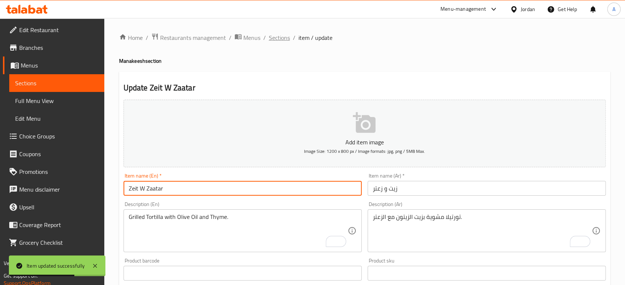
click at [279, 33] on span "Sections" at bounding box center [279, 37] width 21 height 9
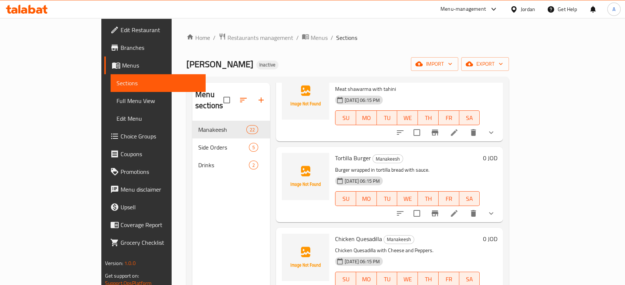
scroll to position [1314, 0]
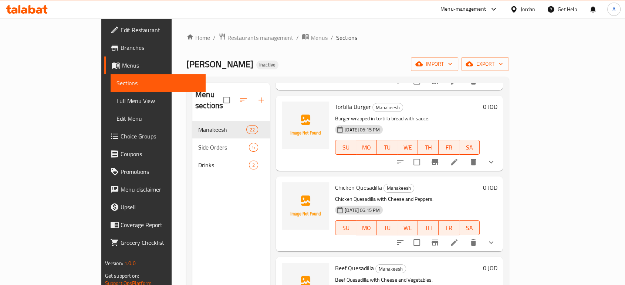
click at [458, 238] on icon at bounding box center [454, 242] width 9 height 9
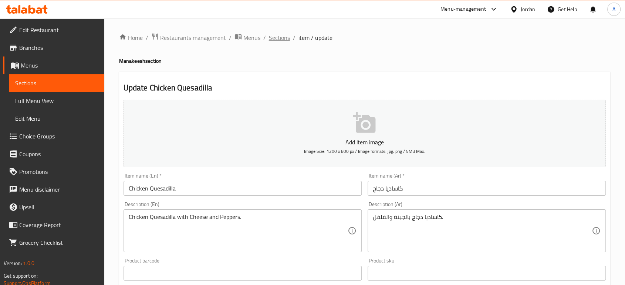
click at [276, 37] on span "Sections" at bounding box center [279, 37] width 21 height 9
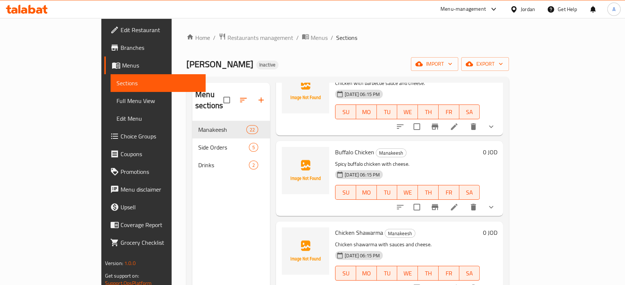
scroll to position [1150, 0]
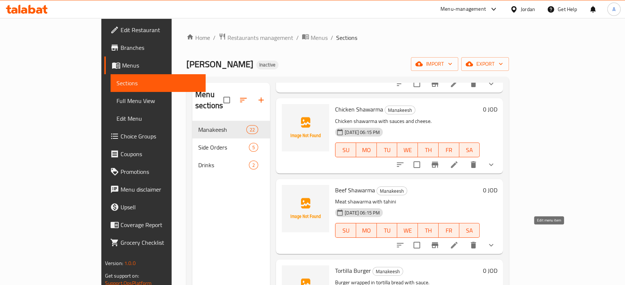
click at [457, 242] on icon at bounding box center [454, 245] width 7 height 7
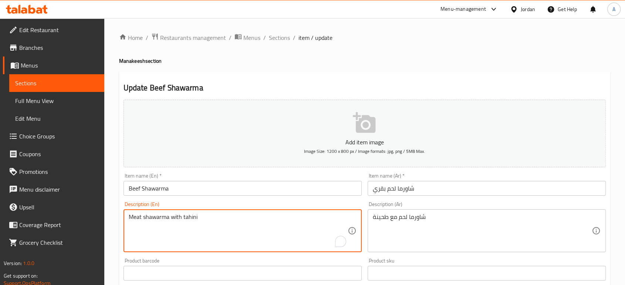
click at [139, 219] on textarea "Meat shawarma with tahini" at bounding box center [238, 231] width 219 height 35
click at [280, 33] on span "Sections" at bounding box center [279, 37] width 21 height 9
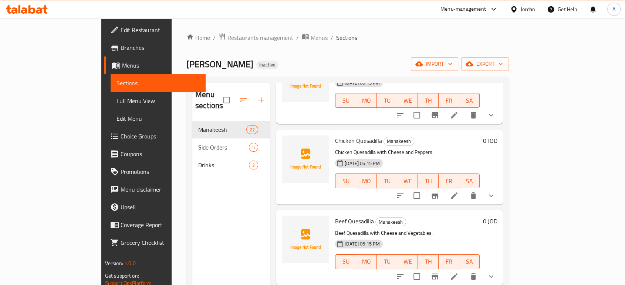
scroll to position [1397, 0]
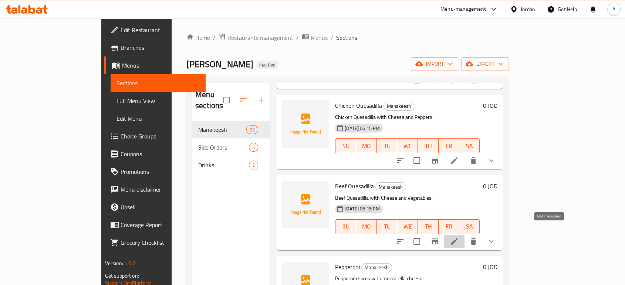
click at [458, 237] on icon at bounding box center [454, 241] width 9 height 9
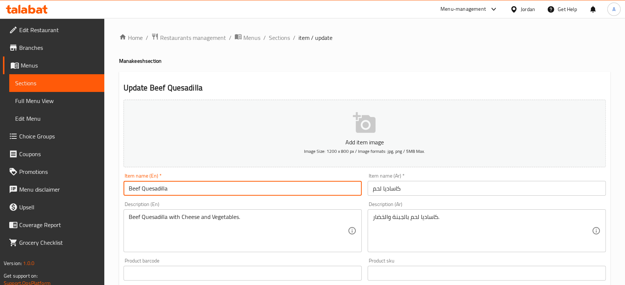
click at [137, 190] on input "Beef Quesadilla" at bounding box center [242, 188] width 238 height 15
paste input "Meat"
click at [167, 189] on input "Meat Quesadilla" at bounding box center [242, 188] width 238 height 15
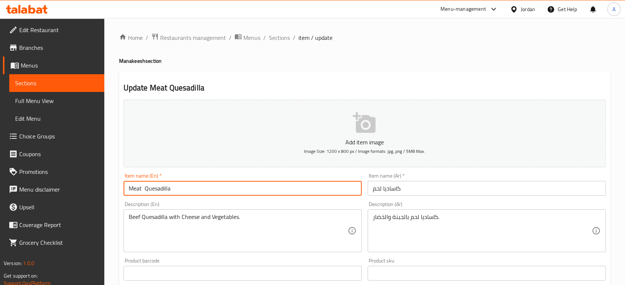
type input "Meat Quesadilla"
click at [136, 187] on input "Meat Quesadilla" at bounding box center [242, 188] width 238 height 15
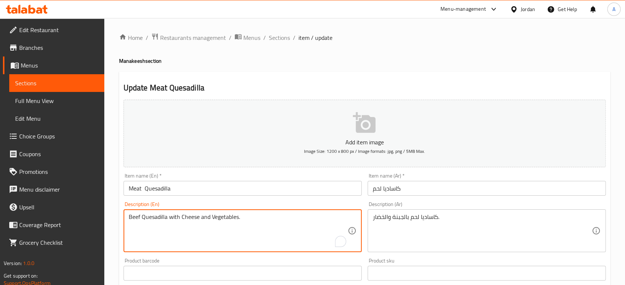
click at [133, 219] on textarea "Beef Quesadilla with Cheese and Vegetables." at bounding box center [238, 231] width 219 height 35
paste textarea "Meat"
type textarea "Meat Quesadilla with Cheese and Vegetables."
click at [204, 187] on input "Meat Quesadilla" at bounding box center [242, 188] width 238 height 15
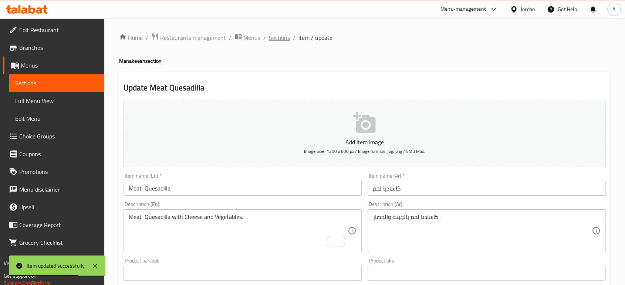
click at [282, 33] on span "Sections" at bounding box center [279, 37] width 21 height 9
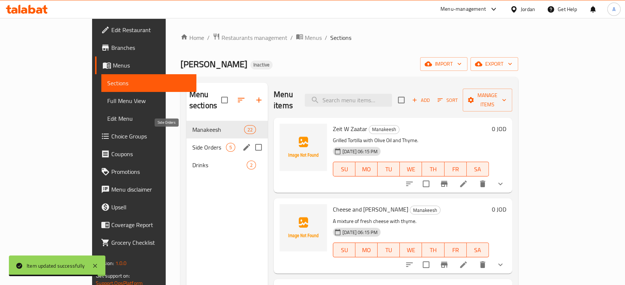
click at [192, 143] on span "Side Orders" at bounding box center [209, 147] width 34 height 9
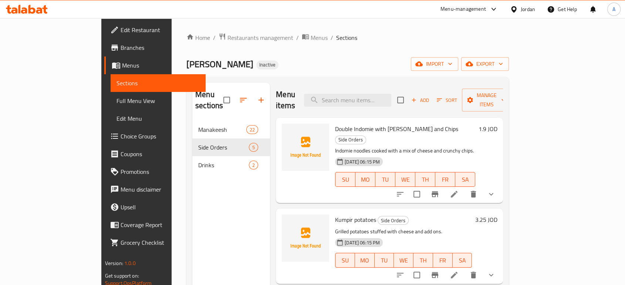
click at [464, 188] on li at bounding box center [454, 194] width 21 height 13
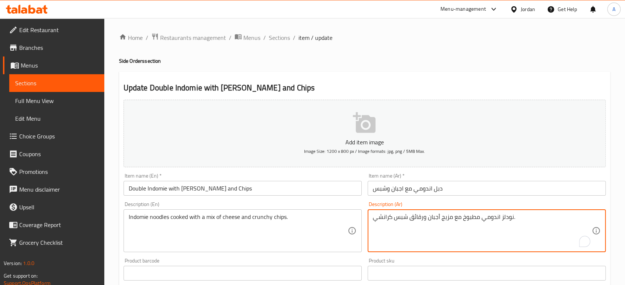
click at [382, 219] on textarea "نودلز اندومي مطبوخ مع مزيج أجبان ورقائق شبس كرانشي." at bounding box center [482, 231] width 219 height 35
type textarea "نودلز اندومي مطبوخ مع مزيج أجبان ورقائق شبس مقرمش."
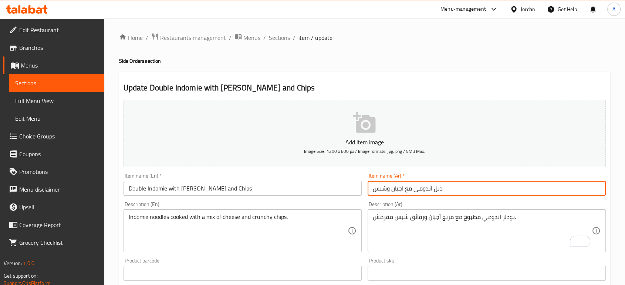
click at [469, 185] on input "دبل اندومي مع اجبان وشبس" at bounding box center [487, 188] width 238 height 15
click at [281, 33] on span "Sections" at bounding box center [279, 37] width 21 height 9
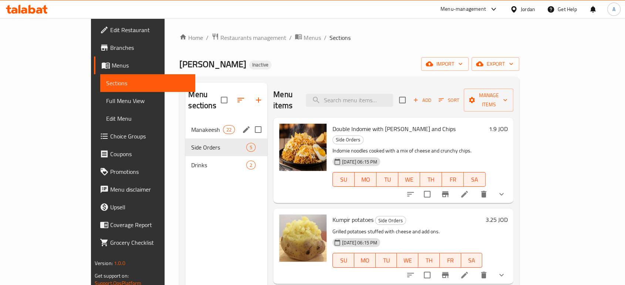
click at [191, 125] on span "Manakeesh" at bounding box center [206, 129] width 31 height 9
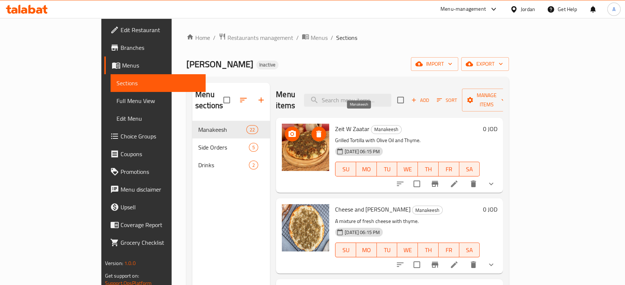
click at [371, 125] on span "Manakeesh" at bounding box center [386, 129] width 30 height 9
click at [121, 29] on span "Edit Restaurant" at bounding box center [160, 30] width 79 height 9
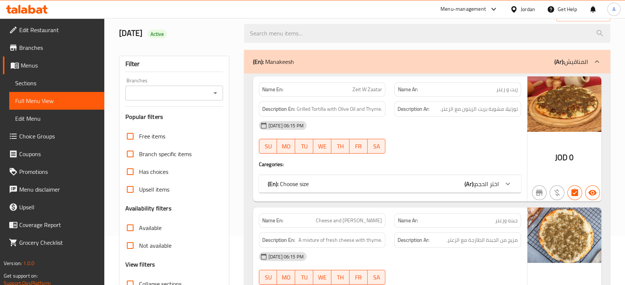
scroll to position [82, 0]
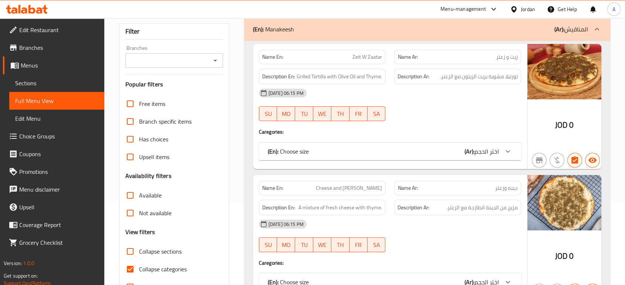
click at [168, 265] on span "Collapse categories" at bounding box center [163, 269] width 48 height 9
click at [139, 264] on input "Collapse categories" at bounding box center [130, 270] width 18 height 18
checkbox input "false"
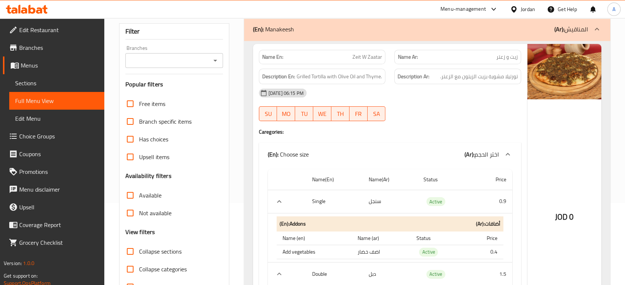
scroll to position [0, 0]
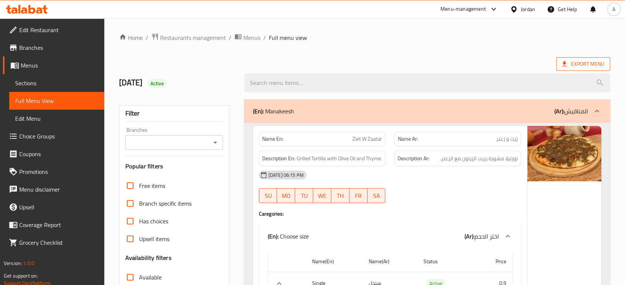
click at [562, 58] on span "Export Menu" at bounding box center [583, 64] width 54 height 14
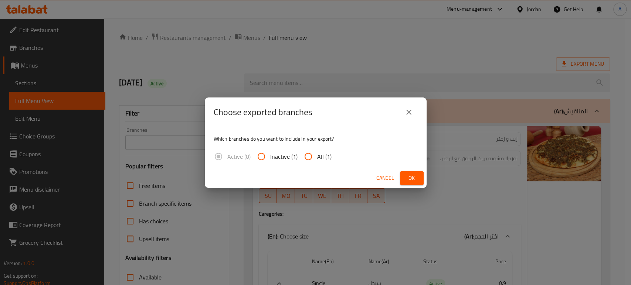
click at [312, 153] on input "All (1)" at bounding box center [308, 157] width 18 height 18
radio input "true"
click at [410, 170] on div "Cancel Ok" at bounding box center [316, 179] width 222 height 20
click at [410, 177] on span "Ok" at bounding box center [412, 178] width 12 height 9
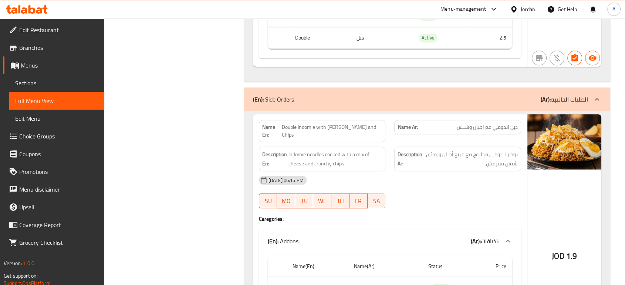
scroll to position [6295, 0]
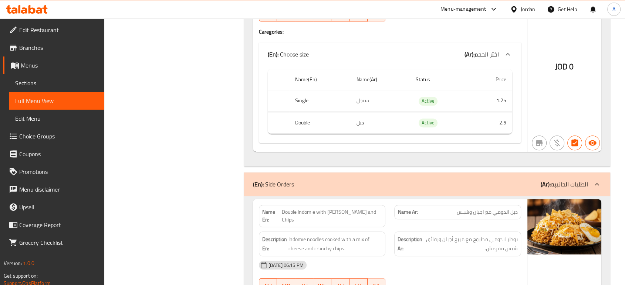
click at [529, 12] on div "Jordan" at bounding box center [528, 9] width 14 height 8
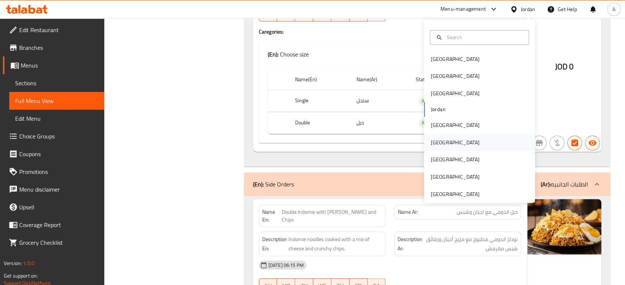
click at [441, 138] on div "[GEOGRAPHIC_DATA]" at bounding box center [454, 142] width 61 height 17
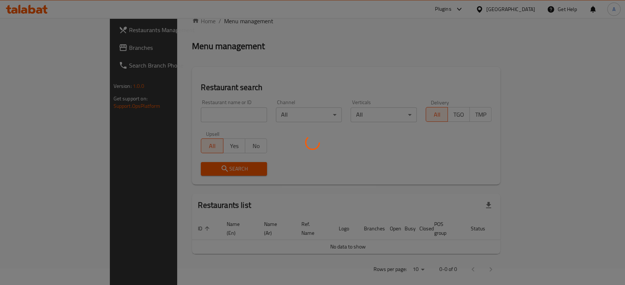
scroll to position [263, 0]
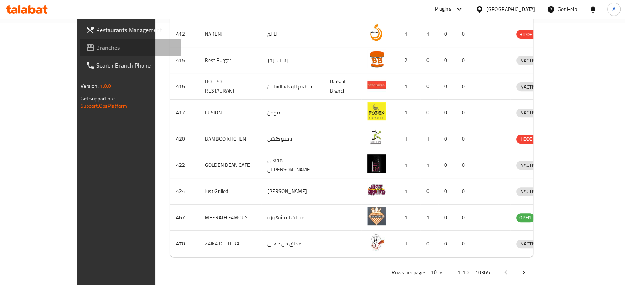
click at [96, 50] on span "Branches" at bounding box center [135, 47] width 79 height 9
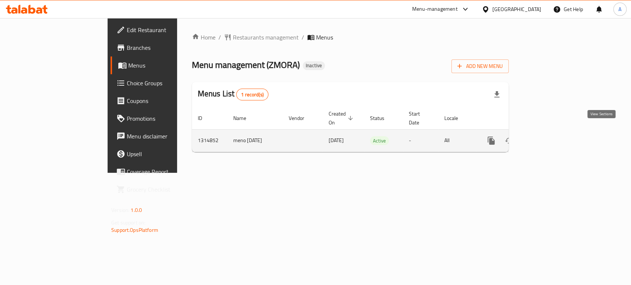
click at [554, 132] on link "enhanced table" at bounding box center [545, 141] width 18 height 18
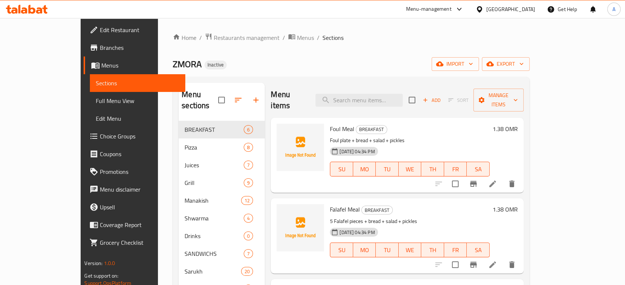
click at [96, 97] on span "Full Menu View" at bounding box center [137, 101] width 83 height 9
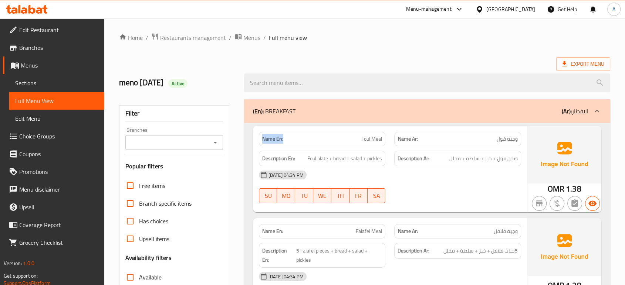
drag, startPoint x: 281, startPoint y: 138, endPoint x: 257, endPoint y: 138, distance: 24.4
click at [257, 138] on div "Name En: Foul Meal" at bounding box center [322, 139] width 136 height 23
copy strong "Name En:"
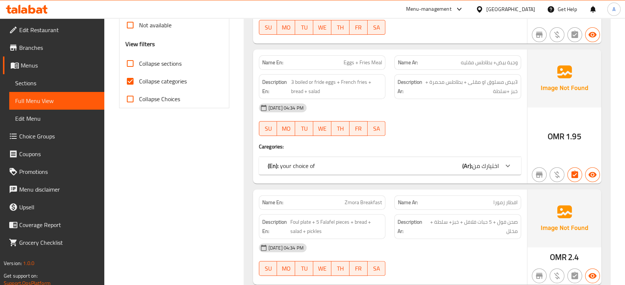
scroll to position [205, 0]
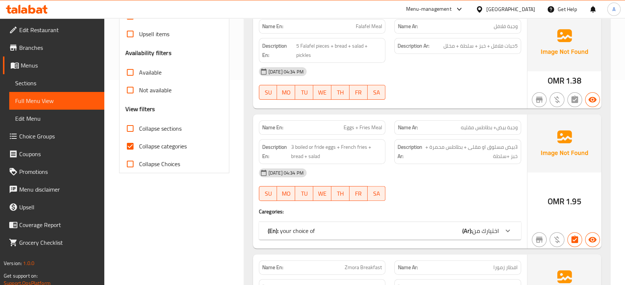
drag, startPoint x: 164, startPoint y: 147, endPoint x: 250, endPoint y: 149, distance: 86.5
click at [163, 146] on span "Collapse categories" at bounding box center [163, 146] width 48 height 9
click at [139, 146] on input "Collapse categories" at bounding box center [130, 147] width 18 height 18
checkbox input "false"
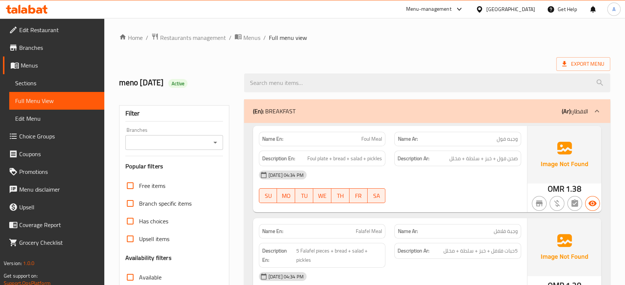
scroll to position [430, 0]
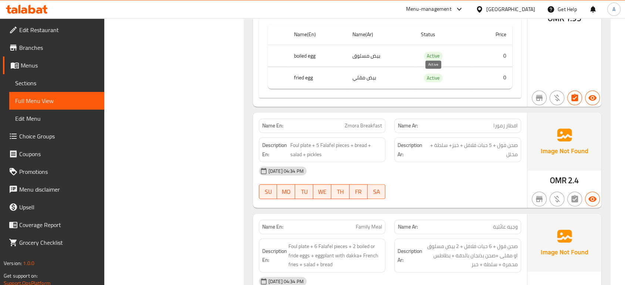
click at [439, 79] on span "Active" at bounding box center [433, 78] width 19 height 9
click at [434, 77] on span "Active" at bounding box center [433, 78] width 19 height 9
copy span "Active"
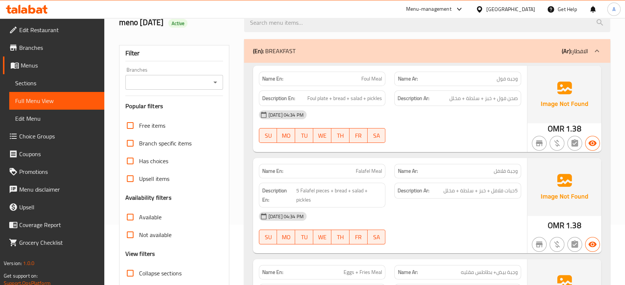
scroll to position [0, 0]
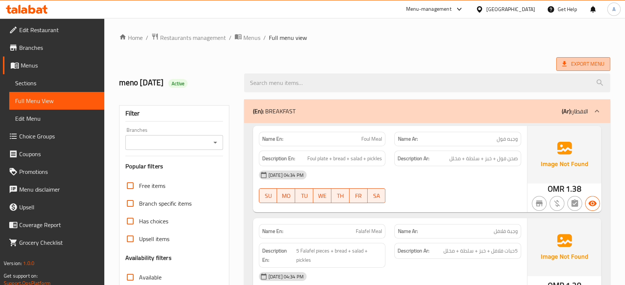
click at [578, 68] on span "Export Menu" at bounding box center [583, 64] width 42 height 9
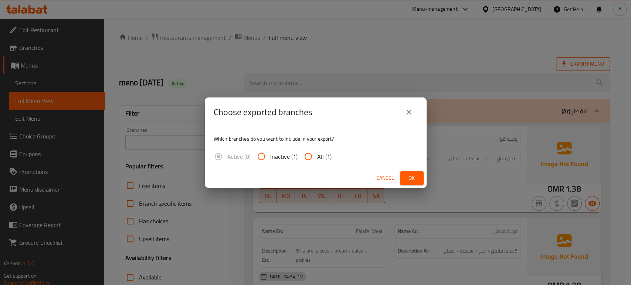
click at [568, 76] on div "Choose exported branches Which branches do you want to include in your export? …" at bounding box center [315, 142] width 631 height 285
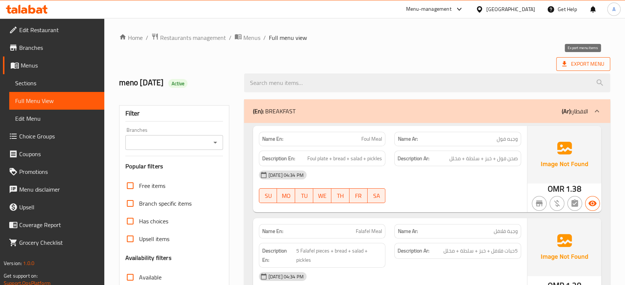
click at [583, 62] on span "Export Menu" at bounding box center [583, 64] width 42 height 9
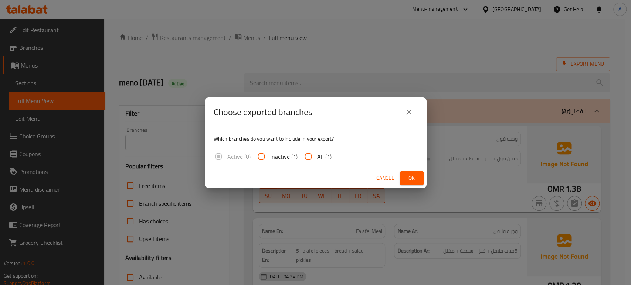
click at [328, 157] on span "All (1)" at bounding box center [324, 156] width 14 height 9
click at [317, 157] on input "All (1)" at bounding box center [308, 157] width 18 height 18
radio input "true"
click at [417, 175] on span "Ok" at bounding box center [412, 178] width 12 height 9
